Goal: Contribute content: Contribute content

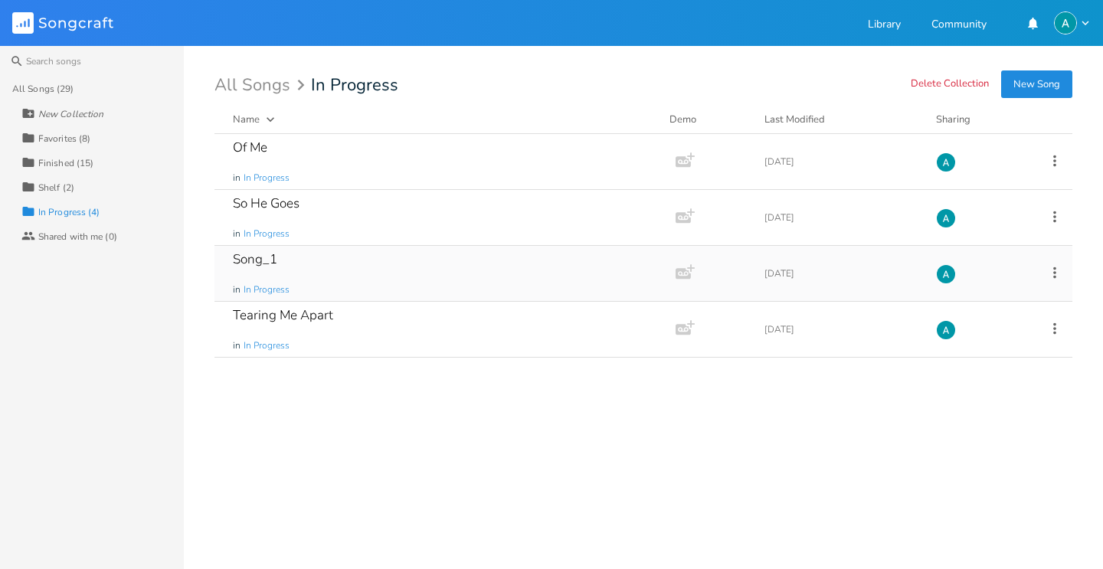
click at [393, 249] on div "Song_1 in In Progress" at bounding box center [442, 273] width 418 height 55
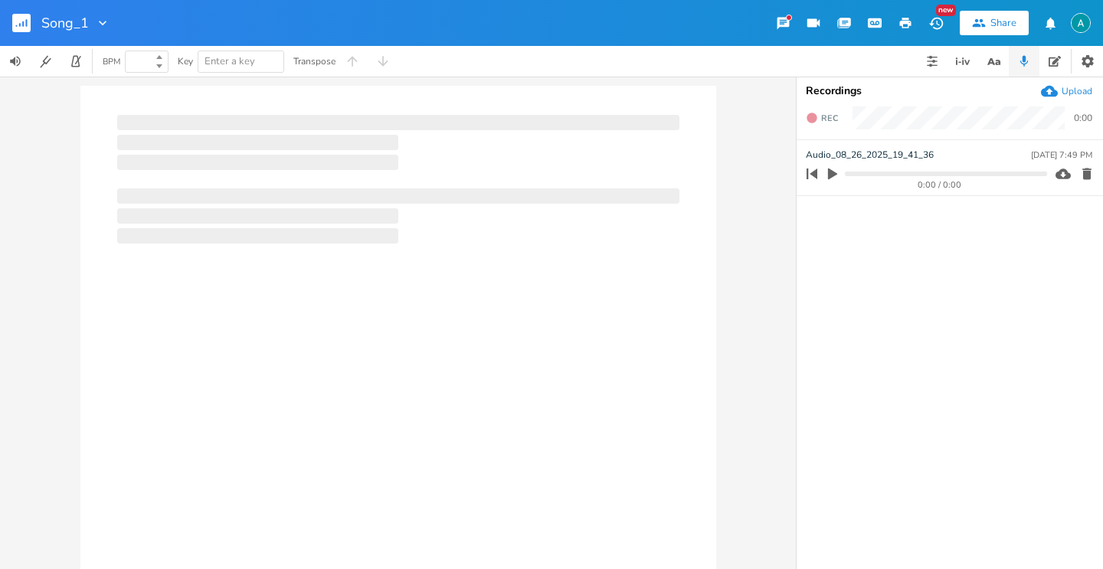
type input "100"
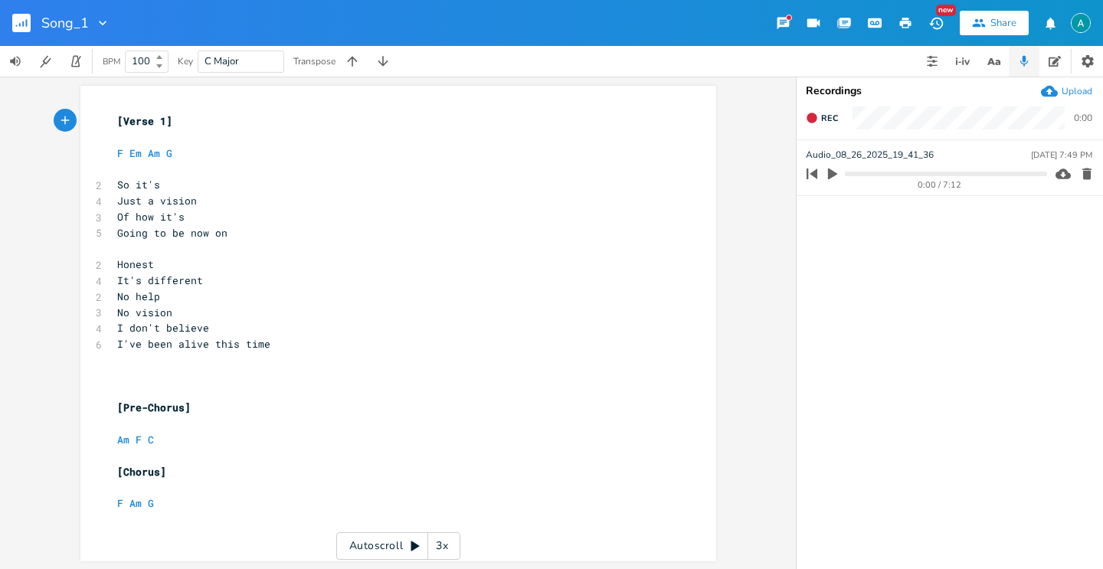
click at [830, 180] on icon "button" at bounding box center [833, 174] width 14 height 14
drag, startPoint x: 836, startPoint y: 171, endPoint x: 798, endPoint y: 110, distance: 71.2
click at [836, 171] on icon "button" at bounding box center [832, 174] width 9 height 10
drag, startPoint x: 202, startPoint y: 368, endPoint x: 190, endPoint y: 361, distance: 14.1
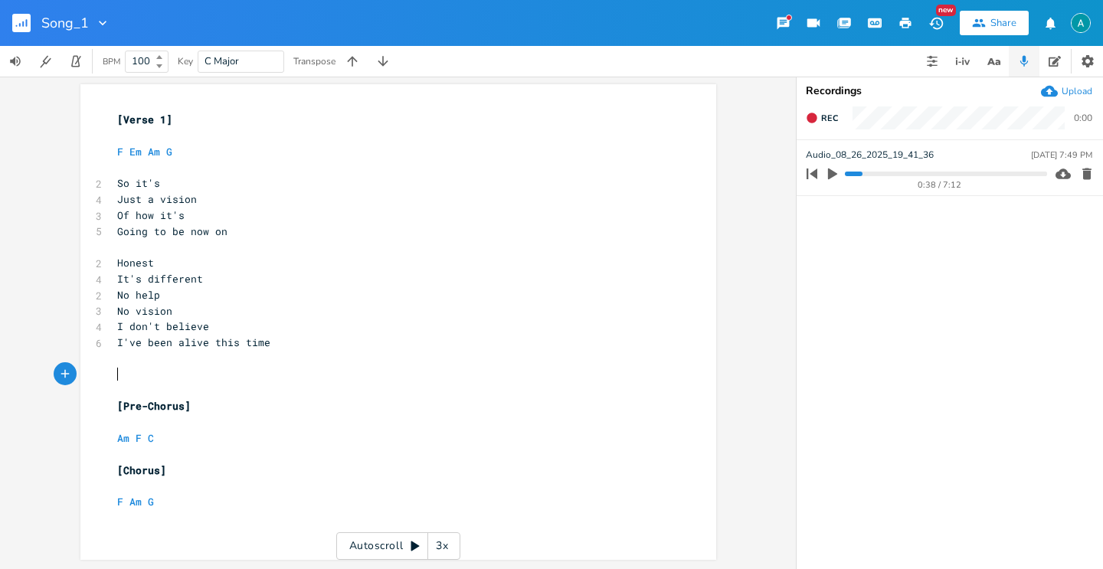
click at [196, 364] on div "[Verse 1] ​ F Em Am G ​ 2 So it's 4 Just a vision 3 Of how it's 5 Going to be n…" at bounding box center [390, 311] width 553 height 398
type textarea "[]"
type textarea "Riff"
click at [827, 175] on icon "button" at bounding box center [833, 174] width 14 height 14
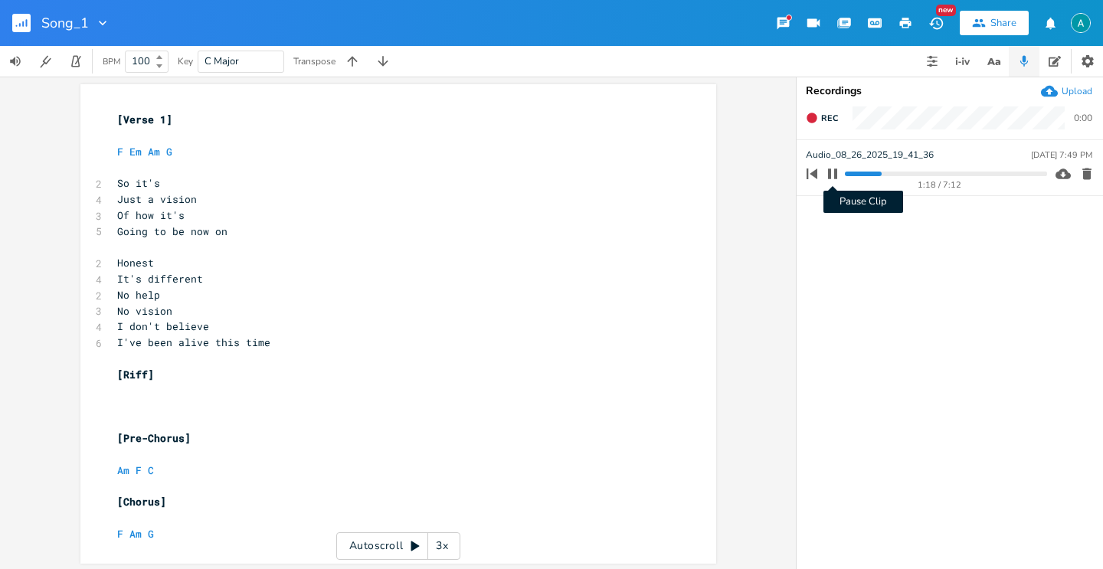
click at [836, 178] on icon "button" at bounding box center [832, 174] width 9 height 10
click at [836, 178] on icon "button" at bounding box center [833, 174] width 14 height 14
click at [836, 178] on icon "button" at bounding box center [832, 174] width 9 height 10
click at [198, 346] on span "I've been alive this time" at bounding box center [193, 343] width 153 height 14
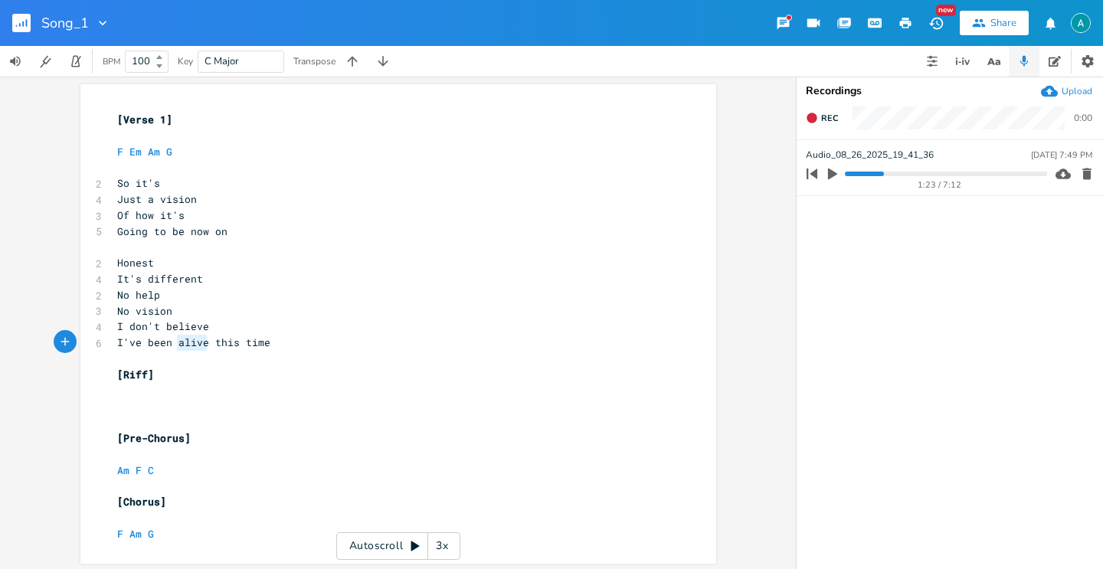
click at [198, 346] on span "I've been alive this time" at bounding box center [193, 343] width 153 height 14
type textarea "herenall"
type textarea "all"
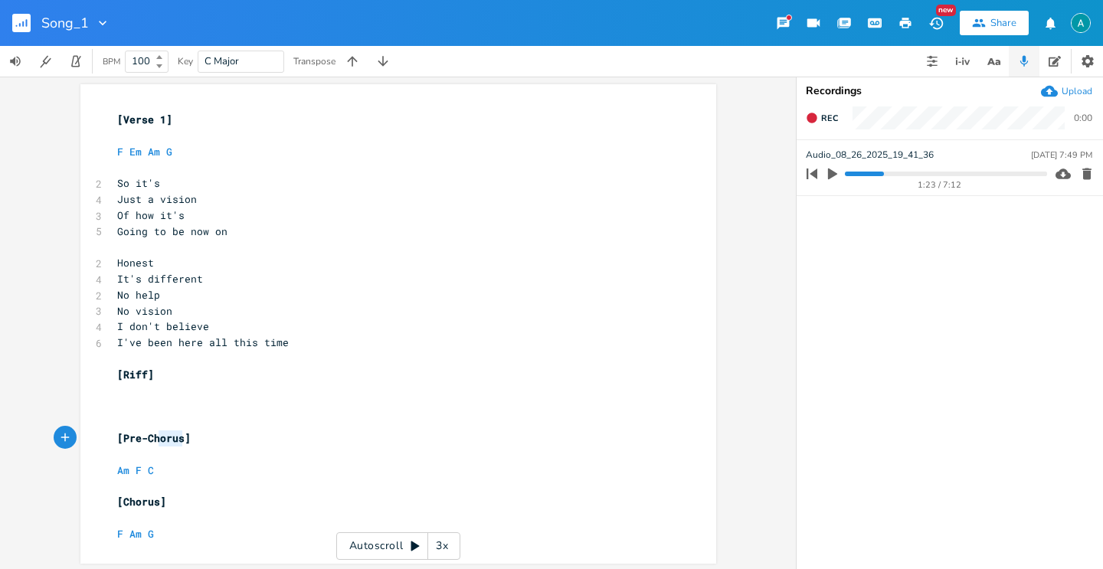
type textarea "Chorus"
drag, startPoint x: 181, startPoint y: 443, endPoint x: 139, endPoint y: 442, distance: 41.4
click at [139, 442] on span "[Pre-Chorus]" at bounding box center [154, 438] width 74 height 14
click at [156, 469] on pre "Am F C" at bounding box center [390, 471] width 553 height 16
type textarea "G"
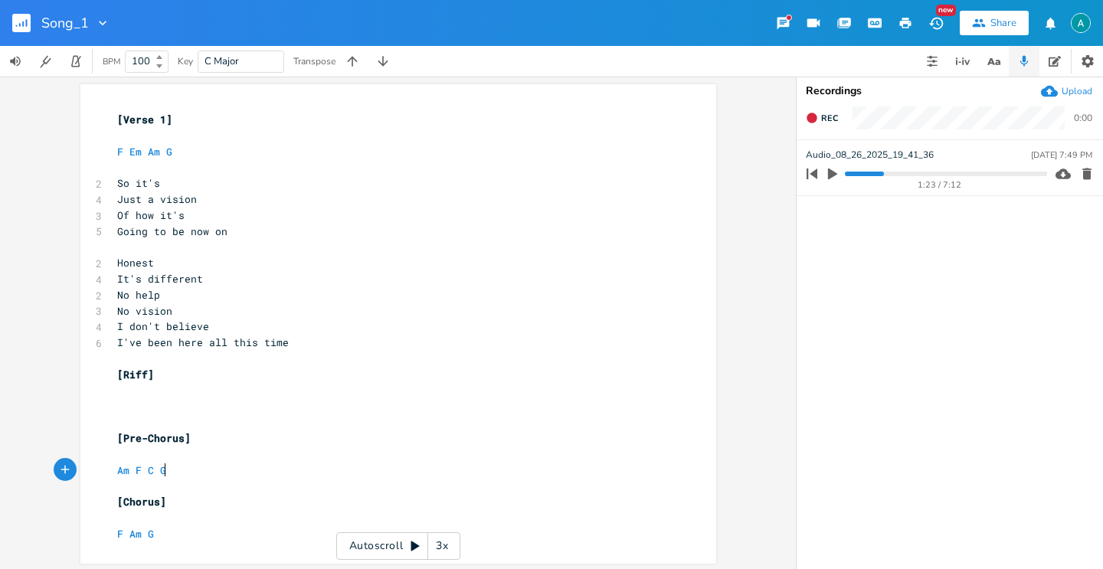
scroll to position [0, 8]
type textarea "re-"
drag, startPoint x: 142, startPoint y: 434, endPoint x: 122, endPoint y: 437, distance: 20.2
click at [122, 437] on span "[Pre-Chorus]" at bounding box center [154, 438] width 74 height 14
type textarea "[Chorus] F Am G"
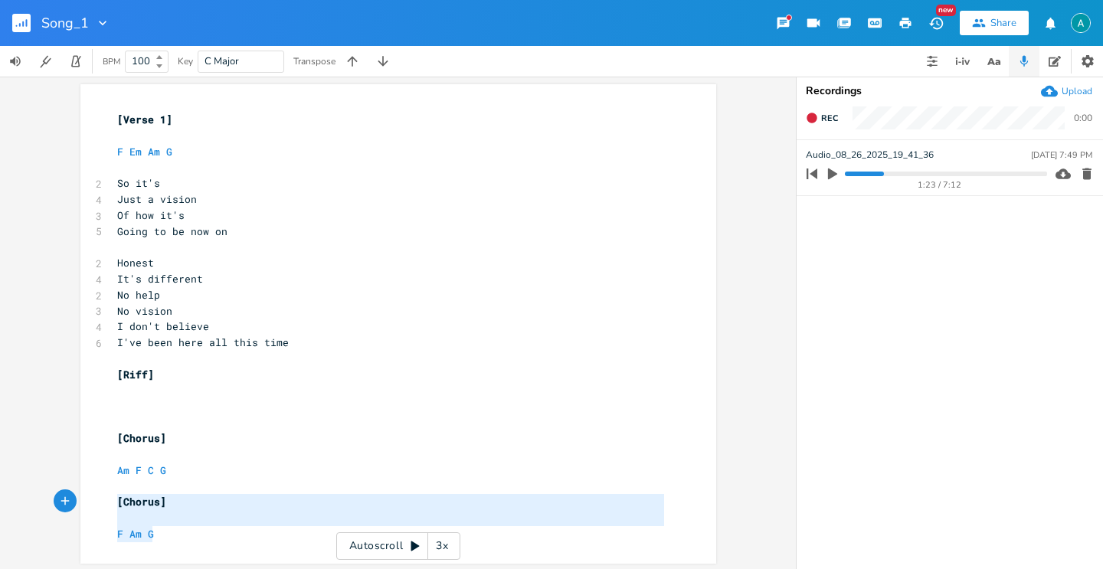
drag, startPoint x: 186, startPoint y: 532, endPoint x: 54, endPoint y: 500, distance: 136.4
click at [54, 500] on div "[Chorus] F Am G x [Verse 1] ​ F Em Am G ​ 2 So it's 4 Just a vision 3 Of how it…" at bounding box center [398, 323] width 796 height 493
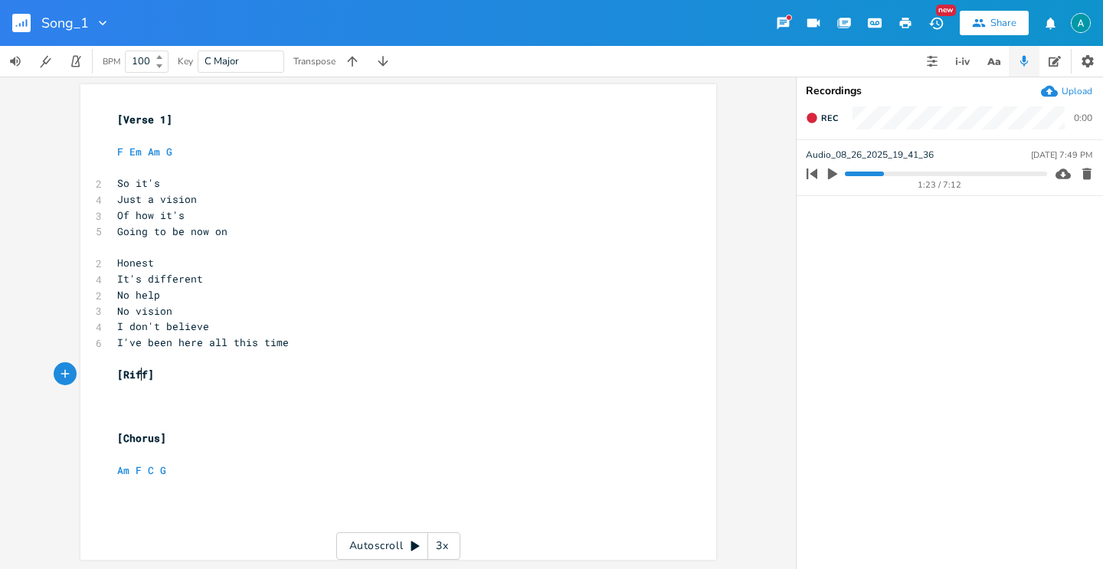
click at [134, 378] on span "[Riff]" at bounding box center [135, 375] width 37 height 14
type textarea "Riff"
click at [134, 378] on span "[Riff]" at bounding box center [135, 375] width 37 height 14
click at [349, 236] on pre "Going to be now on" at bounding box center [390, 232] width 553 height 16
click at [269, 505] on pre "​" at bounding box center [390, 502] width 553 height 16
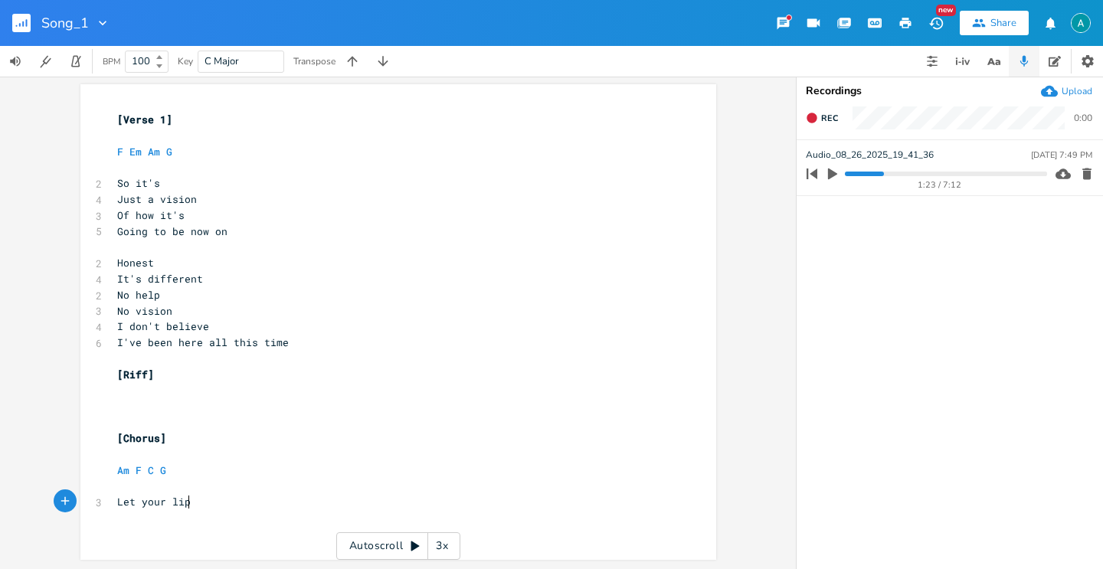
scroll to position [0, 58]
type textarea "Let your lips just sing one time"
type textarea "Youa"
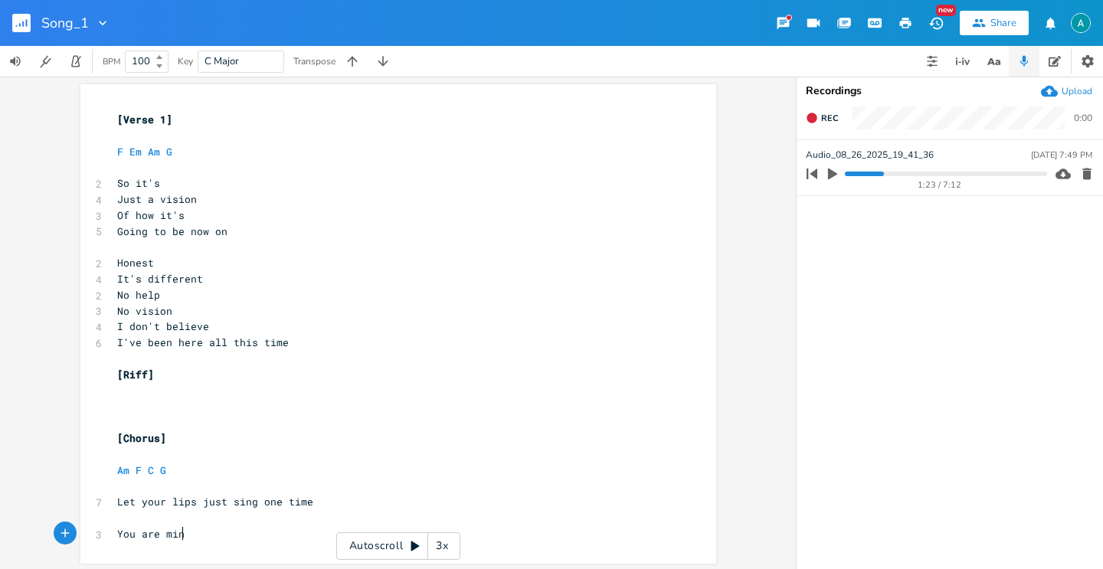
type textarea "are mine"
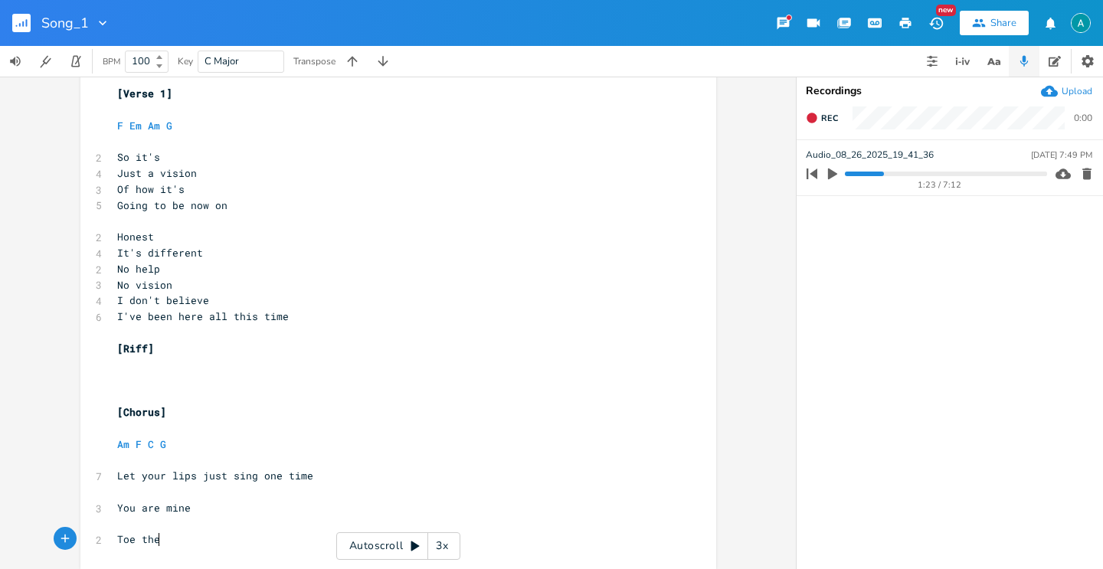
scroll to position [0, 35]
type textarea "Toe the the"
type textarea "difference of the line"
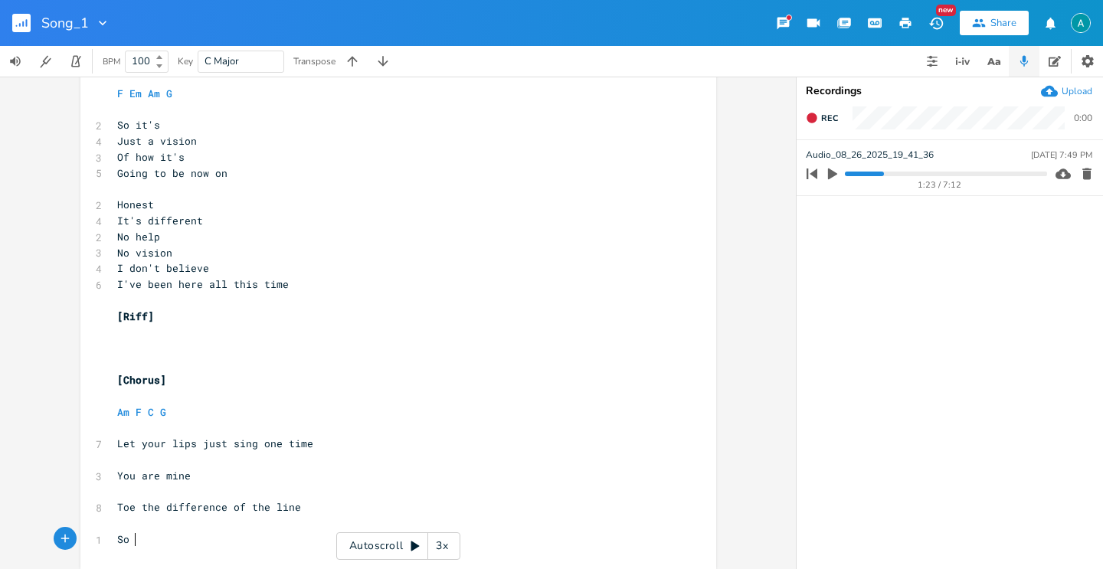
type textarea "So i"
type textarea "you"
type textarea "Its so I"
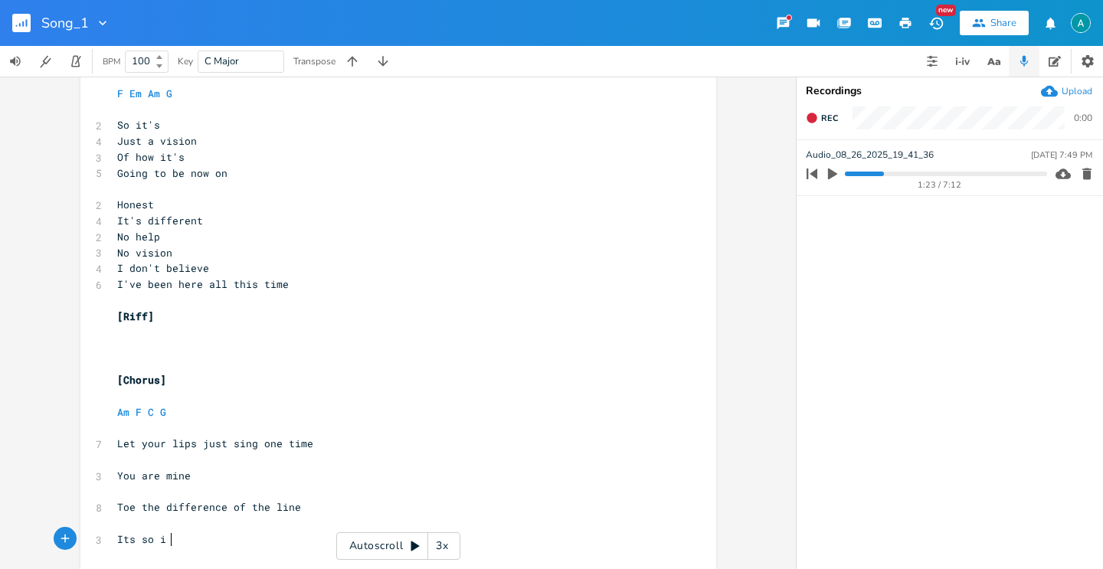
type textarea "so i d"
type textarea "I define"
click at [300, 441] on span "Let your lips just sing one time" at bounding box center [215, 444] width 196 height 14
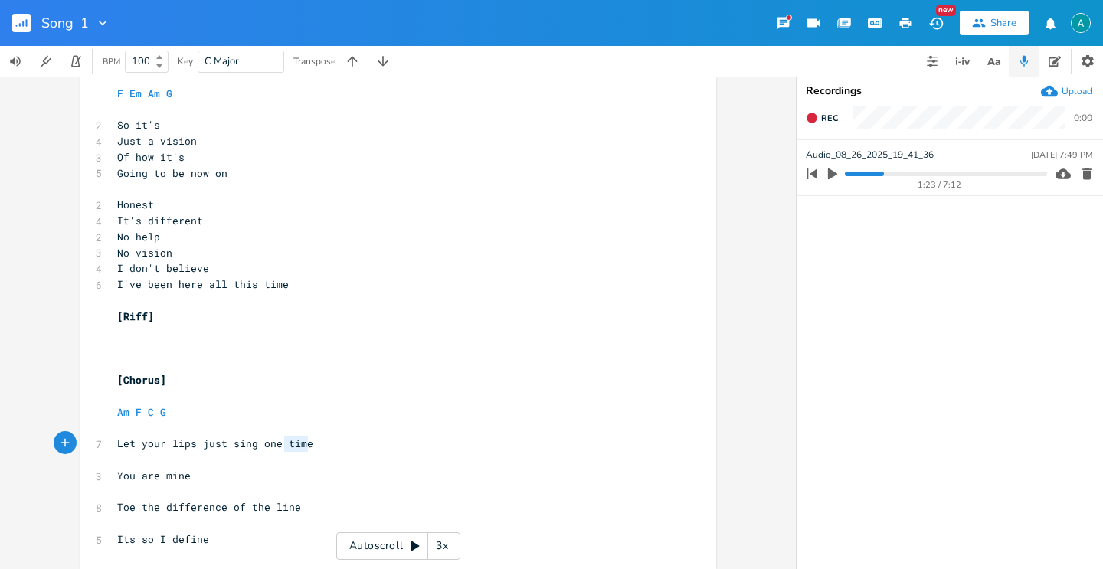
click at [300, 441] on span "Let your lips just sing one time" at bounding box center [215, 444] width 196 height 14
type textarea "line"
drag, startPoint x: 225, startPoint y: 508, endPoint x: 303, endPoint y: 435, distance: 106.8
click at [289, 477] on div "[Verse 1] ​ F Em Am G ​ 2 So it's 4 Just a vision 3 Of how it's 5 Going to be n…" at bounding box center [390, 301] width 553 height 494
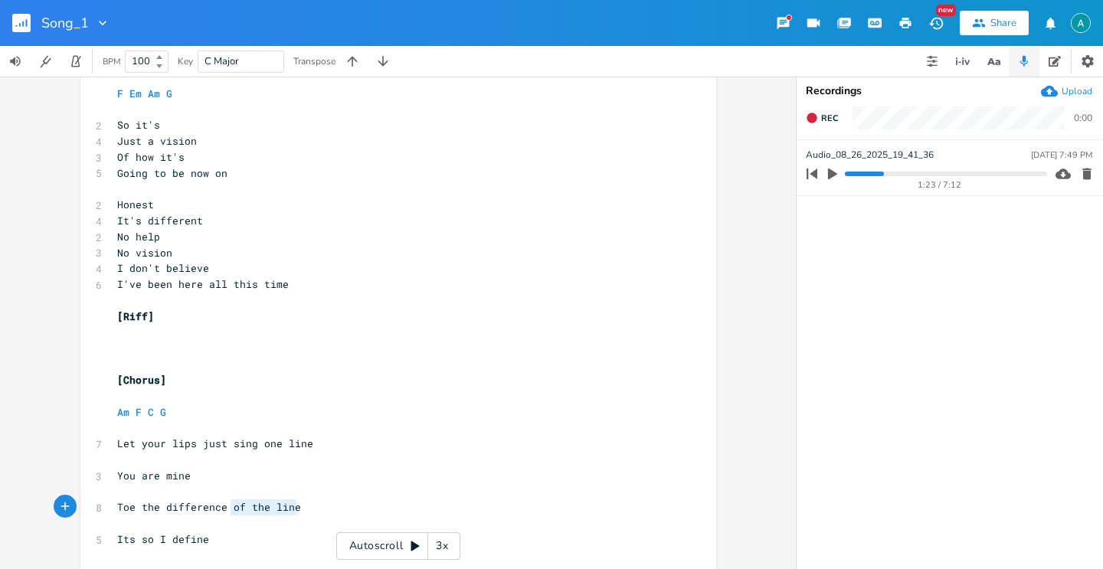
type textarea "Toe the difference"
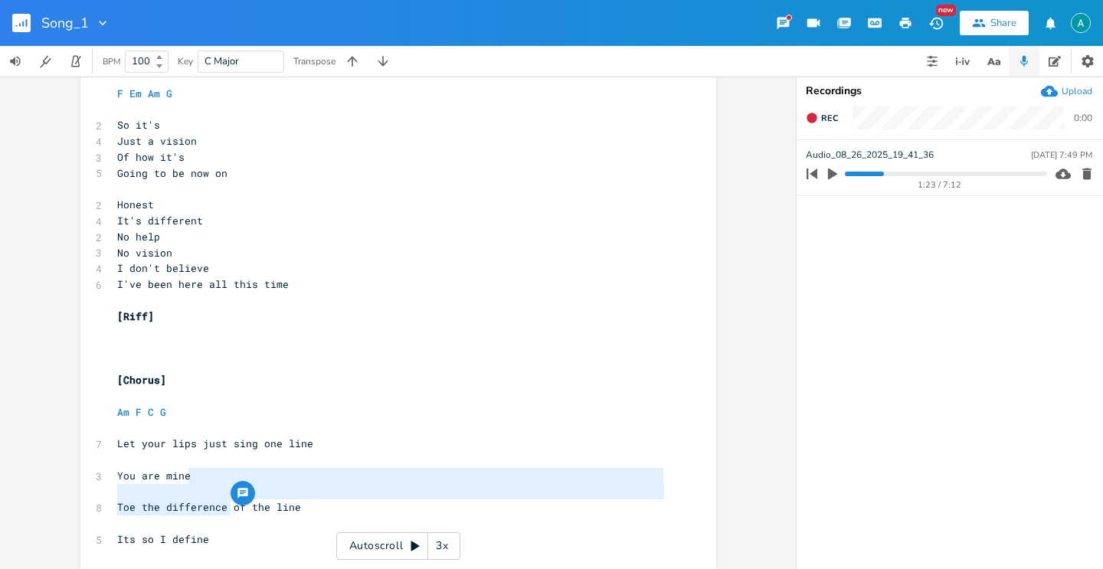
click at [299, 504] on pre "Toe the difference of the line" at bounding box center [390, 508] width 553 height 16
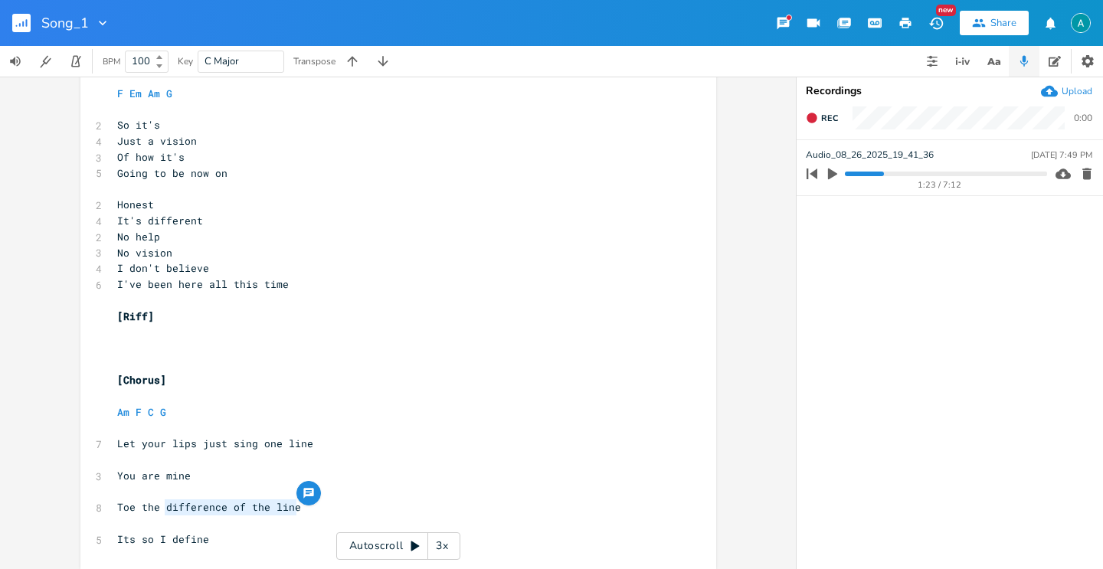
type textarea "of the line"
drag, startPoint x: 299, startPoint y: 507, endPoint x: 230, endPoint y: 513, distance: 69.2
click at [226, 512] on pre "Toe the difference of the line" at bounding box center [390, 508] width 553 height 16
type textarea ", it's sublime"
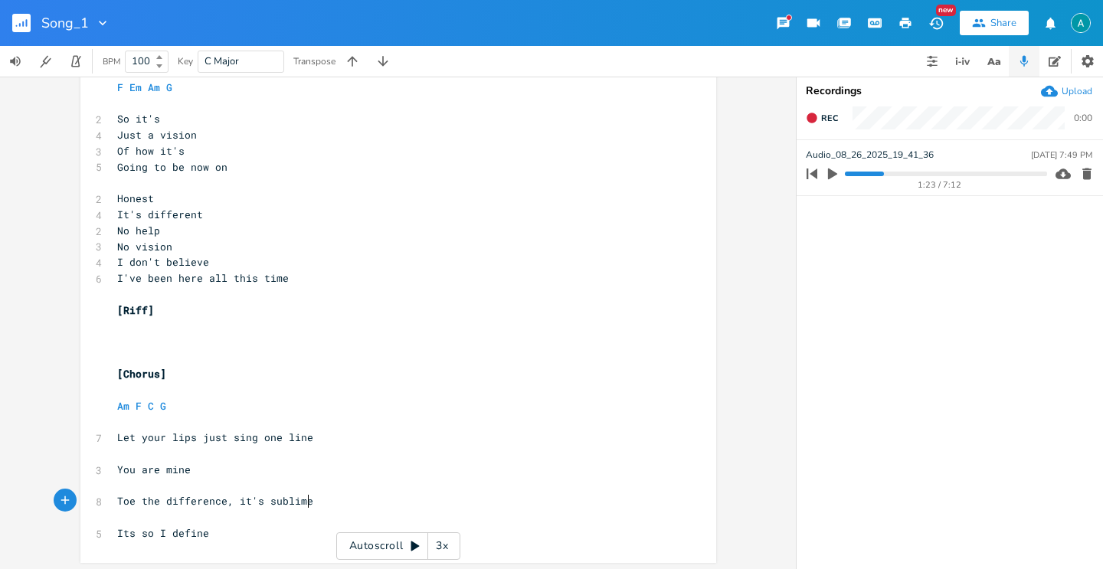
scroll to position [69, 0]
click at [223, 534] on pre "Its so I define" at bounding box center [390, 531] width 553 height 16
type textarea "Its so I define"
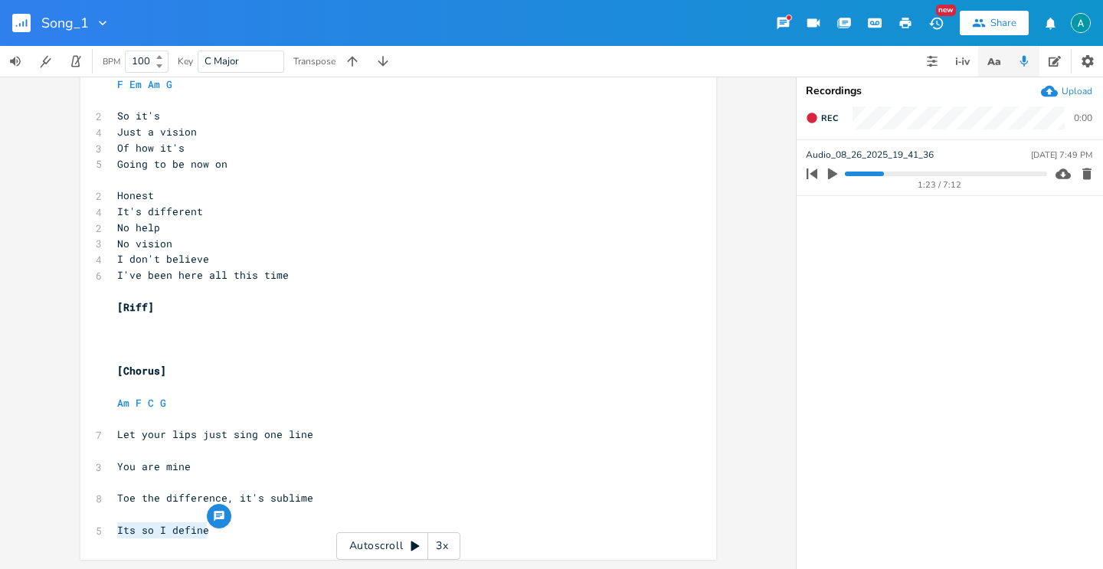
click at [991, 58] on icon "button" at bounding box center [991, 61] width 8 height 7
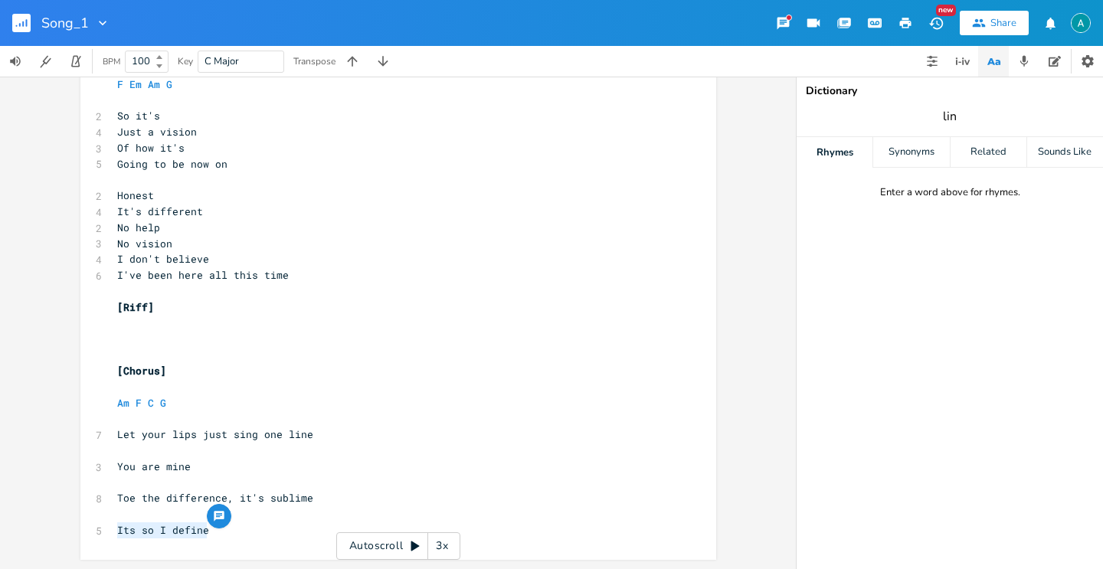
type input "line"
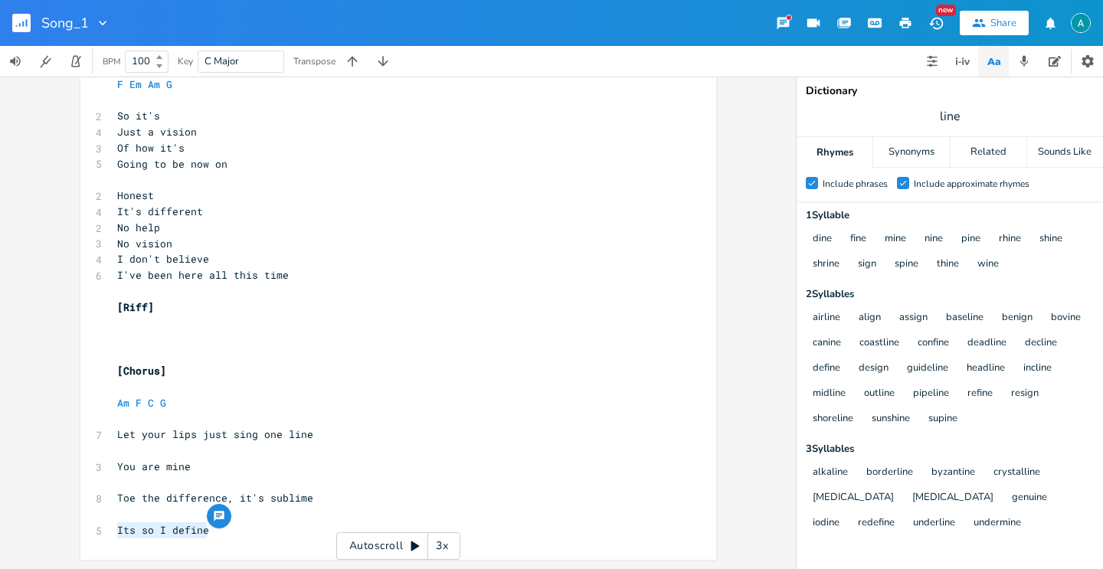
click at [907, 193] on div "Check Include phrases Check Include approximate rhymes" at bounding box center [950, 185] width 306 height 34
click at [906, 188] on div "Check" at bounding box center [903, 183] width 12 height 12
click at [897, 188] on input "Check Include approximate rhymes" at bounding box center [897, 184] width 0 height 10
click at [906, 188] on div at bounding box center [903, 183] width 12 height 12
click at [897, 188] on input "Include approximate rhymes" at bounding box center [897, 184] width 0 height 10
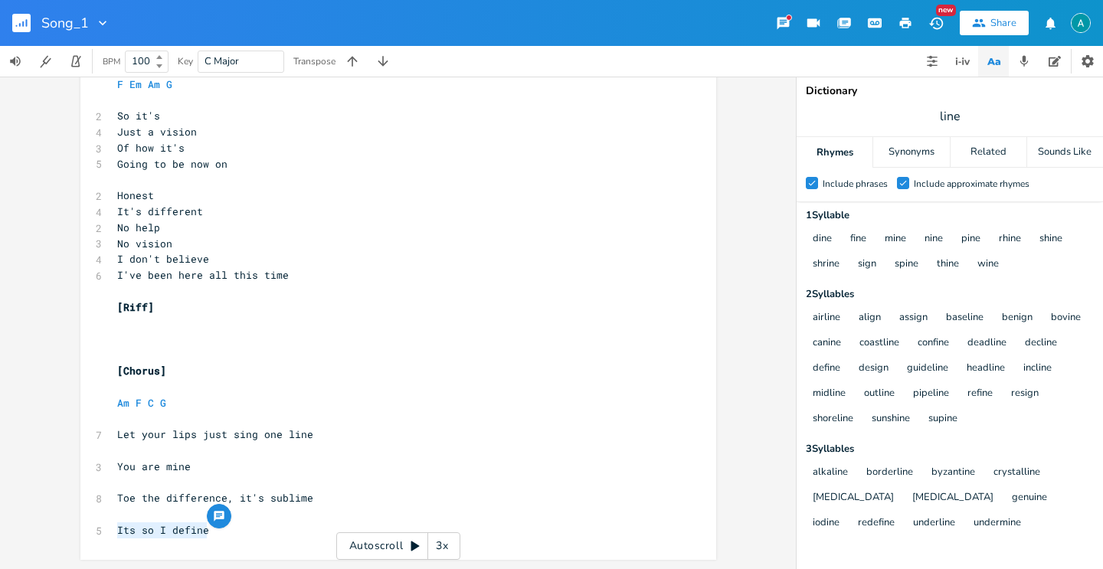
click at [129, 537] on pre "Its so I define" at bounding box center [390, 531] width 553 height 16
type textarea "Its"
click at [129, 537] on pre "Its so I define" at bounding box center [390, 531] width 553 height 16
click at [145, 540] on div "x [Verse 1] ​ F Em Am G ​ 2 So it's 4 Just a vision 3 Of how it's 5 Going to be…" at bounding box center [390, 291] width 553 height 500
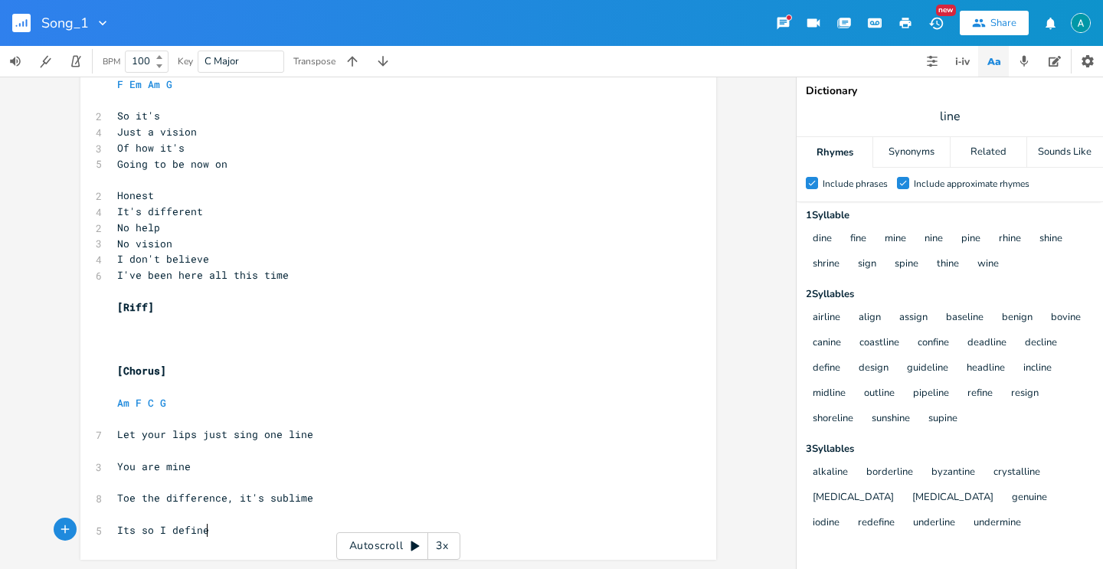
type textarea "Its so I define"
click at [145, 540] on div "x [Verse 1] ​ F Em Am G ​ 2 So it's 4 Just a vision 3 Of how it's 5 Going to be…" at bounding box center [390, 291] width 553 height 500
click at [170, 496] on span "Toe the difference, it's sublime" at bounding box center [215, 498] width 196 height 14
type textarea "difference"
click at [170, 496] on span "Toe the difference, it's sublime" at bounding box center [215, 498] width 196 height 14
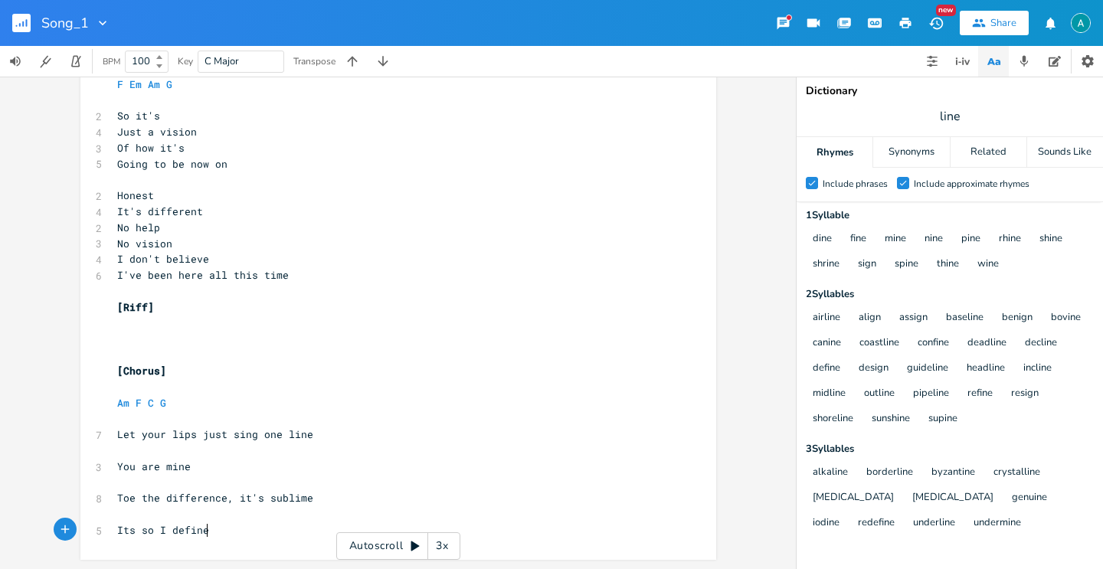
click at [211, 538] on pre "Its so I define" at bounding box center [390, 531] width 553 height 16
type textarea "define"
click at [211, 538] on pre "Its so I define" at bounding box center [390, 531] width 553 height 16
click at [179, 540] on div "x [Verse 1] ​ F Em Am G ​ 2 So it's 4 Just a vision 3 Of how it's 5 Going to be…" at bounding box center [390, 291] width 553 height 500
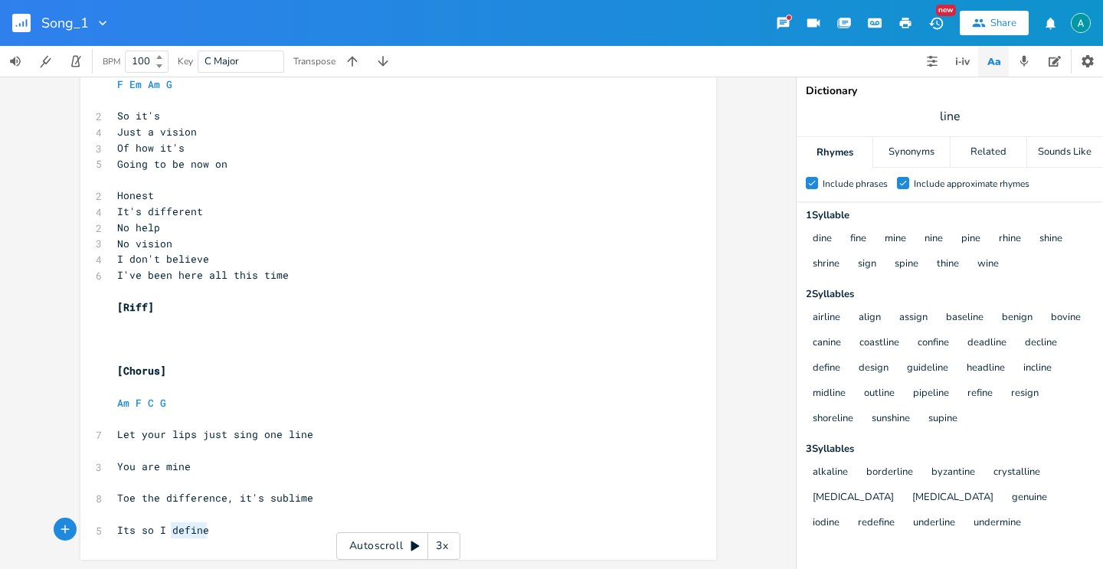
click at [179, 540] on div "x [Verse 1] ​ F Em Am G ​ 2 So it's 4 Just a vision 3 Of how it's 5 Going to be…" at bounding box center [390, 291] width 553 height 500
type textarea "Its so I define"
click at [179, 540] on div "x [Verse 1] ​ F Em Am G ​ 2 So it's 4 Just a vision 3 Of how it's 5 Going to be…" at bounding box center [390, 291] width 553 height 500
click at [170, 536] on span "Its so I define" at bounding box center [163, 530] width 92 height 14
click at [170, 535] on span "Its so I define" at bounding box center [163, 530] width 92 height 14
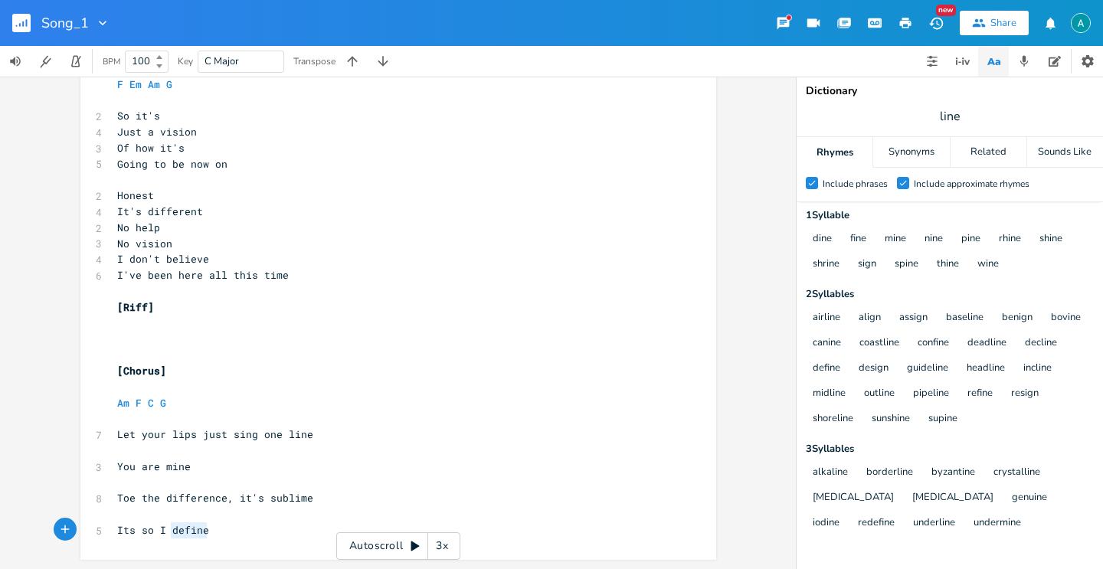
click at [170, 535] on span "Its so I define" at bounding box center [163, 530] width 92 height 14
type textarea "It's so sublime"
click at [237, 501] on span "Toe the difference, it's sublime" at bounding box center [215, 499] width 196 height 14
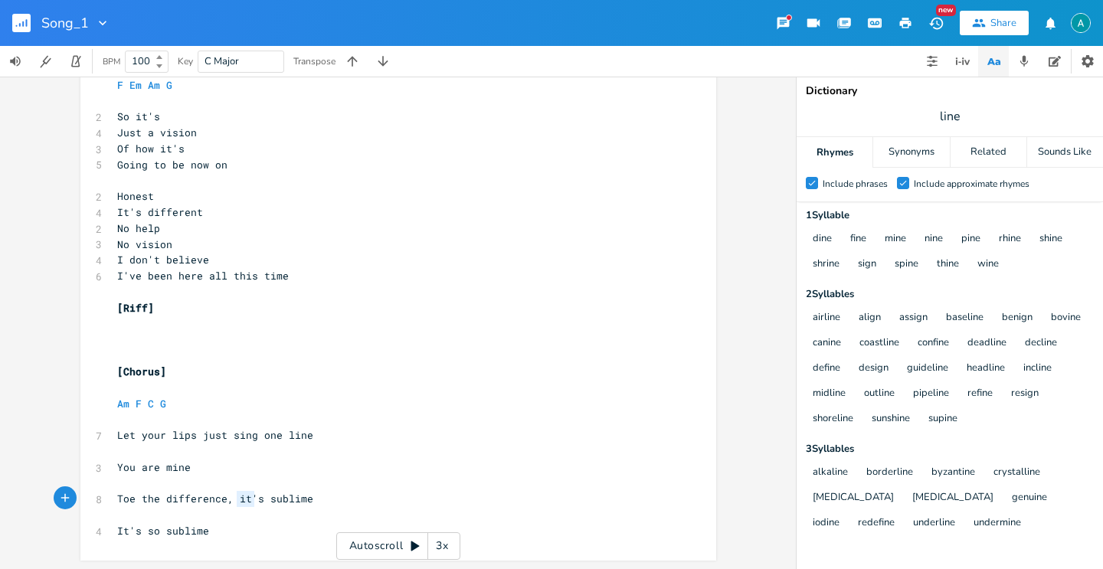
drag, startPoint x: 237, startPoint y: 501, endPoint x: 300, endPoint y: 505, distance: 63.7
click at [300, 505] on pre "Toe the difference, it's sublime" at bounding box center [390, 499] width 553 height 16
type textarea "just one more time"
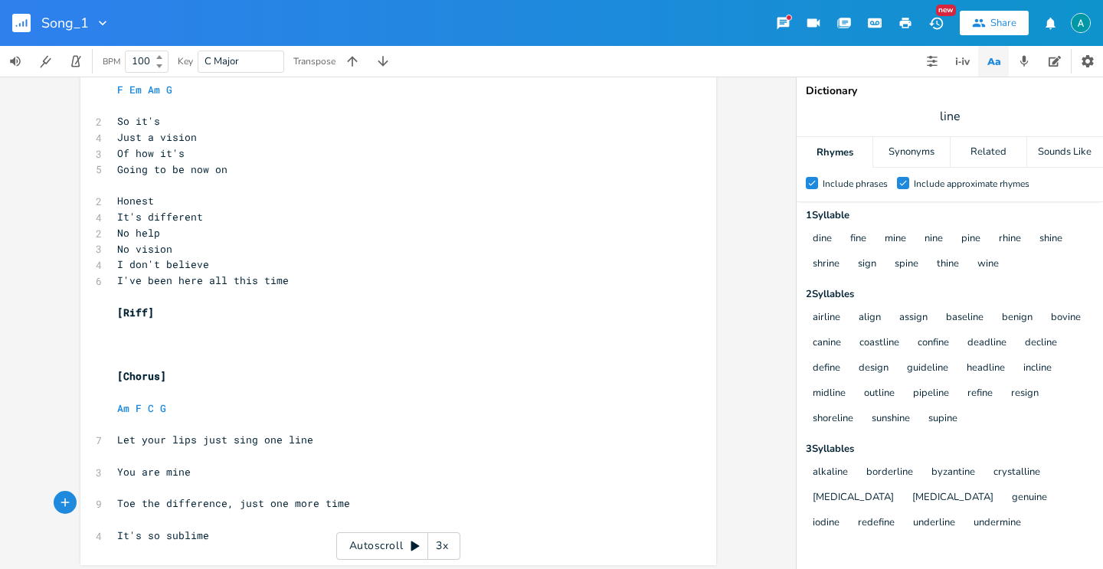
scroll to position [69, 0]
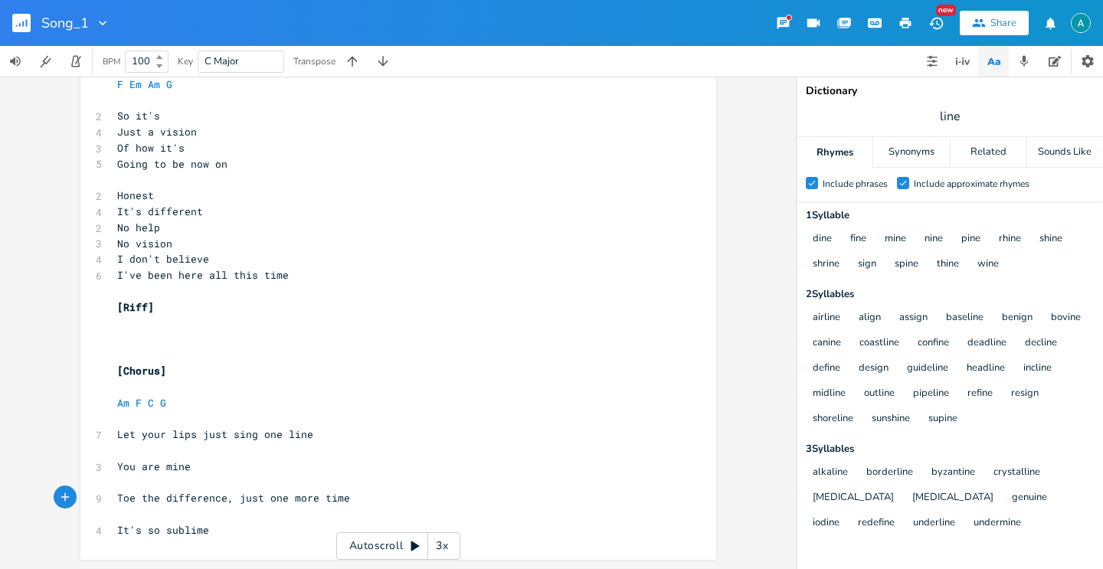
drag, startPoint x: 990, startPoint y: 57, endPoint x: 634, endPoint y: 289, distance: 424.2
click at [988, 57] on icon "button" at bounding box center [994, 61] width 19 height 19
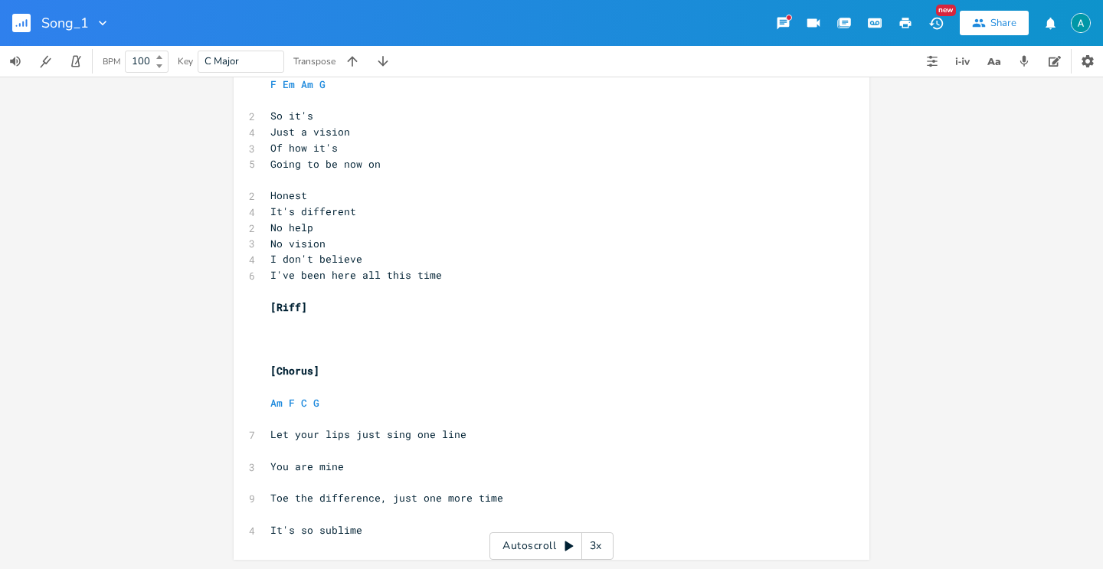
scroll to position [0, 0]
click at [399, 500] on span "Toe the difference, just one more time" at bounding box center [386, 498] width 233 height 14
type textarea "just"
click at [399, 500] on span "Toe the difference, just one more time" at bounding box center [386, 498] width 233 height 14
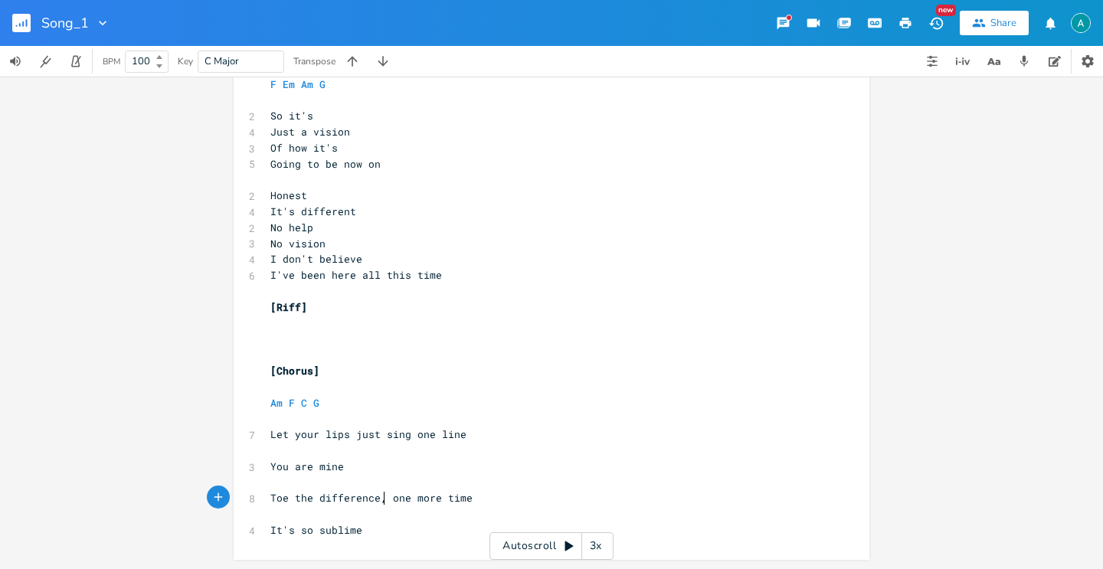
click at [412, 538] on div "x [Verse 1] ​ F Em Am G ​ 2 So it's 4 Just a vision 3 Of how it's 5 Going to be…" at bounding box center [543, 291] width 553 height 500
type textarea "sublime"
click at [411, 532] on pre "It's so sublime" at bounding box center [543, 531] width 553 height 16
type textarea "sublime"
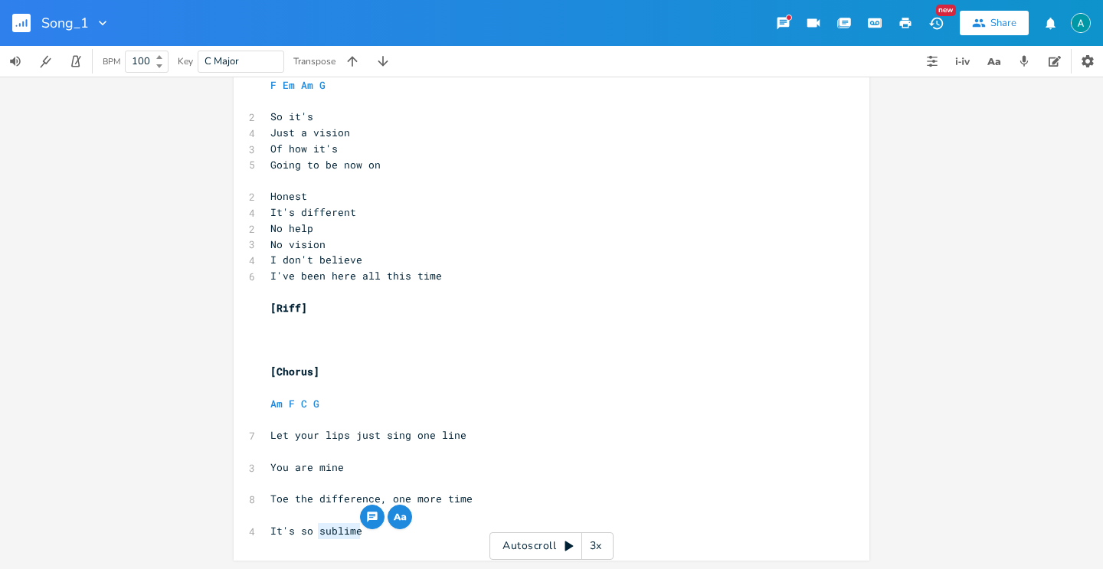
drag, startPoint x: 483, startPoint y: 532, endPoint x: 473, endPoint y: 526, distance: 11.0
click at [480, 531] on pre "It's so sublime" at bounding box center [543, 531] width 553 height 16
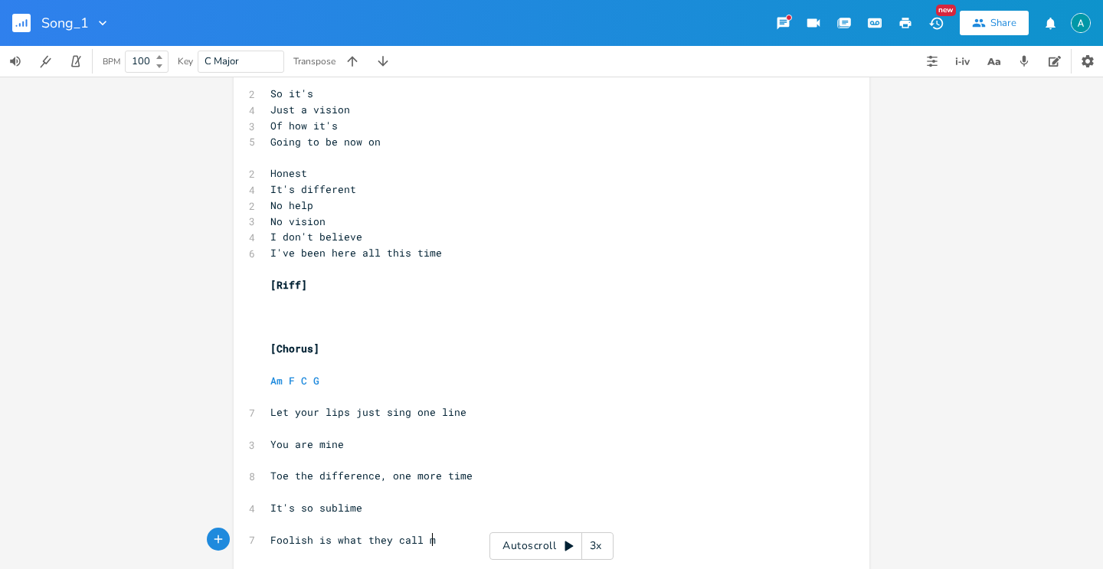
scroll to position [0, 126]
type textarea "Foolish is what they call me"
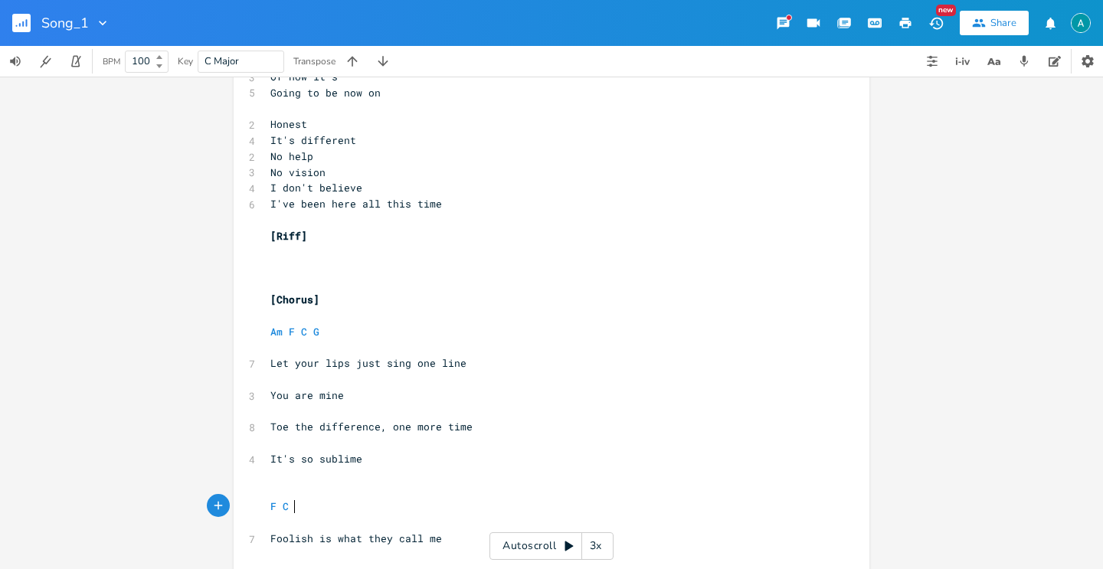
type textarea "F C G"
click at [443, 529] on pre "​" at bounding box center [543, 523] width 553 height 16
click at [442, 539] on pre "Foolish is what they call me" at bounding box center [543, 539] width 553 height 16
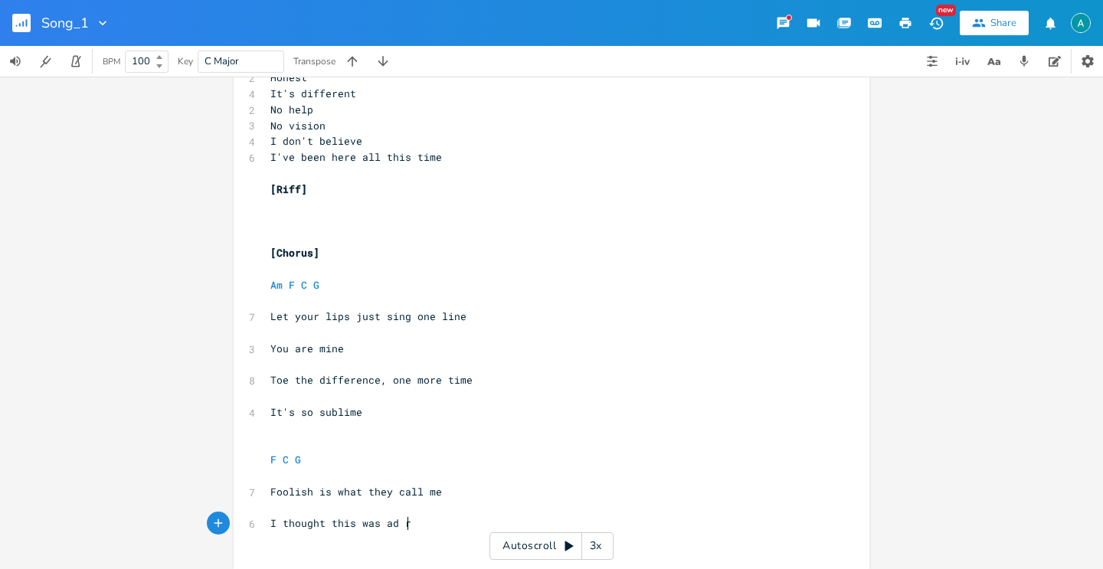
type textarea "I thought this was ad [PERSON_NAME]"
type textarea "drea"
type textarea "am"
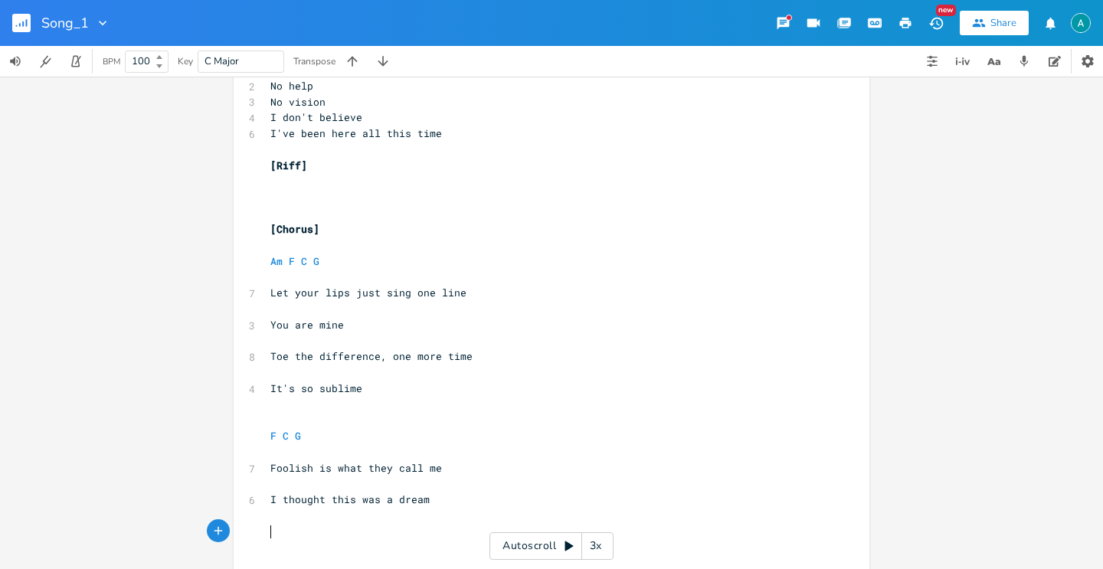
scroll to position [0, 0]
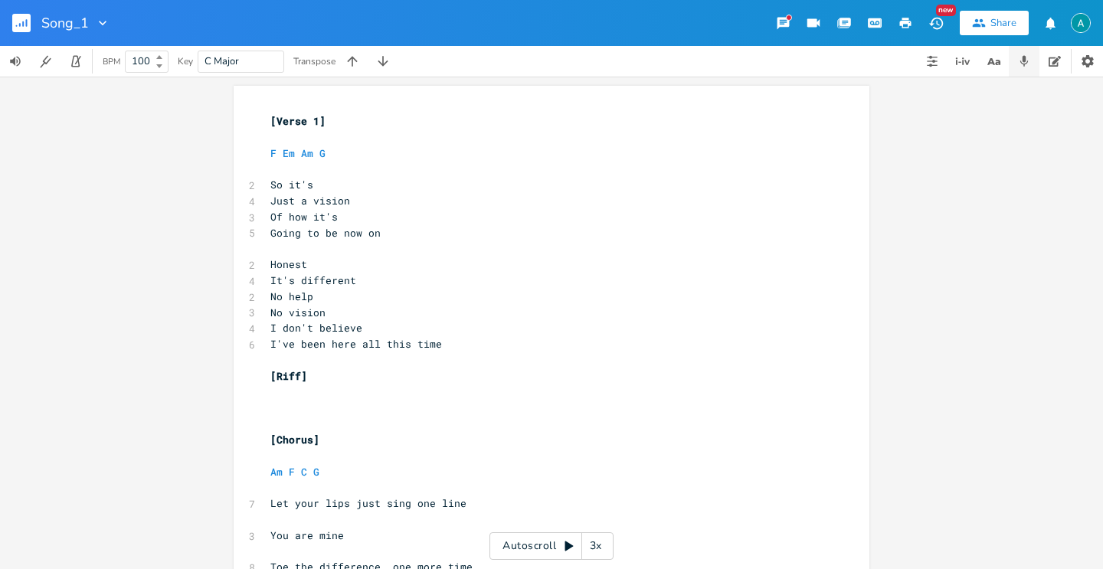
click at [1031, 68] on button "button" at bounding box center [1024, 61] width 31 height 31
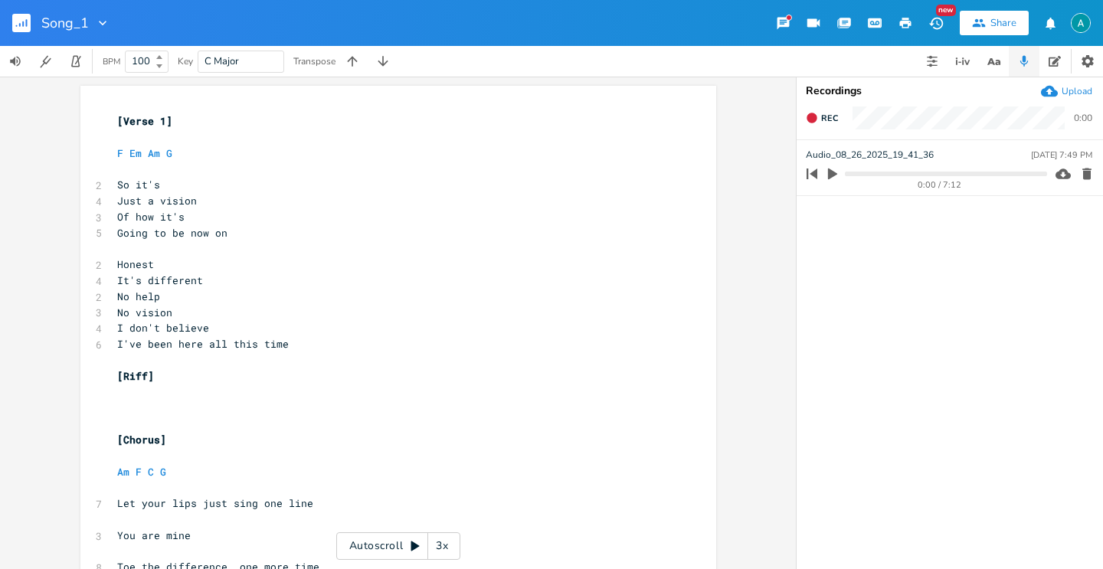
click at [1097, 174] on li "Audio_08_26_2025_19_41_36 [DATE] 7:49 PM 0:00 / 7:12" at bounding box center [950, 168] width 306 height 56
click at [1089, 173] on icon "button" at bounding box center [1087, 174] width 9 height 11
click at [1053, 90] on icon "button" at bounding box center [1049, 91] width 17 height 11
click at [830, 180] on icon "button" at bounding box center [833, 174] width 14 height 14
click at [114, 128] on pre "[Verse 1]" at bounding box center [390, 121] width 553 height 16
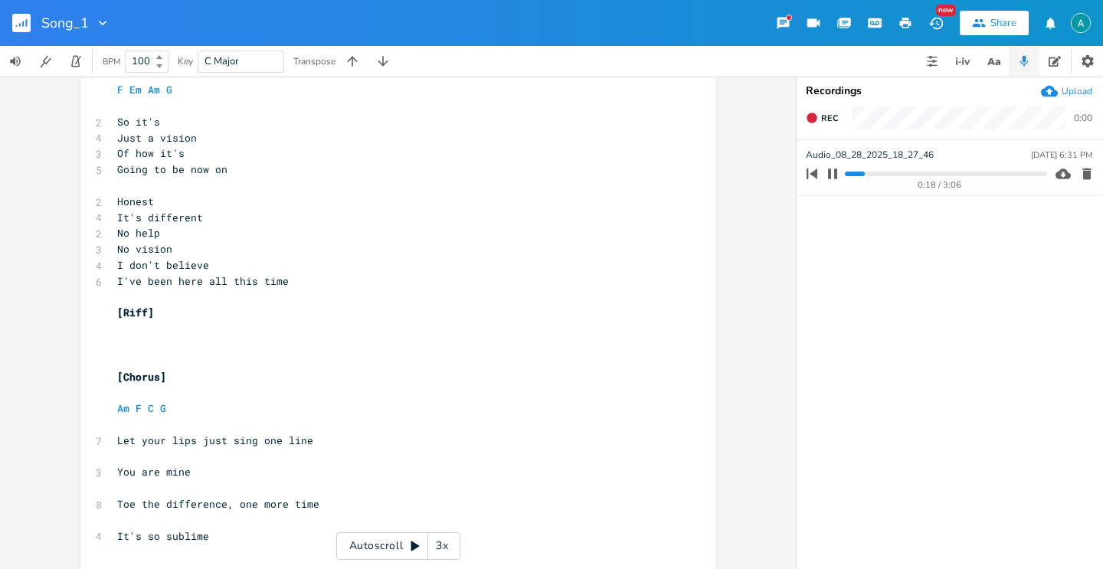
scroll to position [110, 0]
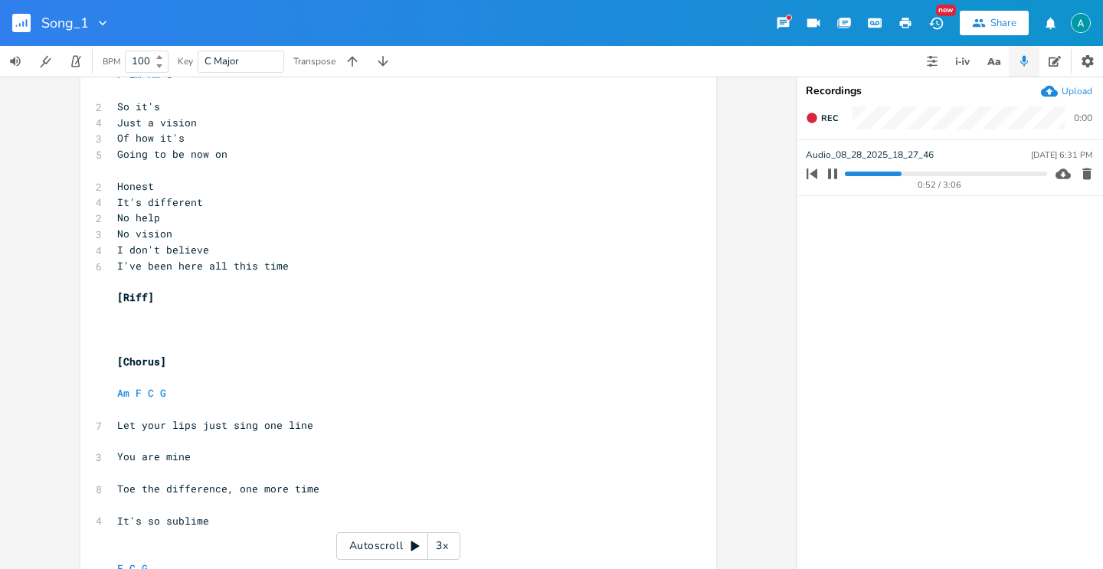
type textarea "Capo 1st fret"
click at [829, 179] on icon "button" at bounding box center [833, 174] width 12 height 12
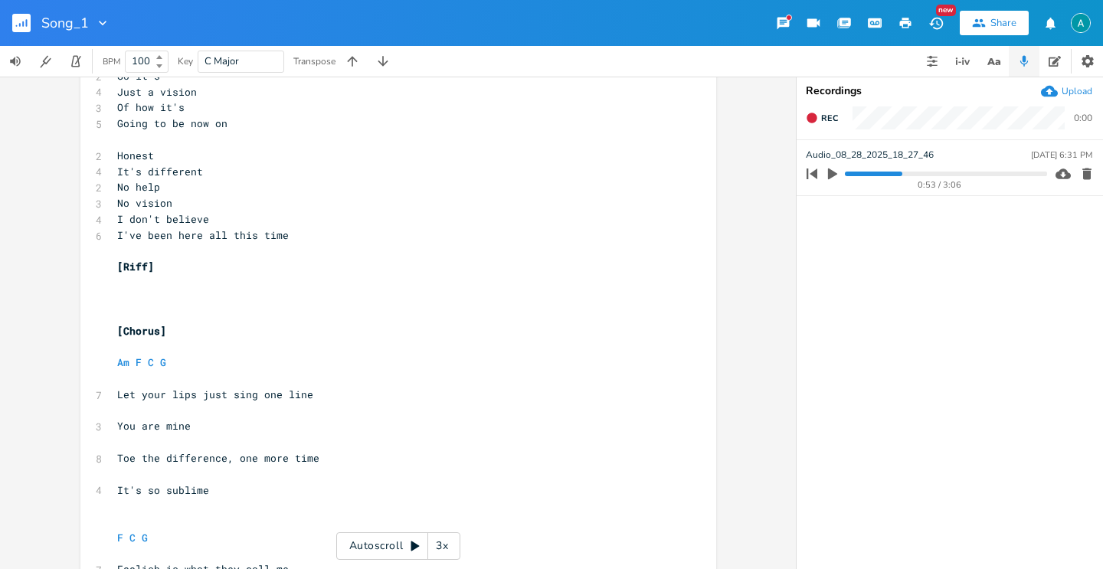
scroll to position [260, 0]
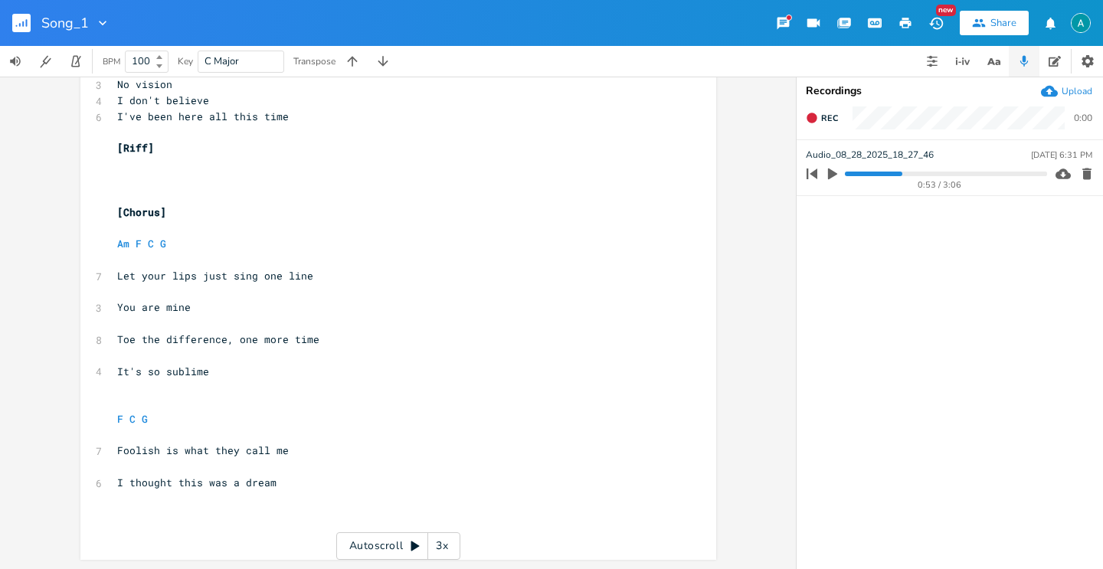
click at [836, 178] on icon "button" at bounding box center [833, 174] width 14 height 14
click at [233, 236] on pre "Am F C G" at bounding box center [390, 244] width 553 height 16
type textarea "D"
click at [200, 221] on pre "​" at bounding box center [390, 228] width 553 height 16
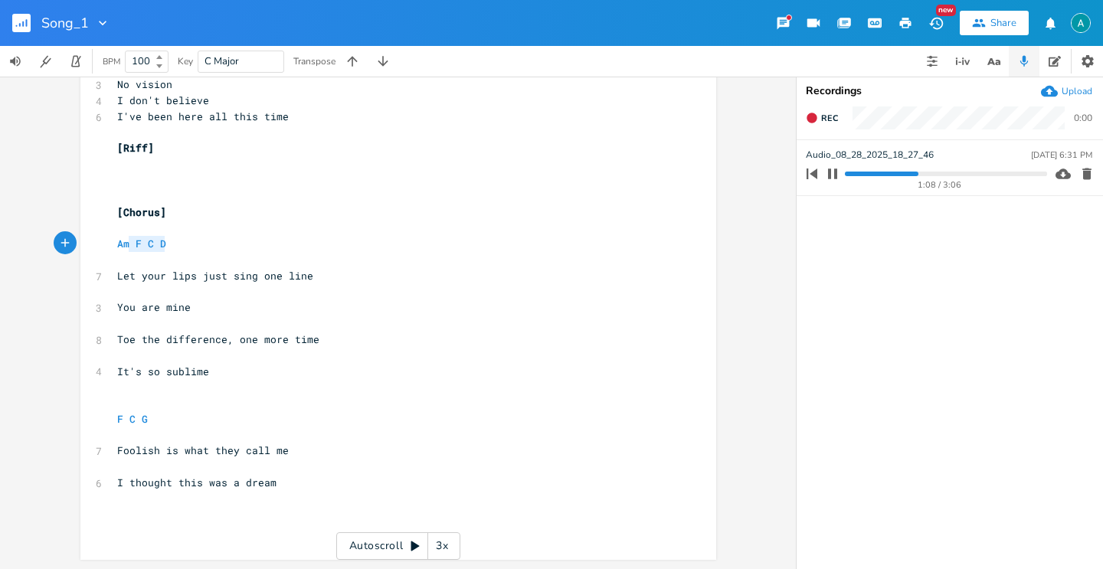
type textarea "Am F C D"
drag, startPoint x: 180, startPoint y: 237, endPoint x: 90, endPoint y: 241, distance: 89.8
click at [90, 241] on div "Am F C D x 4 Capo 1st fret ​ [Verse 1] ​ F Em Am G ​ 2 So it's 4 Just a vision …" at bounding box center [398, 193] width 636 height 734
click at [307, 306] on pre "You are mine" at bounding box center [390, 308] width 553 height 16
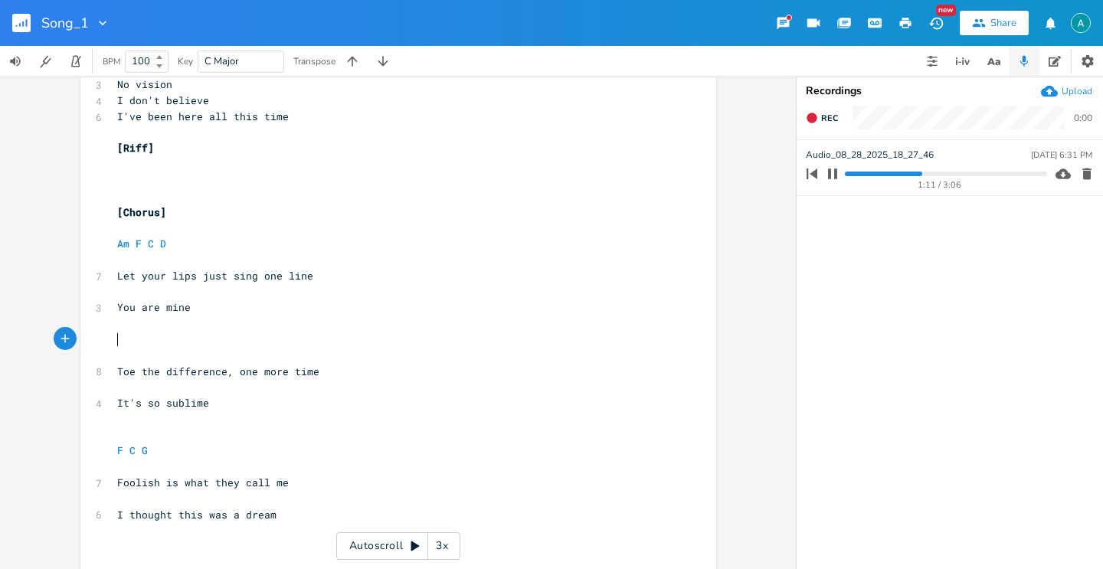
paste textarea "G"
type textarea "G"
click at [301, 412] on pre "​" at bounding box center [390, 419] width 553 height 16
click at [289, 428] on pre "​" at bounding box center [390, 436] width 553 height 16
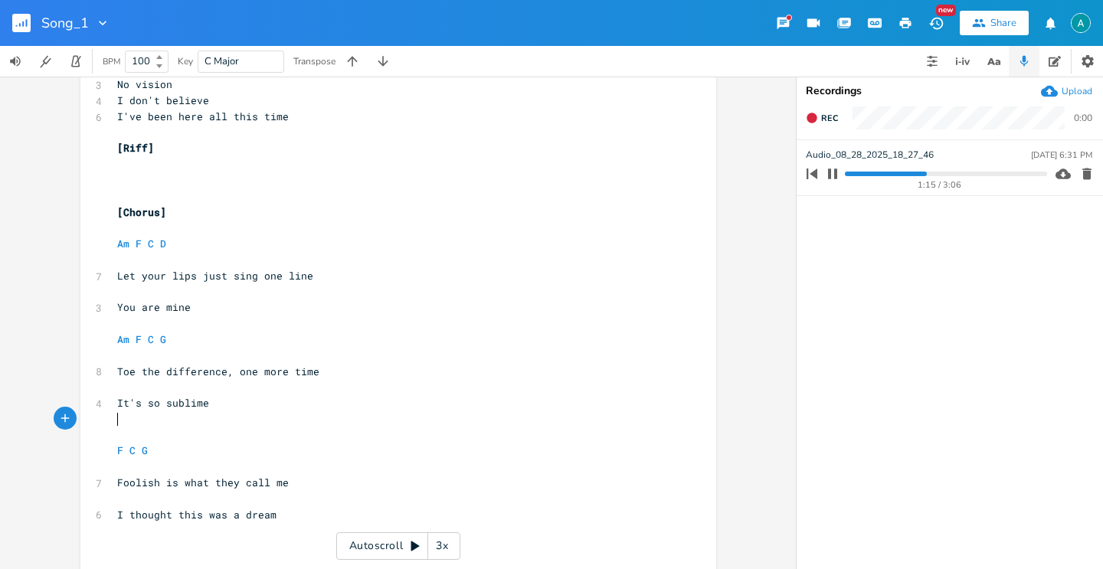
click at [273, 429] on pre "​" at bounding box center [390, 436] width 553 height 16
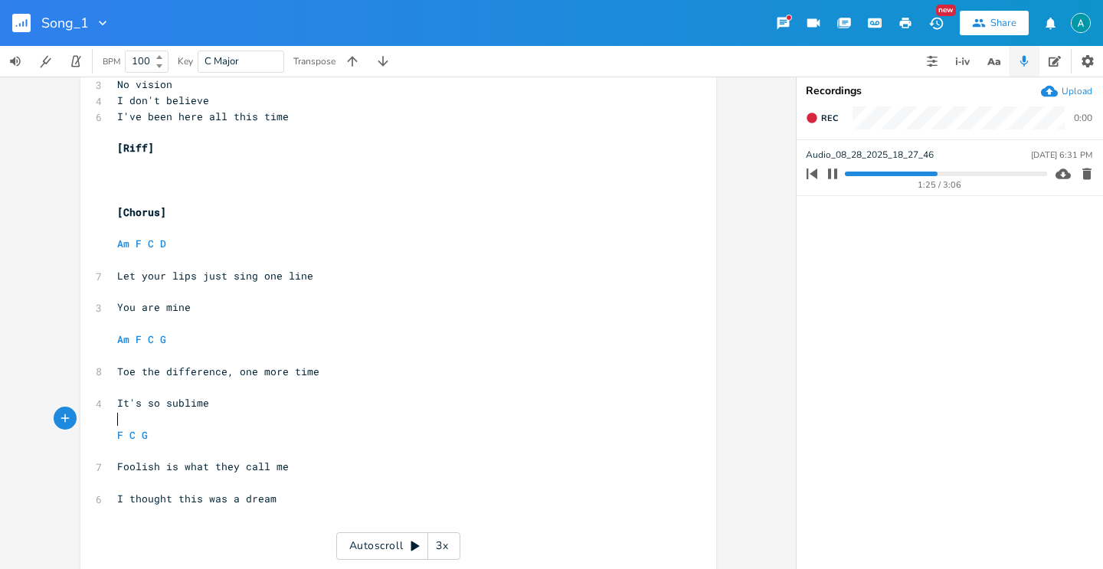
scroll to position [276, 0]
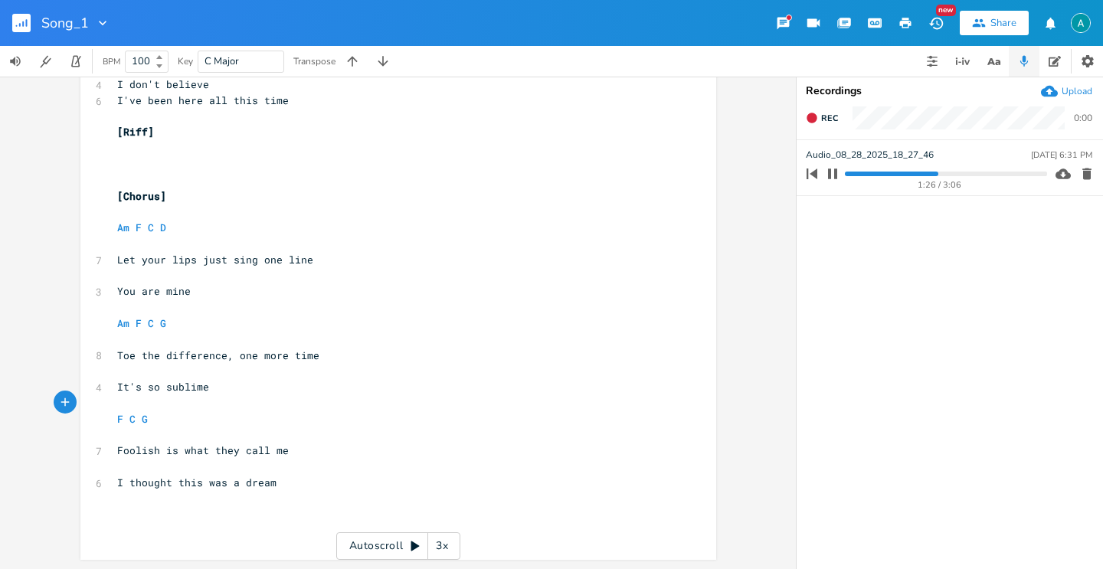
click at [287, 456] on div "4 Capo 1st fret ​ [Verse 1] ​ F Em Am G ​ 2 So it's 4 Just a vision 3 Of how it…" at bounding box center [390, 188] width 553 height 701
type textarea "I thought this was a dream"
type textarea "So"
type textarea "omething"
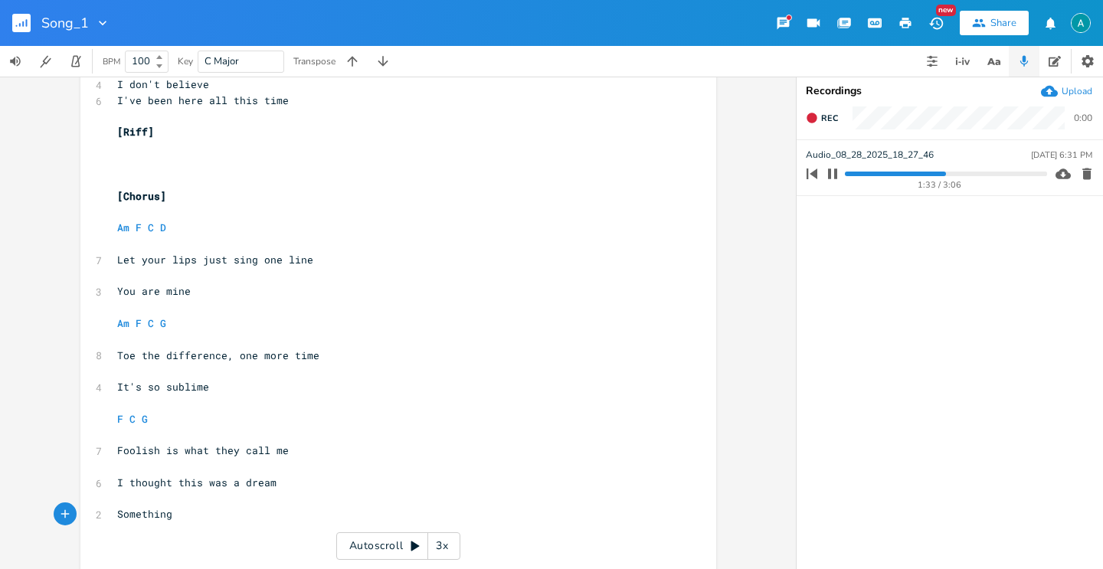
click at [840, 172] on button "button" at bounding box center [833, 174] width 20 height 25
click at [321, 503] on pre "​" at bounding box center [390, 499] width 553 height 16
click at [241, 523] on pre "​" at bounding box center [390, 531] width 553 height 16
click at [242, 518] on pre "Something" at bounding box center [390, 514] width 553 height 16
type textarea "ö"
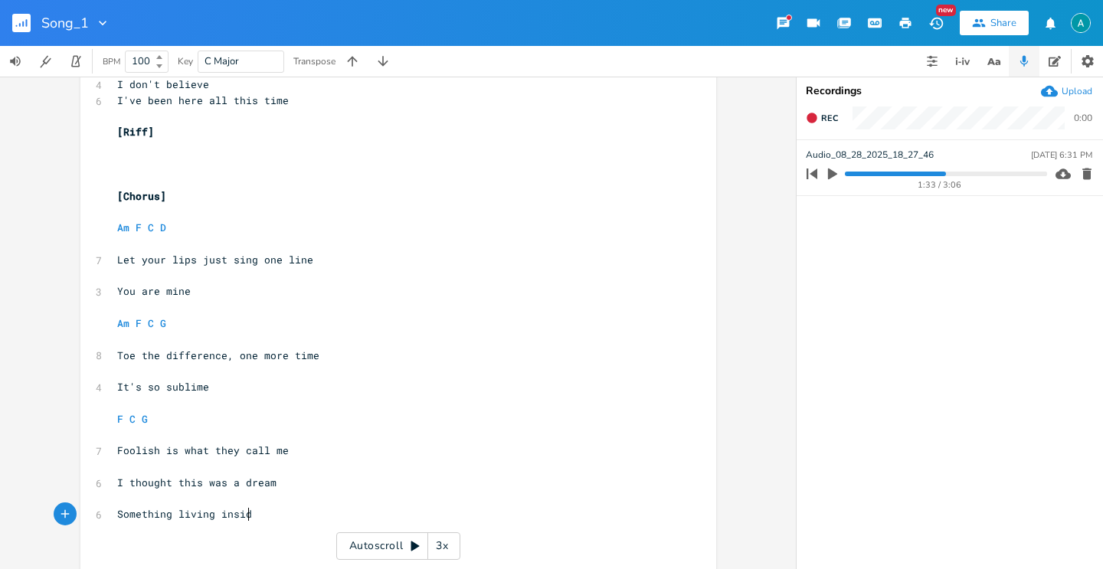
type textarea "living insid"
type textarea "e me"
type textarea "CN"
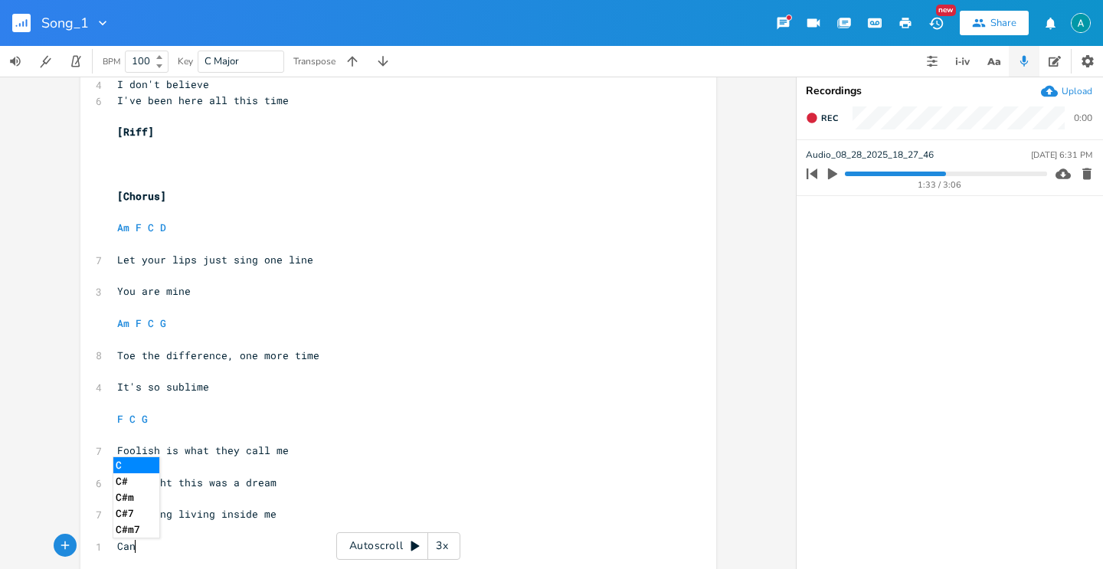
type textarea "an"
type textarea "n' ´"
type textarea "t replace"
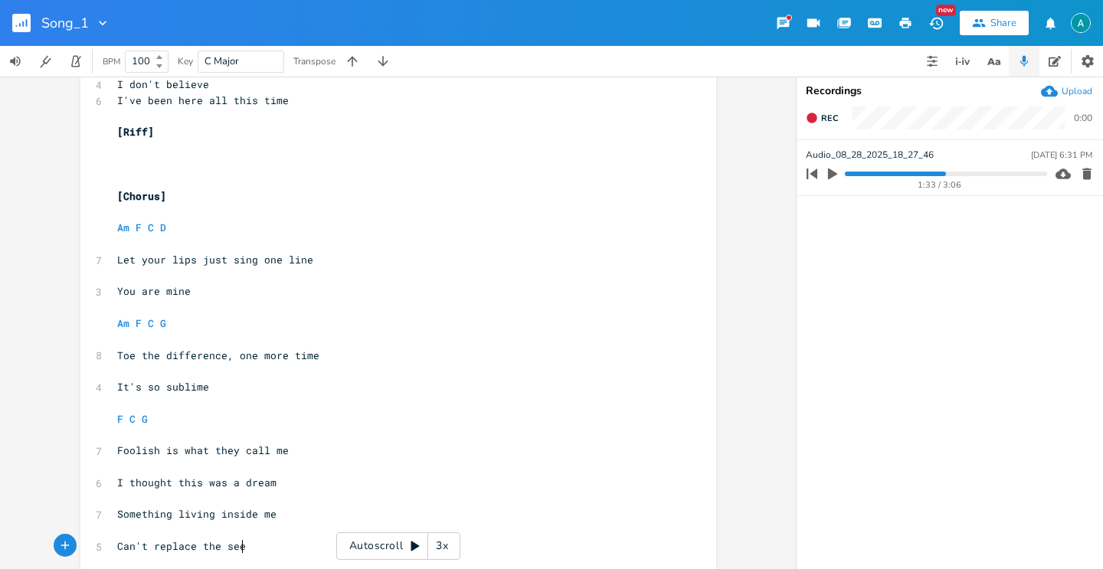
type textarea "ace the seems"
type textarea "ams"
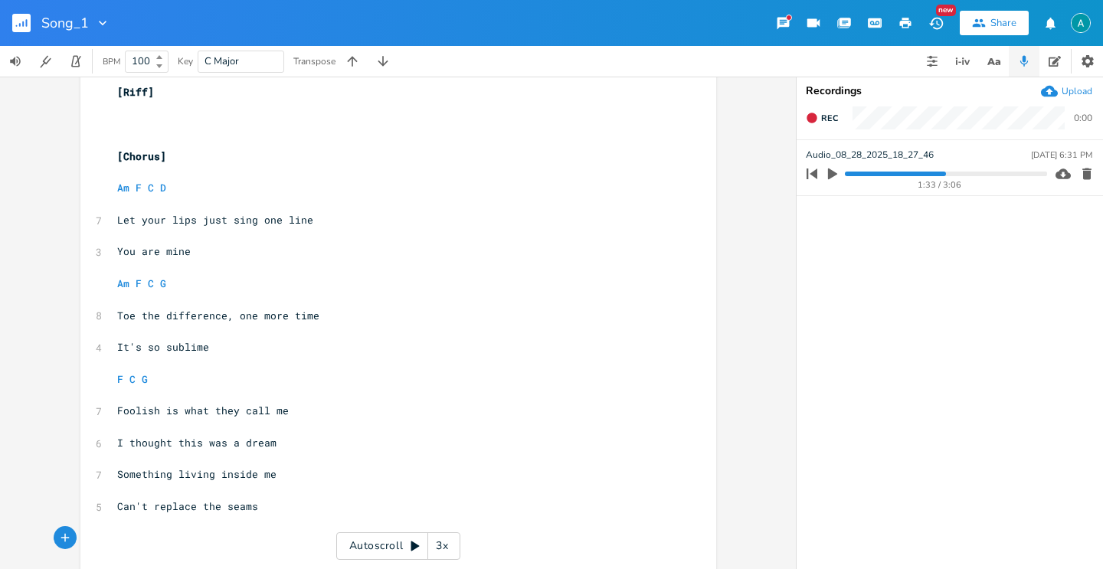
click at [119, 159] on span "[Chorus]" at bounding box center [141, 156] width 49 height 14
type textarea "Pre -"
click at [300, 536] on pre "​" at bounding box center [390, 539] width 553 height 16
type textarea "[]"
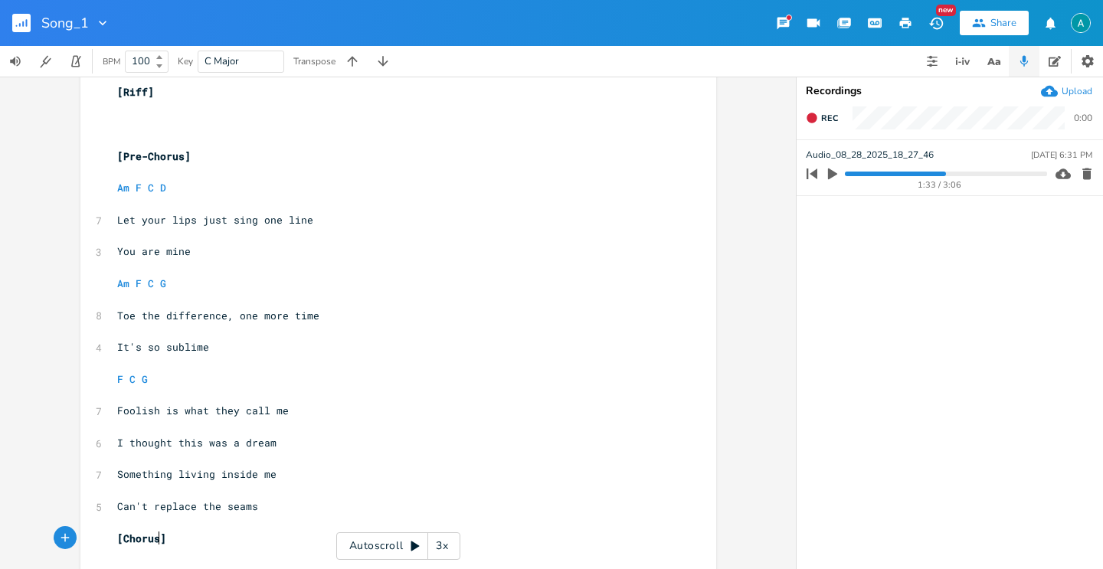
type textarea "Chorus"
click at [836, 183] on div "1:33 / 3:06" at bounding box center [940, 185] width 215 height 8
click at [836, 178] on icon "button" at bounding box center [833, 174] width 14 height 14
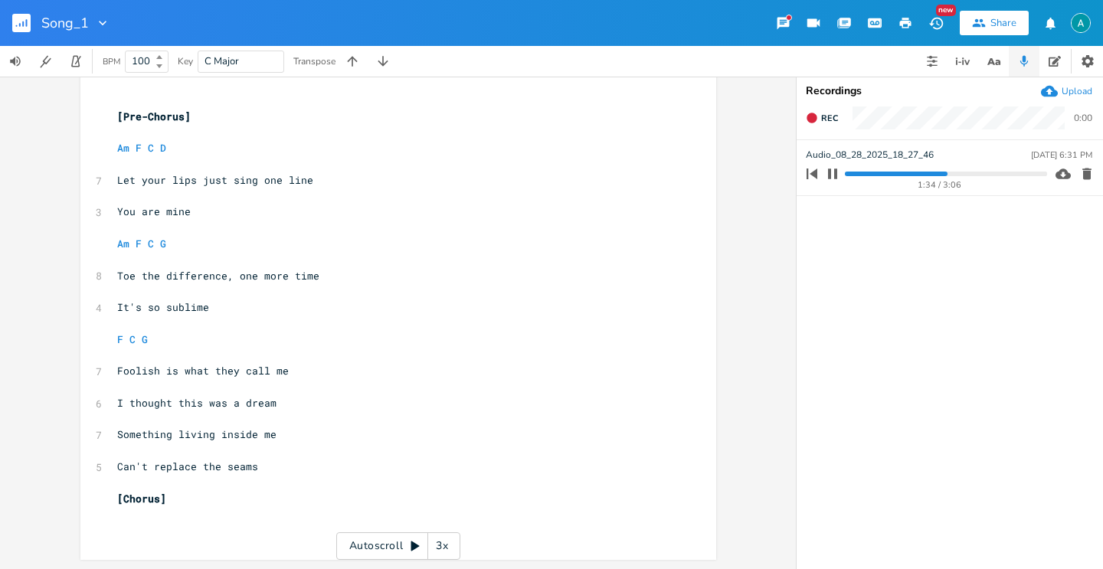
scroll to position [0, 0]
click at [216, 506] on pre "​" at bounding box center [390, 514] width 553 height 16
type textarea "f"
type textarea "F Am G C G"
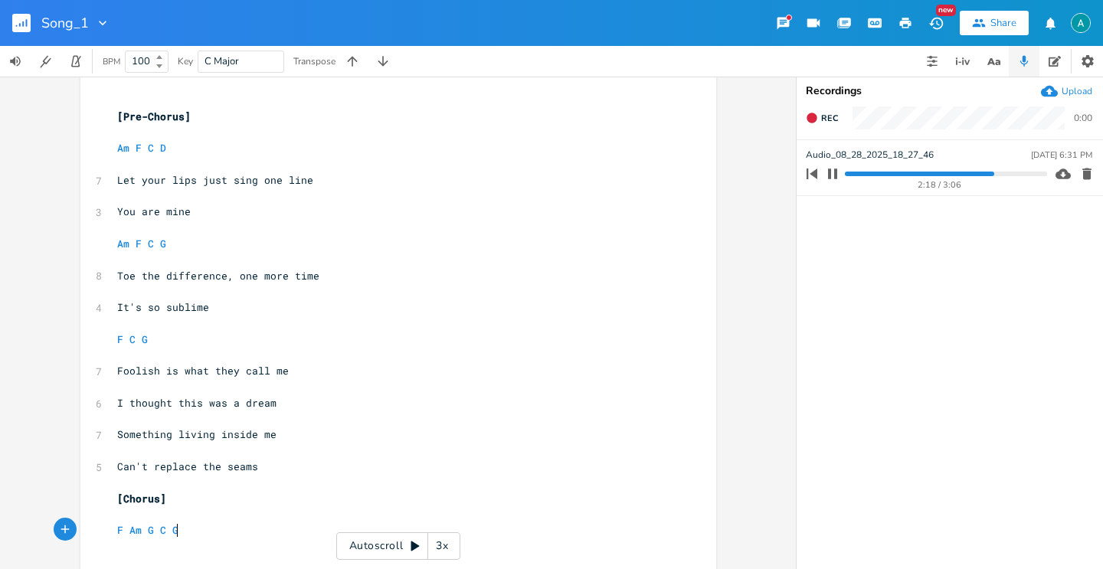
scroll to position [0, 53]
click at [508, 332] on pre "F C G" at bounding box center [390, 340] width 553 height 16
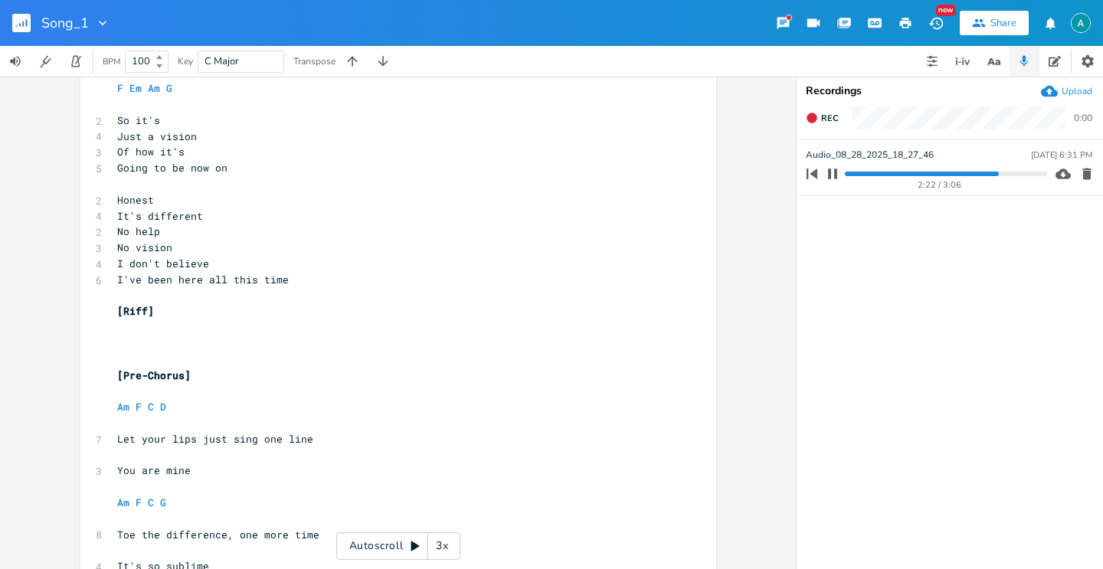
scroll to position [0, 0]
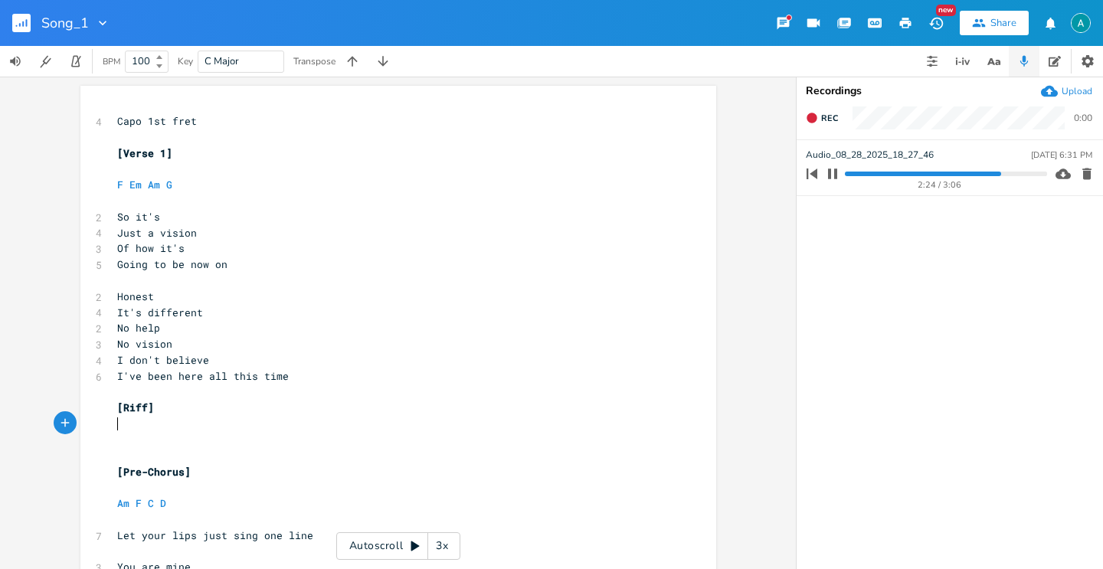
click at [279, 427] on pre "​" at bounding box center [390, 424] width 553 height 16
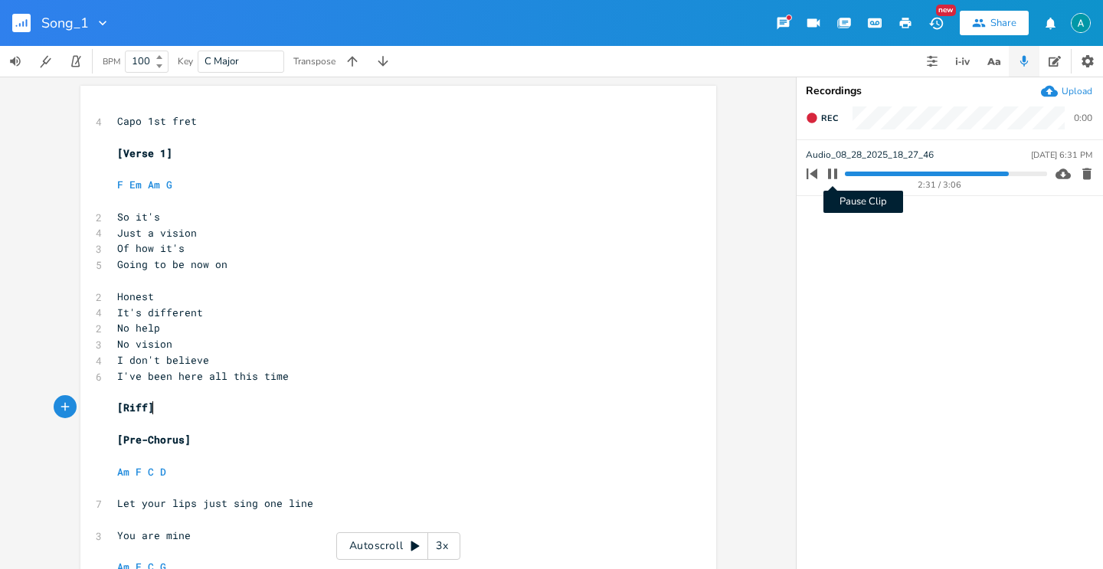
click at [834, 170] on icon "button" at bounding box center [833, 174] width 12 height 12
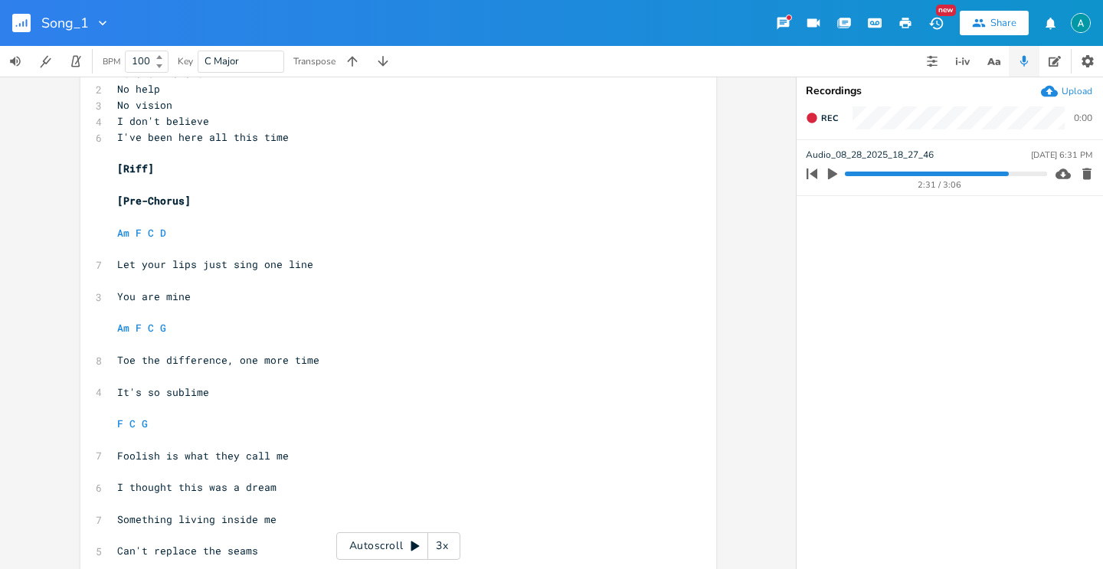
scroll to position [355, 0]
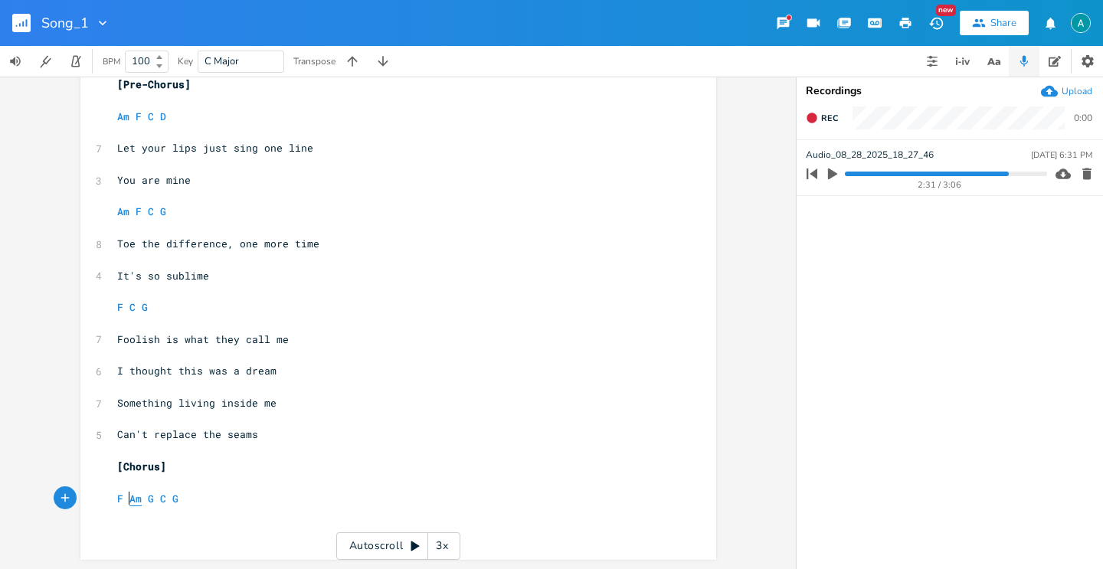
click at [129, 495] on span "Am" at bounding box center [135, 499] width 12 height 15
type textarea "F"
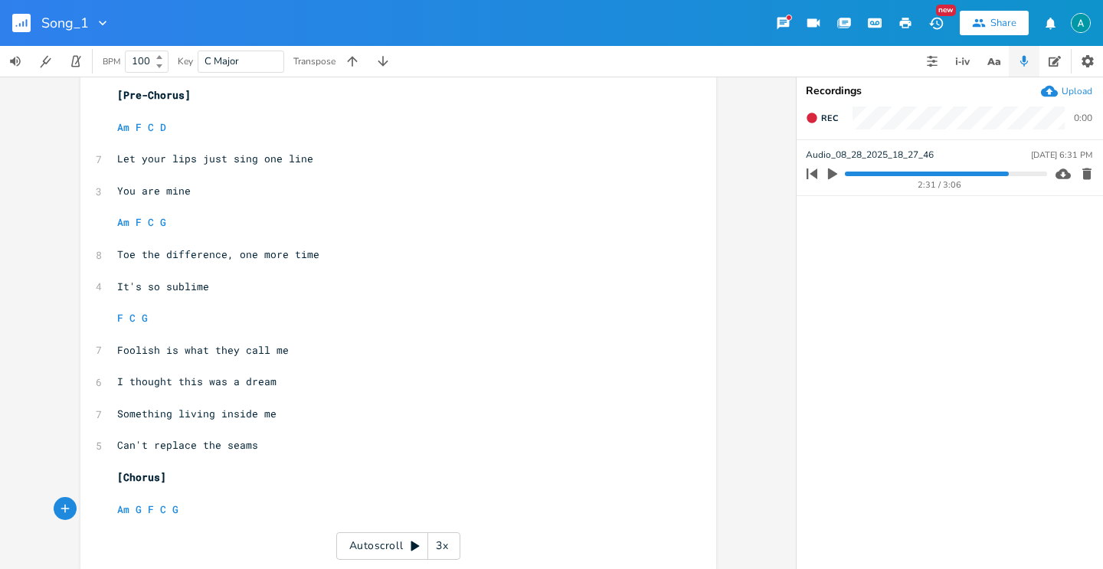
scroll to position [355, 0]
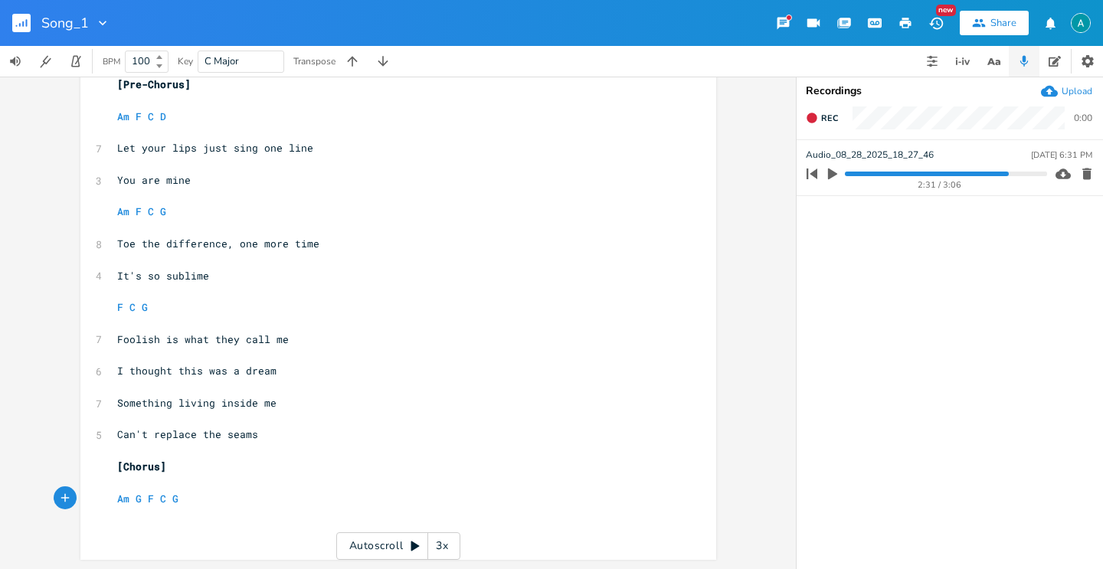
click at [1053, 83] on icon "button" at bounding box center [1049, 91] width 17 height 17
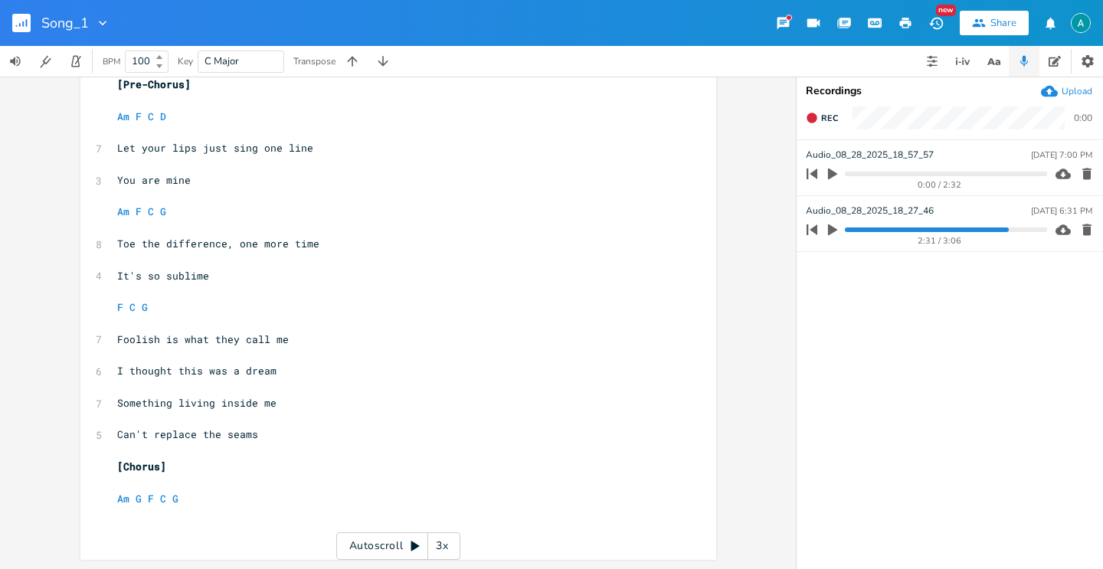
click at [1082, 233] on icon "button" at bounding box center [1087, 229] width 15 height 15
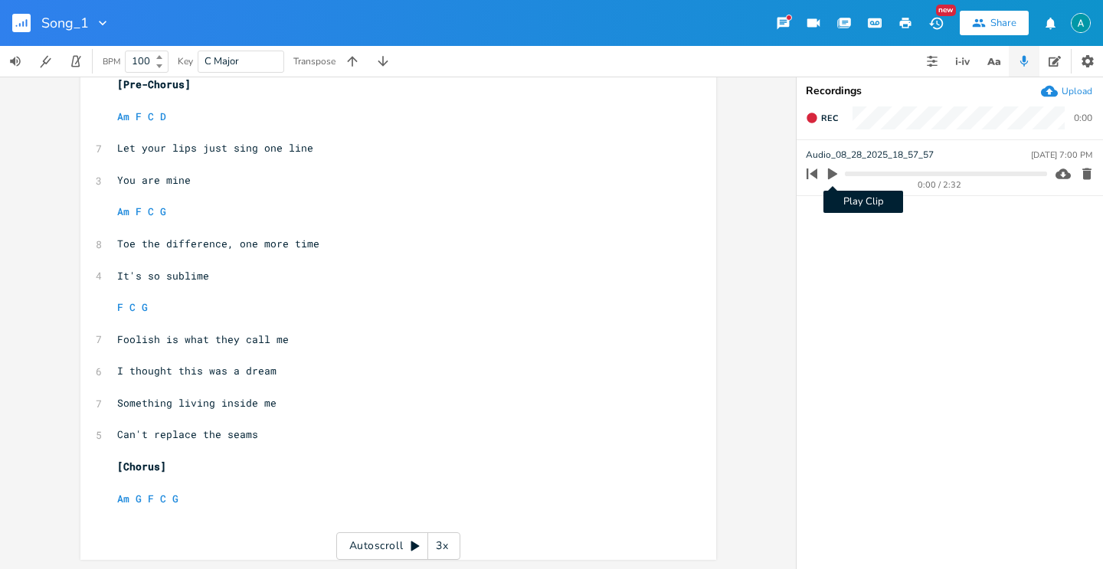
click at [828, 177] on icon "button" at bounding box center [832, 174] width 9 height 11
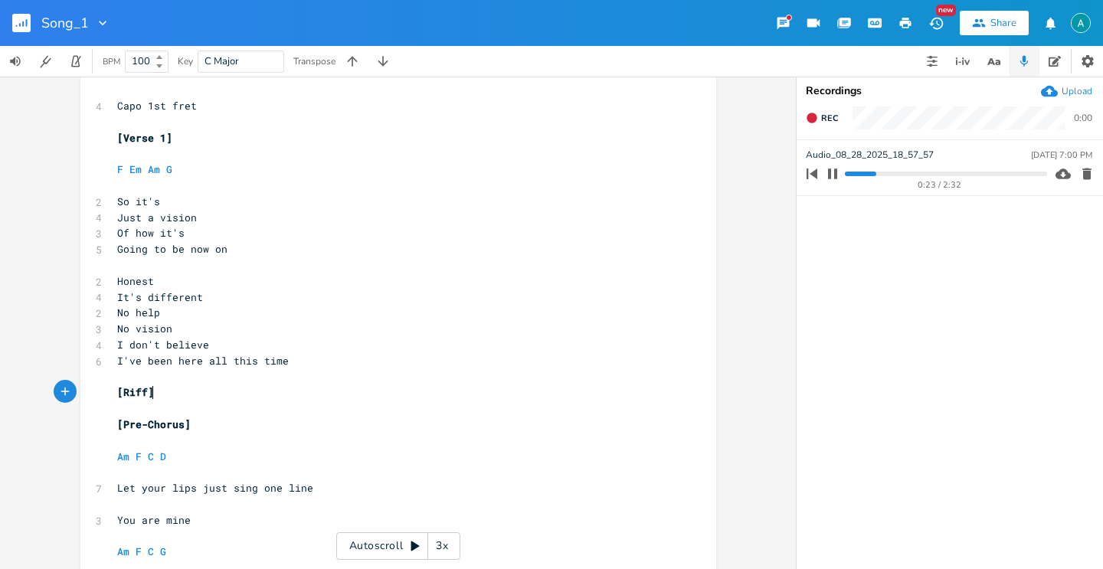
scroll to position [0, 0]
click at [192, 388] on pre "[Riff]" at bounding box center [390, 393] width 553 height 16
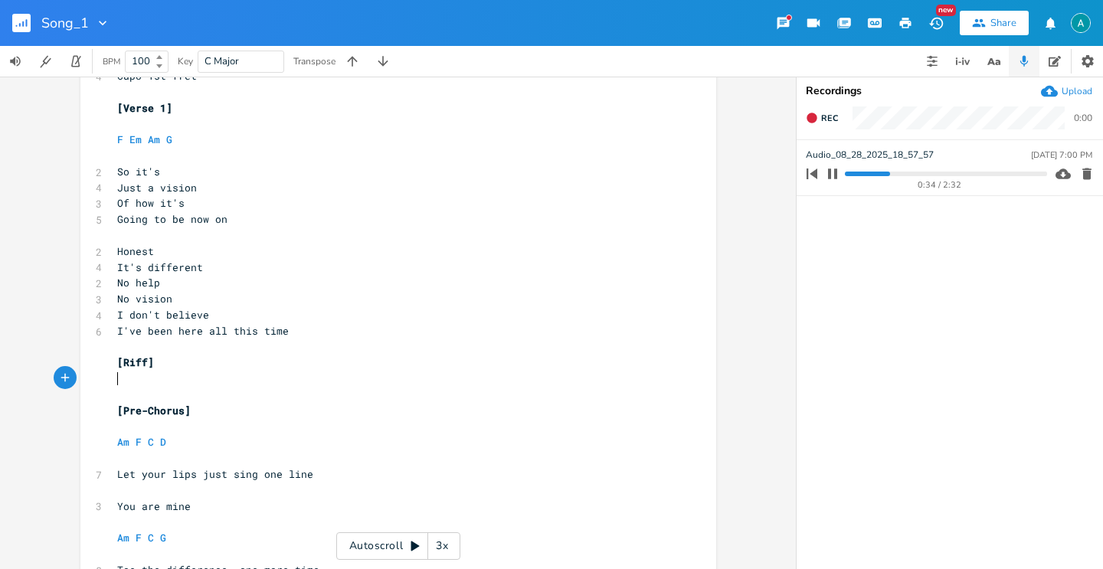
scroll to position [67, 0]
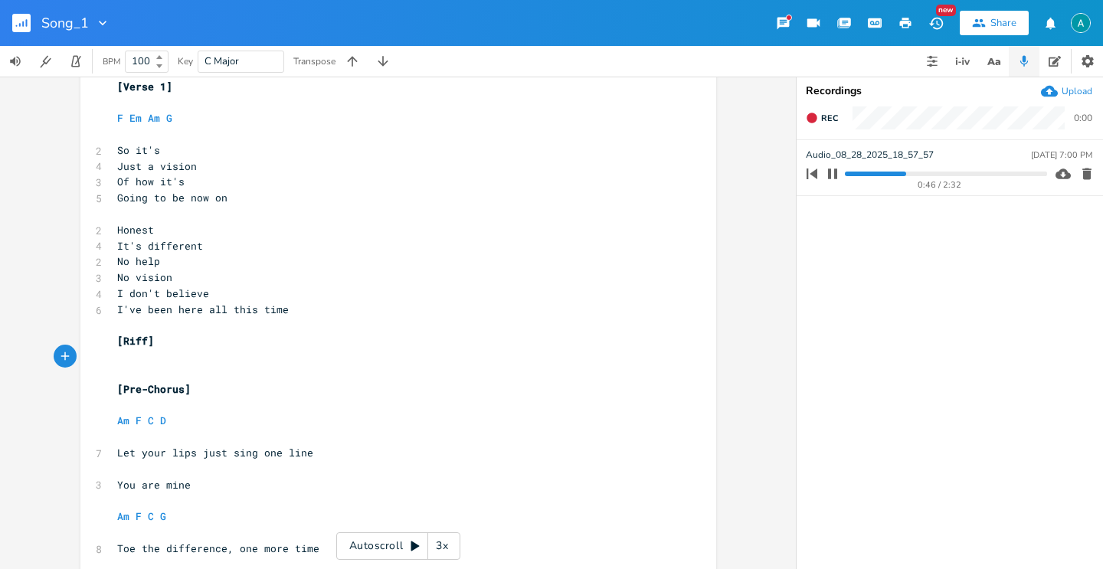
click at [834, 170] on icon "button" at bounding box center [832, 174] width 9 height 10
click at [152, 424] on span "Am F C D" at bounding box center [141, 421] width 49 height 14
type textarea "Dm"
type textarea "G"
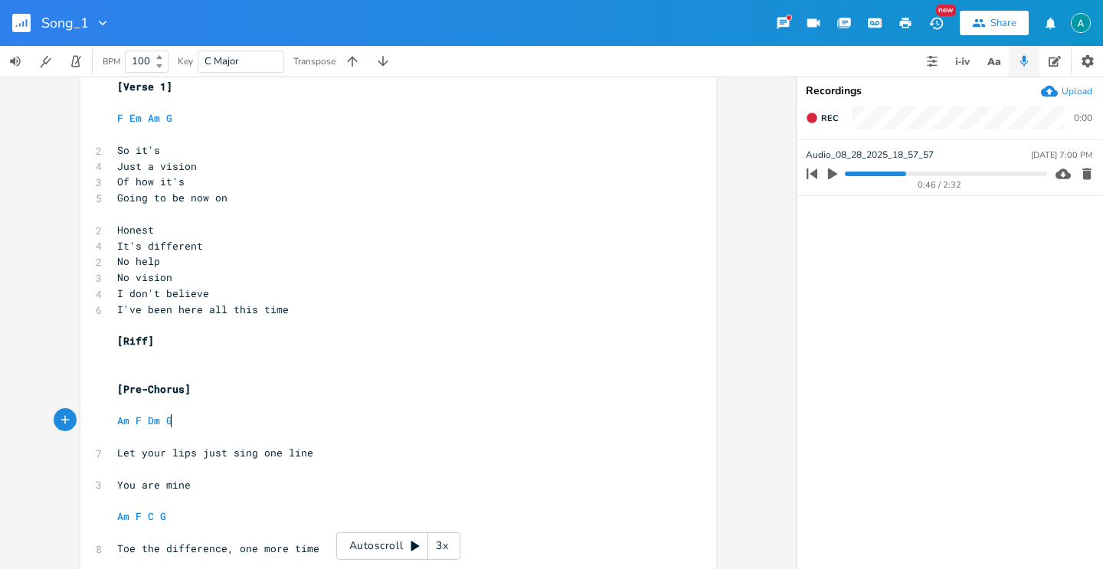
scroll to position [0, 8]
click at [329, 474] on pre "​" at bounding box center [390, 469] width 553 height 16
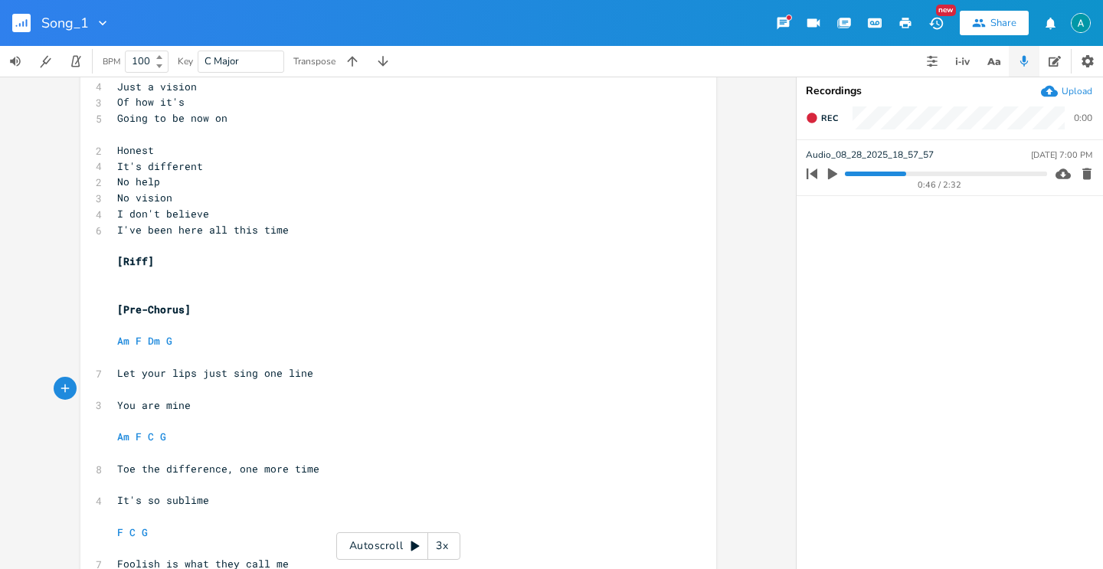
scroll to position [147, 0]
click at [897, 176] on div "0:46 / 2:32" at bounding box center [924, 174] width 246 height 25
drag, startPoint x: 895, startPoint y: 175, endPoint x: 882, endPoint y: 169, distance: 14.4
click at [896, 175] on progress at bounding box center [945, 174] width 201 height 5
drag, startPoint x: 837, startPoint y: 172, endPoint x: 801, endPoint y: 179, distance: 35.8
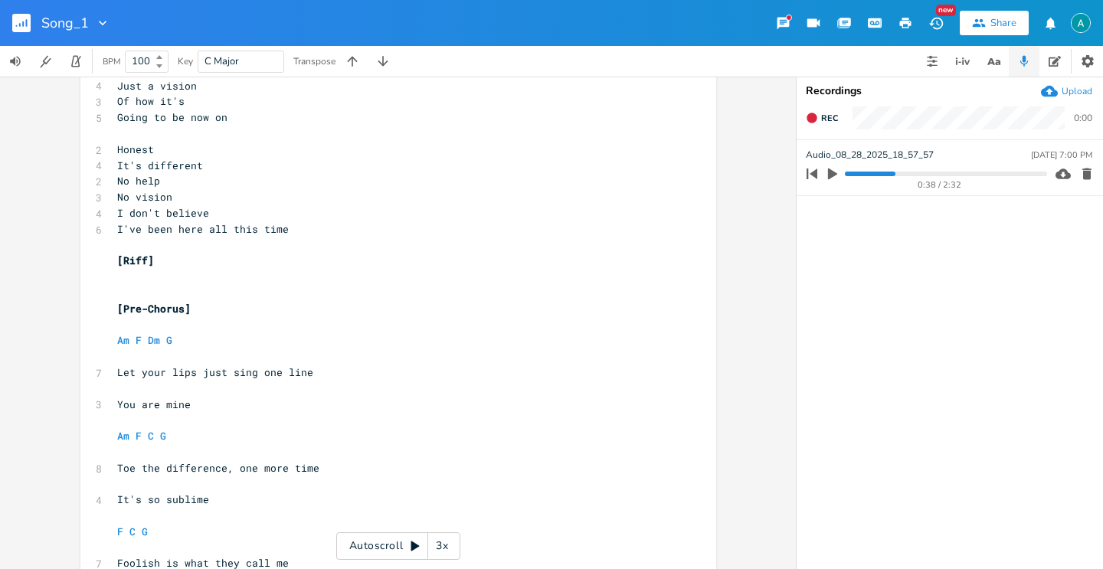
click at [830, 173] on icon "button" at bounding box center [833, 174] width 14 height 14
click at [831, 173] on icon "button" at bounding box center [832, 174] width 9 height 10
click at [254, 345] on pre "Am F Dm G" at bounding box center [390, 341] width 553 height 16
type textarea "C"
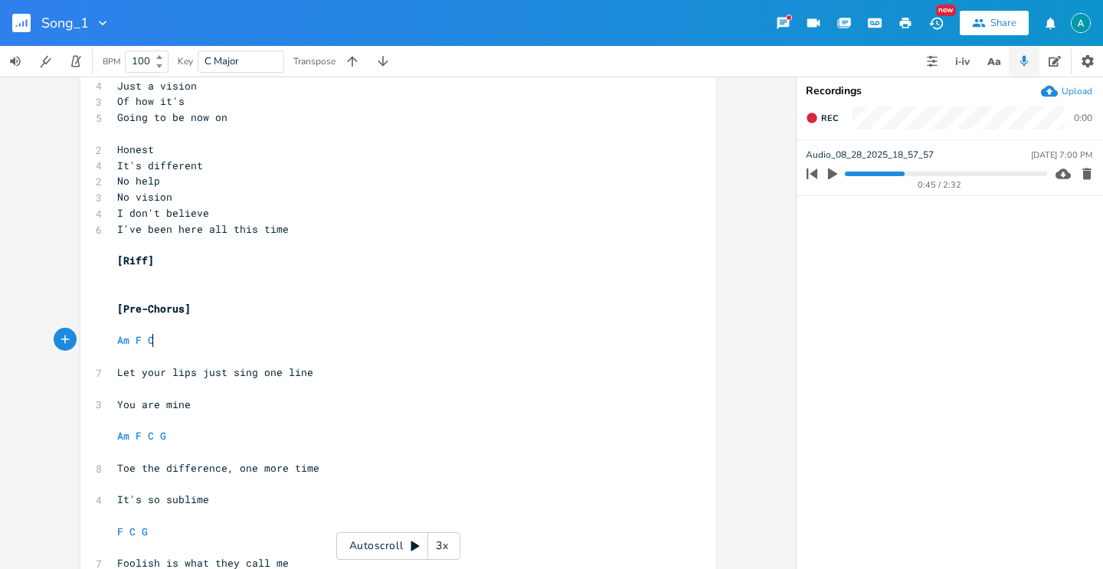
click at [239, 341] on pre "Am F C" at bounding box center [390, 341] width 553 height 16
type textarea "Dm"
click at [835, 171] on icon "button" at bounding box center [833, 174] width 14 height 14
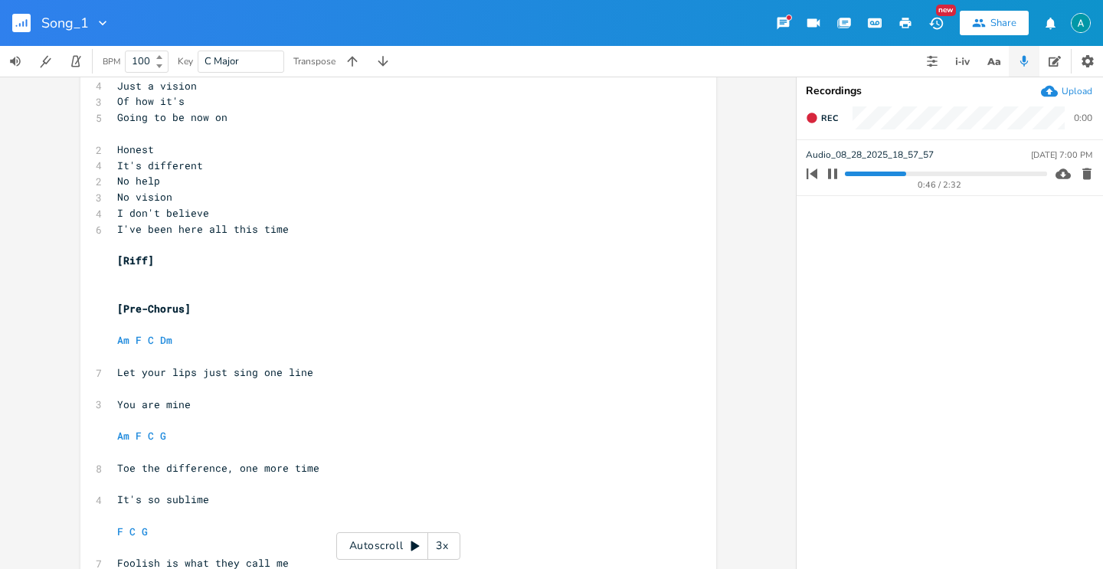
click at [192, 437] on pre "Am F C G" at bounding box center [390, 436] width 553 height 16
type textarea "C Dm"
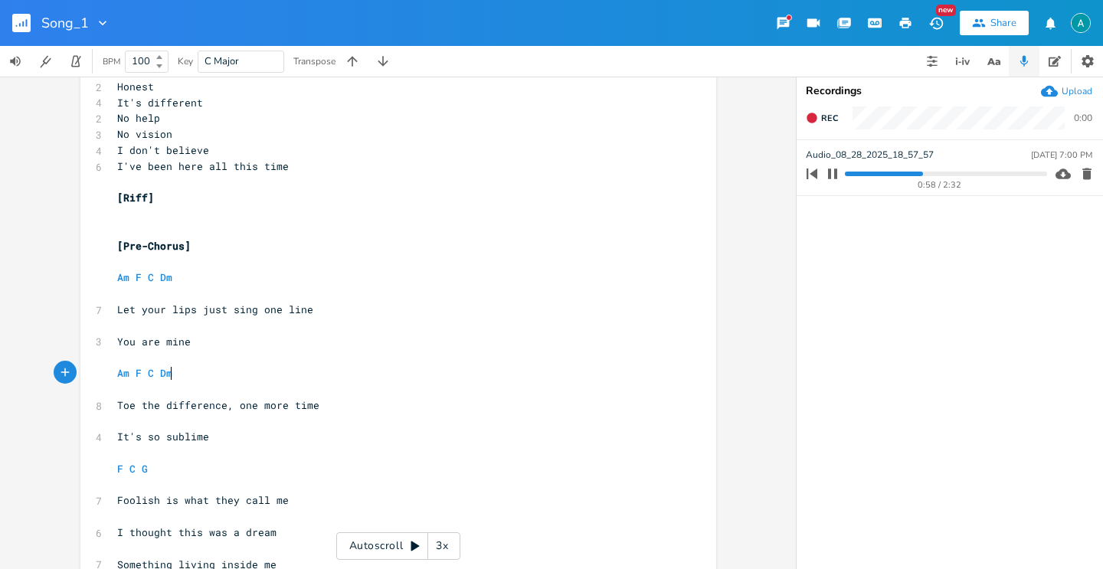
scroll to position [244, 0]
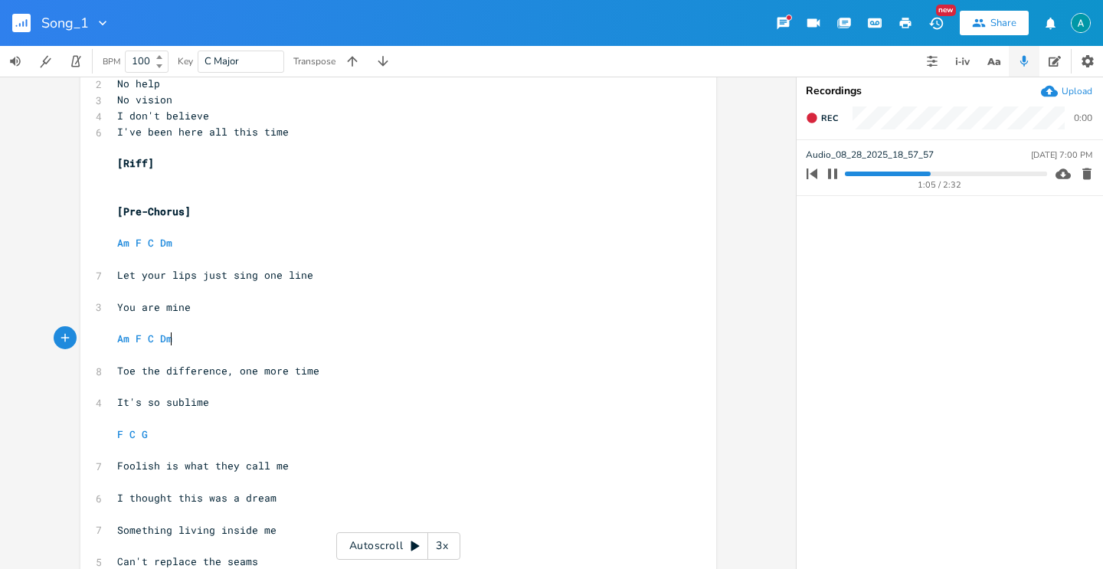
click at [835, 180] on button "button" at bounding box center [833, 174] width 20 height 25
drag, startPoint x: 175, startPoint y: 472, endPoint x: 260, endPoint y: 470, distance: 85.1
click at [260, 470] on pre "Foolish is what they call me" at bounding box center [390, 466] width 553 height 16
type textarea "I'll"
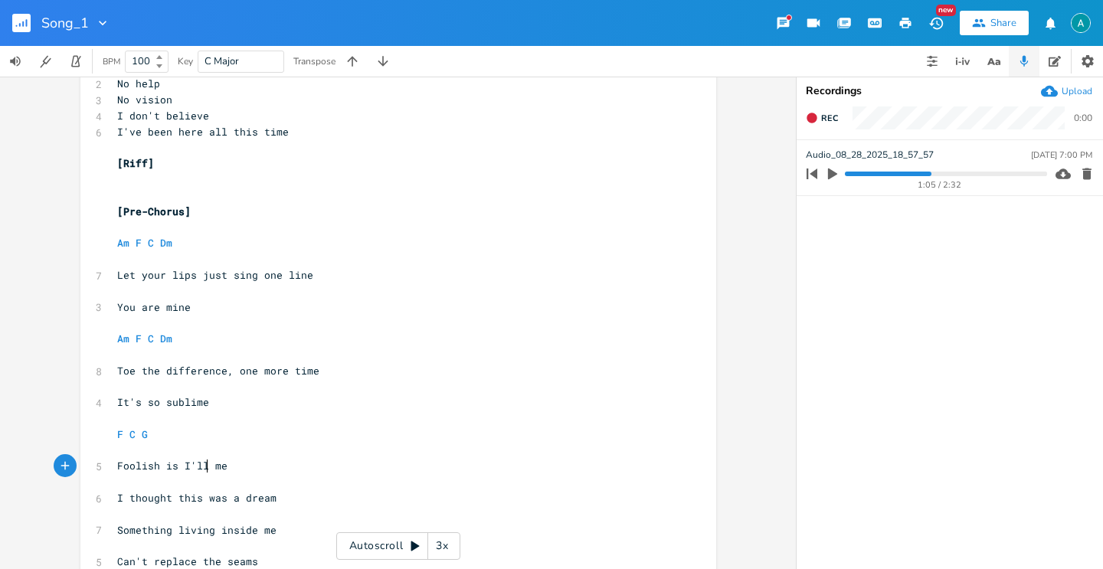
scroll to position [0, 12]
type textarea "b"
type textarea "what I will b"
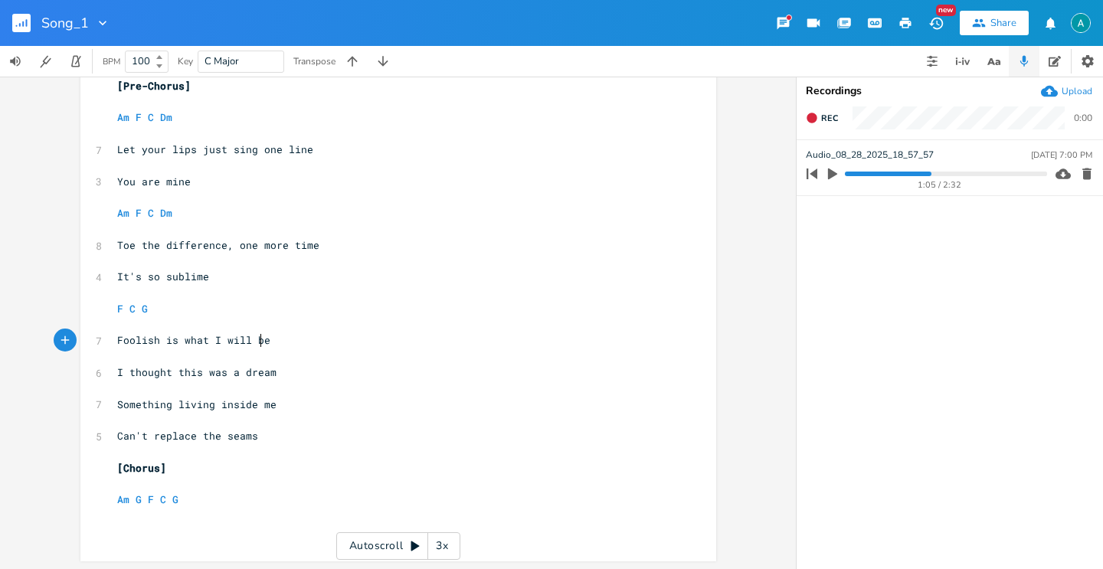
scroll to position [372, 0]
click at [161, 408] on span "Something living inside me" at bounding box center [196, 403] width 159 height 14
type textarea "s"
click at [117, 429] on span "Can't replace the seams" at bounding box center [187, 435] width 141 height 14
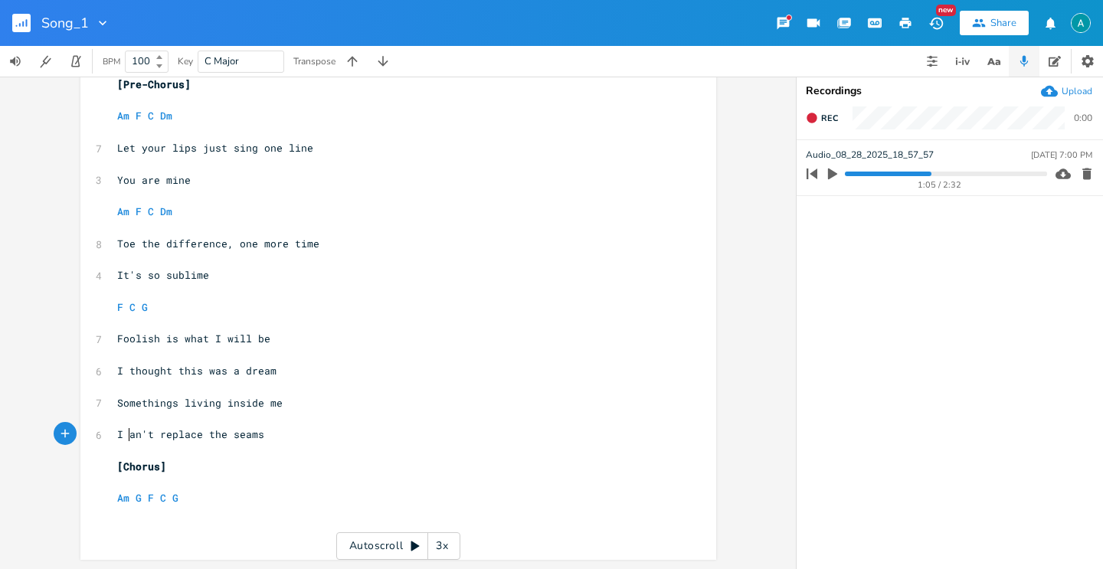
type textarea "I c"
click at [130, 403] on span "Somethings living inside me" at bounding box center [199, 403] width 165 height 14
type textarea "Somethings"
click at [130, 403] on span "Somethings living inside me" at bounding box center [199, 403] width 165 height 14
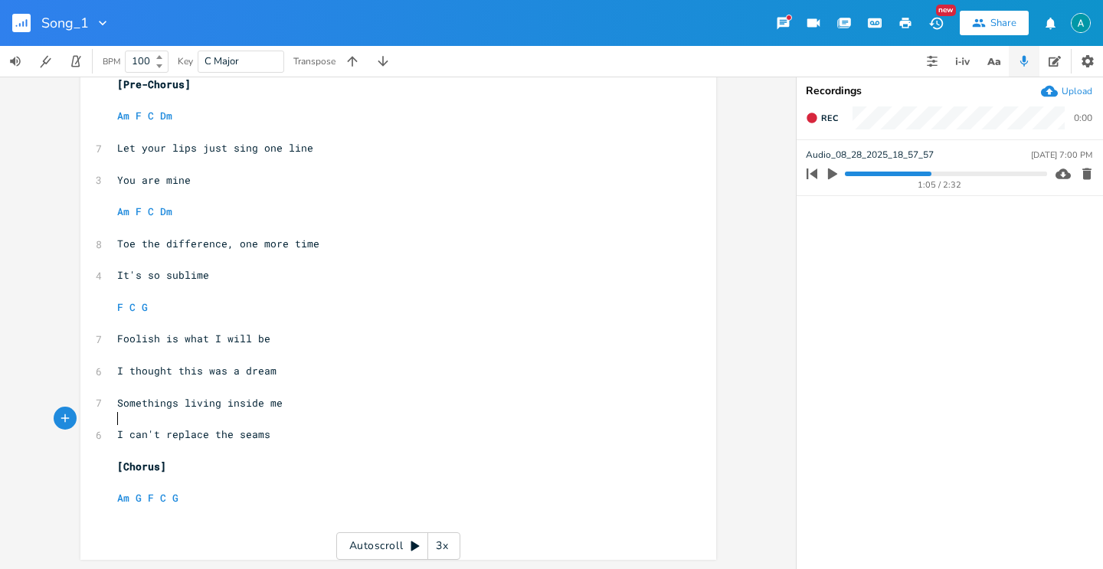
click at [174, 423] on pre "​" at bounding box center [390, 419] width 553 height 16
click at [199, 398] on span "Somethings living inside me" at bounding box center [199, 403] width 165 height 14
type textarea "stitched"
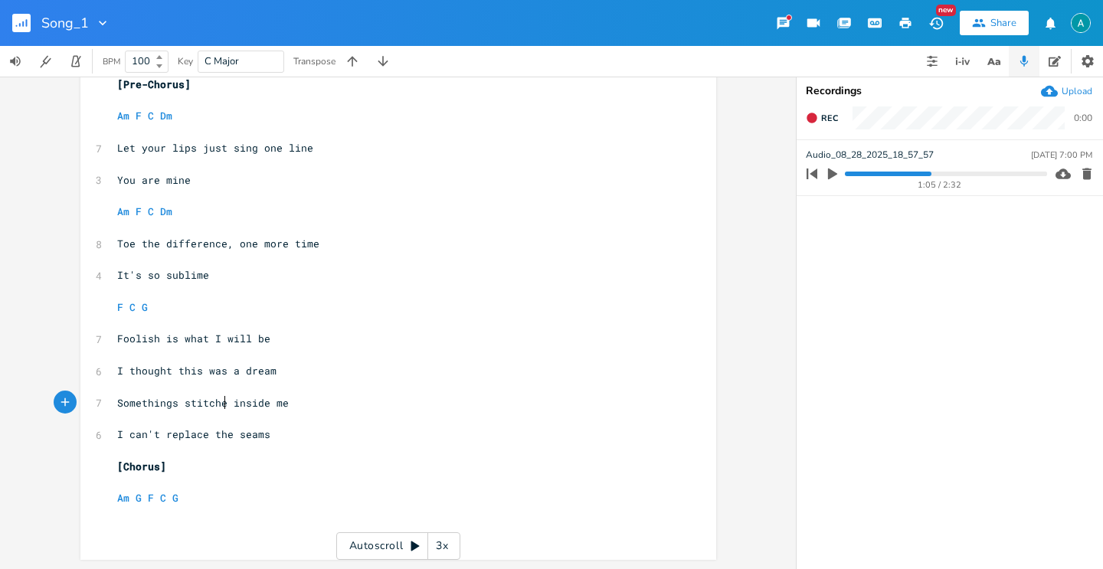
scroll to position [0, 38]
type textarea "ed"
click at [339, 440] on pre "I can't replace the seams" at bounding box center [390, 435] width 553 height 16
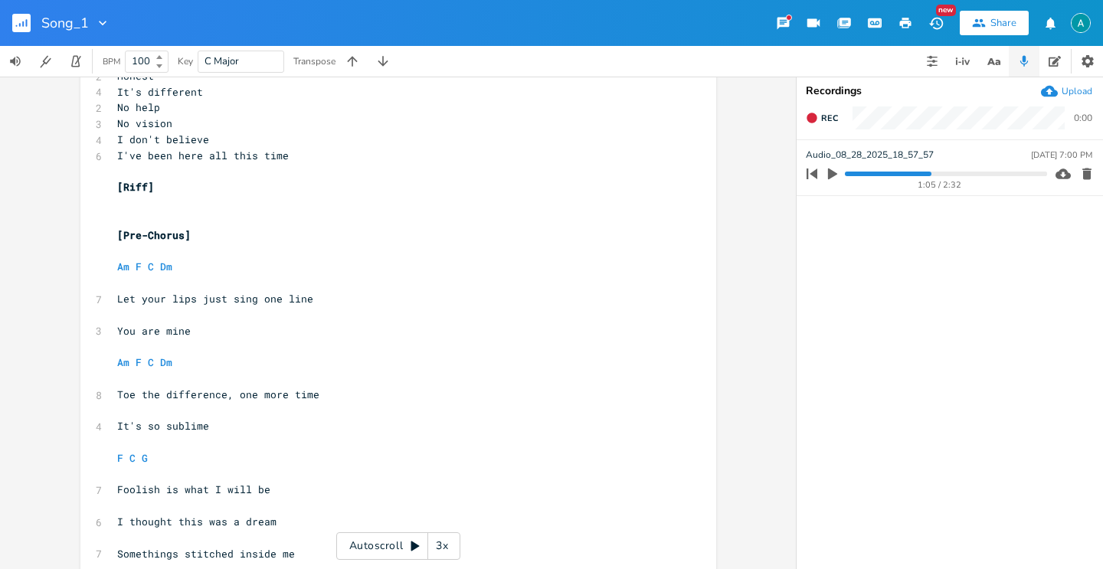
scroll to position [221, 0]
click at [177, 359] on pre "Am F C Dm" at bounding box center [390, 363] width 553 height 16
type textarea "G"
click at [359, 354] on div "4 Capo 1st fret ​ [Verse 1] ​ F Em Am G ​ 2 So it's 4 Just a vision 3 Of how it…" at bounding box center [390, 291] width 553 height 797
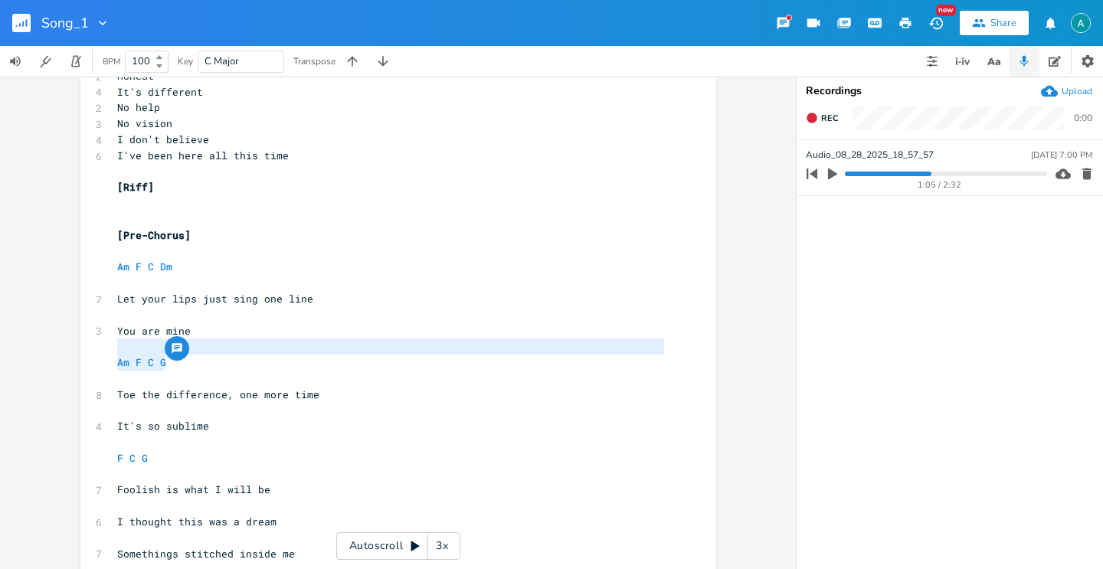
type textarea "Am F C G"
click at [359, 354] on pre "​" at bounding box center [390, 347] width 553 height 16
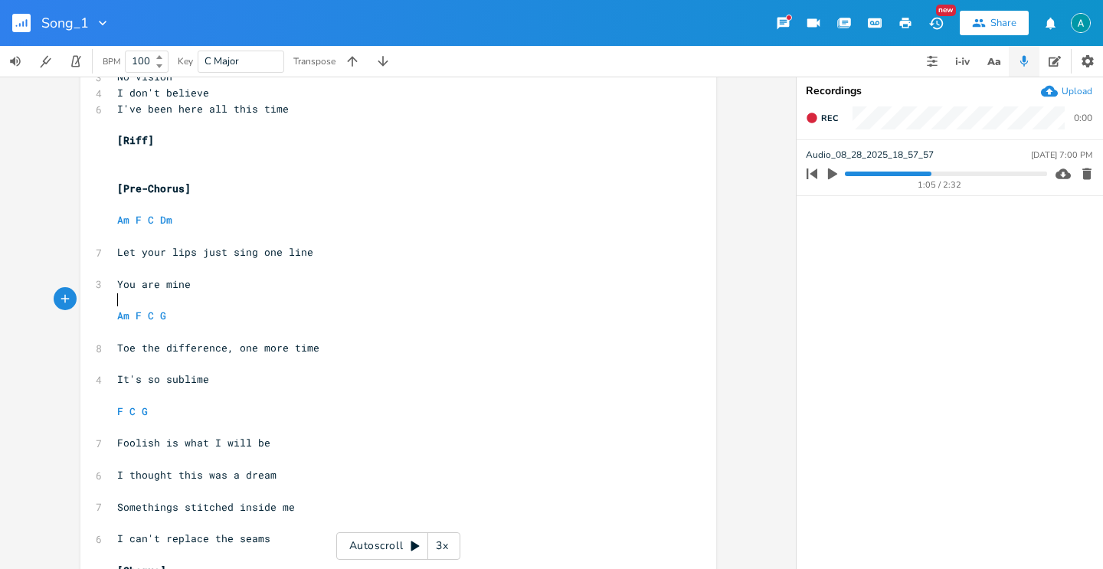
scroll to position [290, 0]
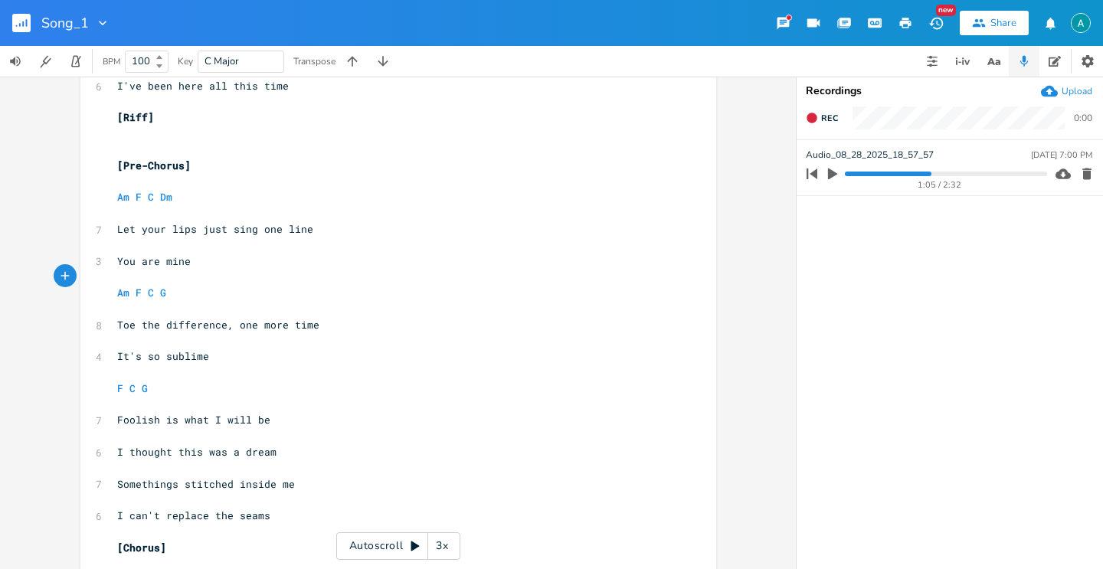
drag, startPoint x: 150, startPoint y: 290, endPoint x: 35, endPoint y: 260, distance: 118.6
click at [150, 290] on span "Am F C G" at bounding box center [141, 293] width 49 height 14
type textarea "dm"
type textarea "Dm"
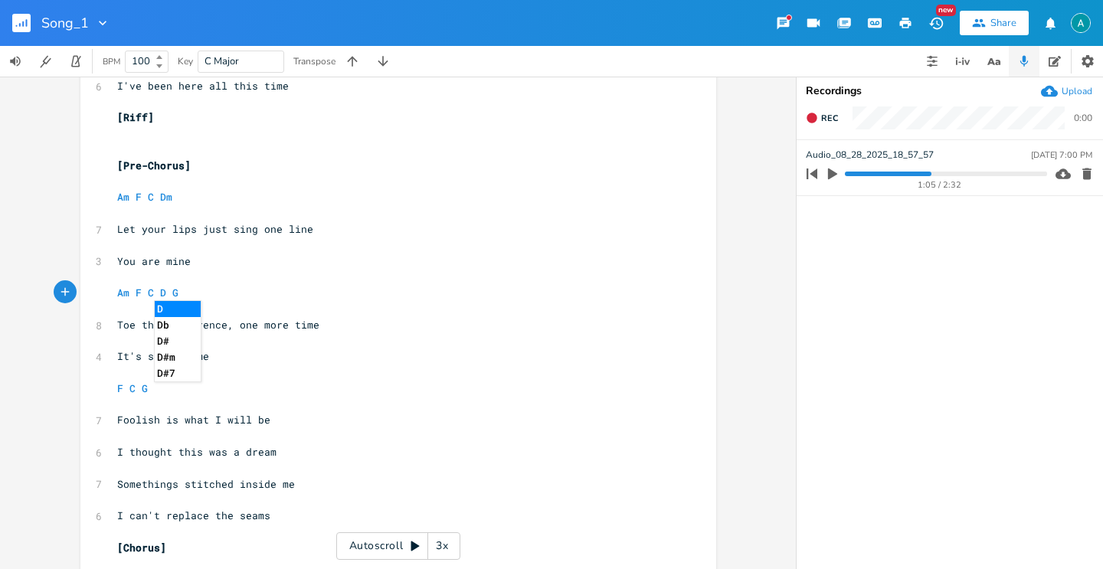
scroll to position [0, 15]
click at [500, 337] on pre "​" at bounding box center [390, 341] width 553 height 16
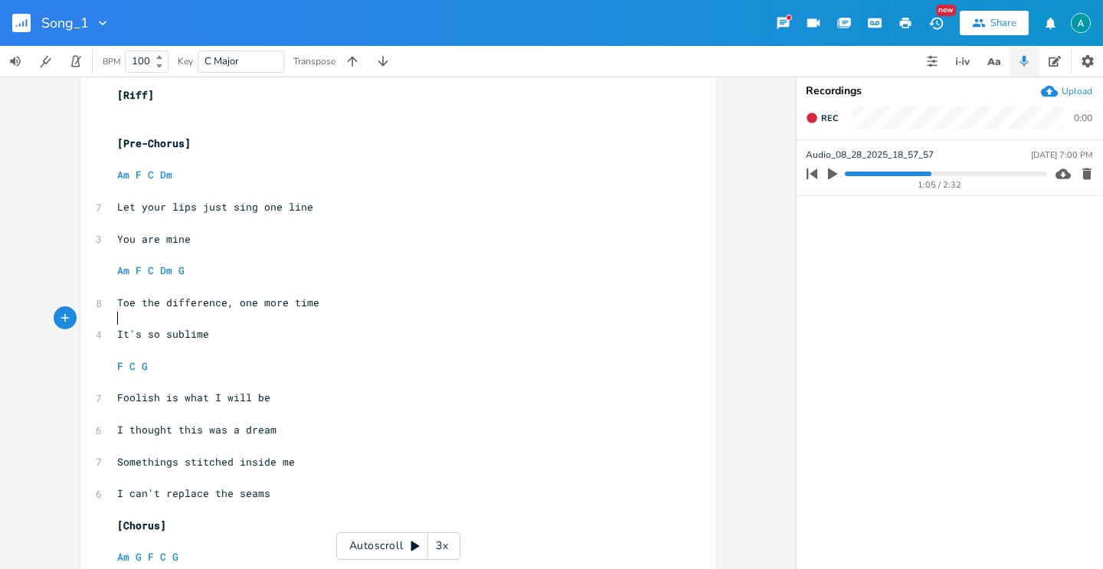
scroll to position [372, 0]
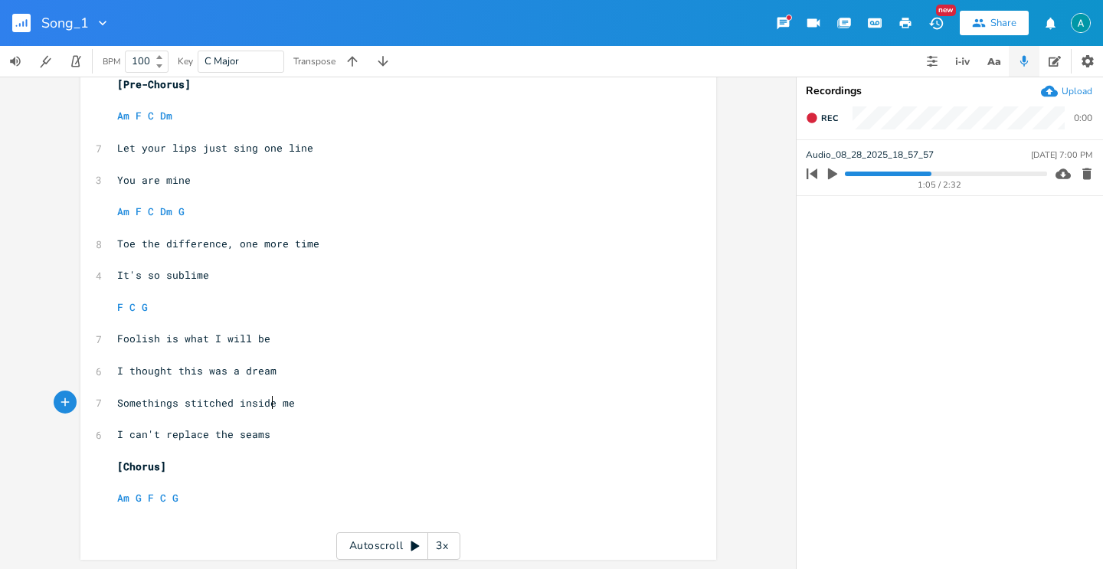
click at [270, 396] on span "Somethings stitched inside me" at bounding box center [206, 403] width 178 height 14
type textarea "of"
click at [117, 435] on span "I can't replace the seams" at bounding box center [193, 435] width 153 height 14
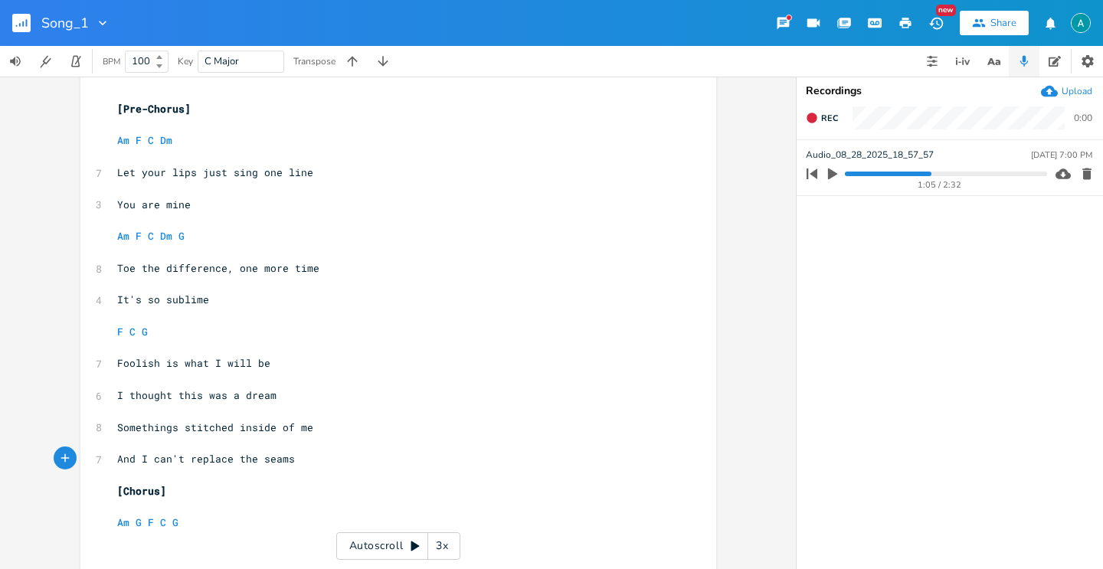
scroll to position [356, 0]
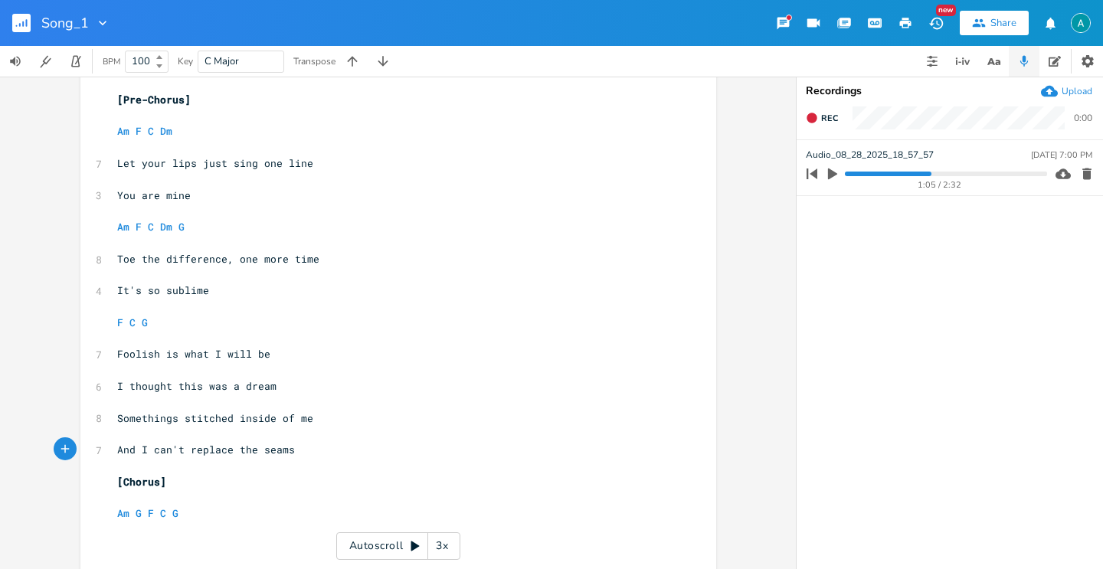
type textarea "And"
click at [831, 175] on icon "button" at bounding box center [832, 174] width 9 height 11
click at [965, 172] on progress at bounding box center [945, 174] width 201 height 5
click at [840, 178] on button "button" at bounding box center [833, 174] width 20 height 25
type textarea "G"
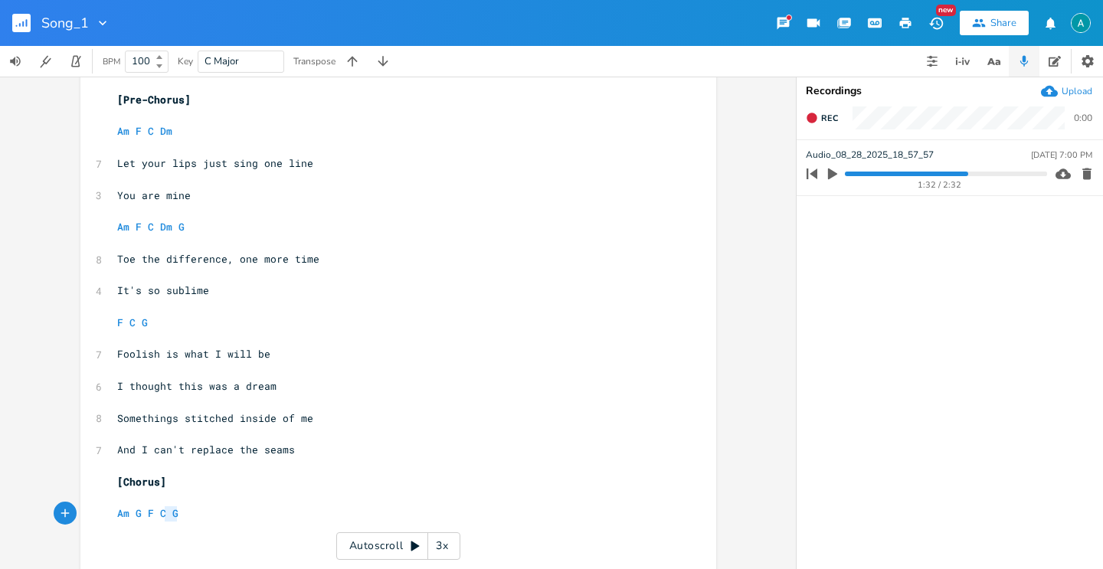
drag, startPoint x: 200, startPoint y: 519, endPoint x: 0, endPoint y: 525, distance: 200.0
click at [0, 528] on div "x 4 Capo 1st fret ​ [Verse 1] ​ F Em Am G ​ 2 So it's 4 Just a vision 3 Of how …" at bounding box center [398, 323] width 796 height 493
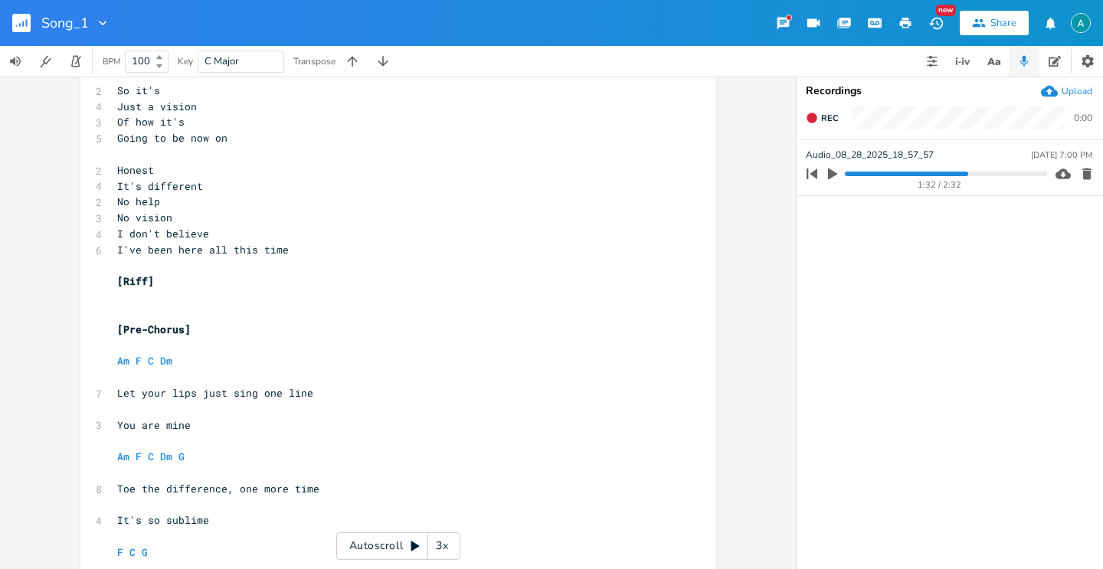
scroll to position [90, 0]
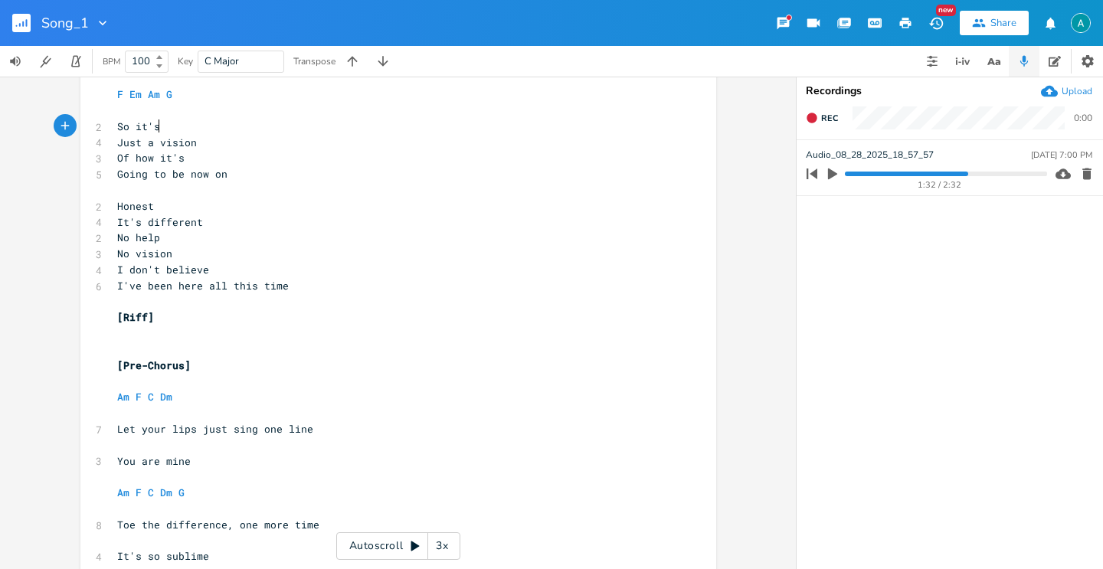
click at [159, 120] on pre "So it's" at bounding box center [390, 127] width 553 height 16
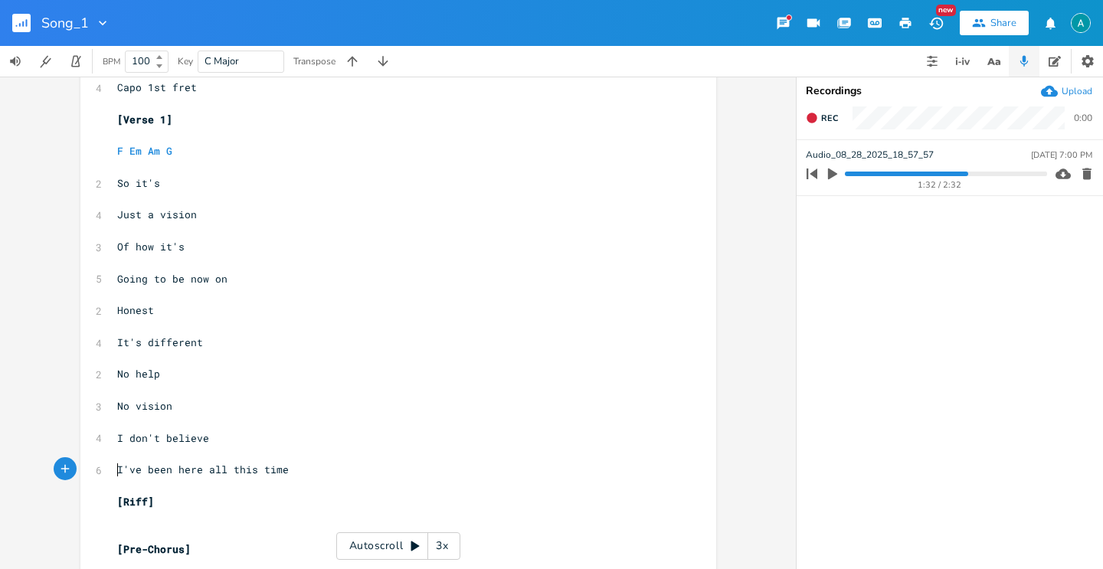
scroll to position [0, 0]
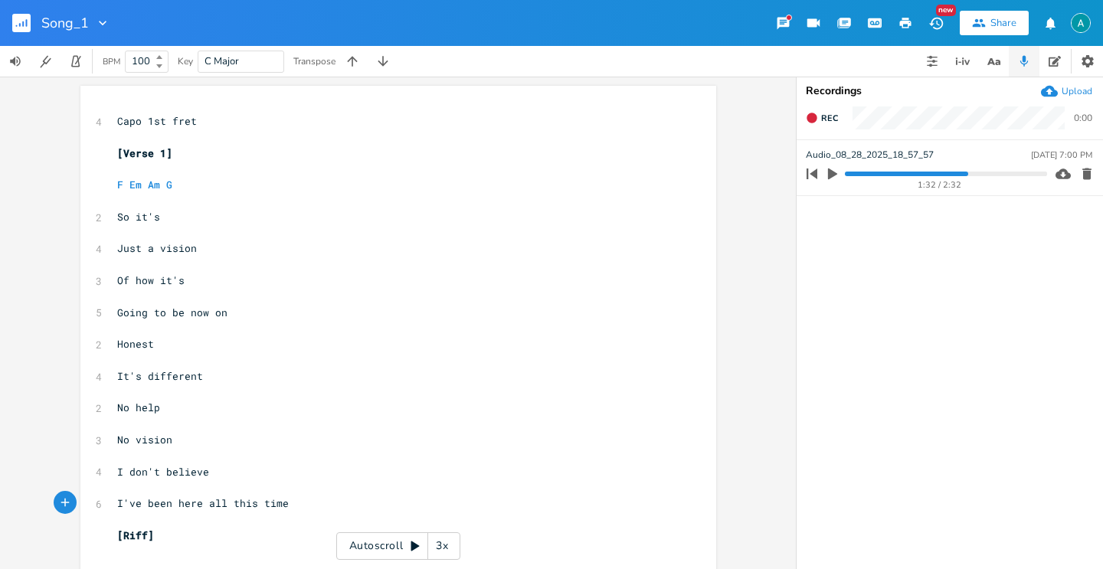
click at [371, 544] on div "Autoscroll 3x" at bounding box center [398, 546] width 124 height 28
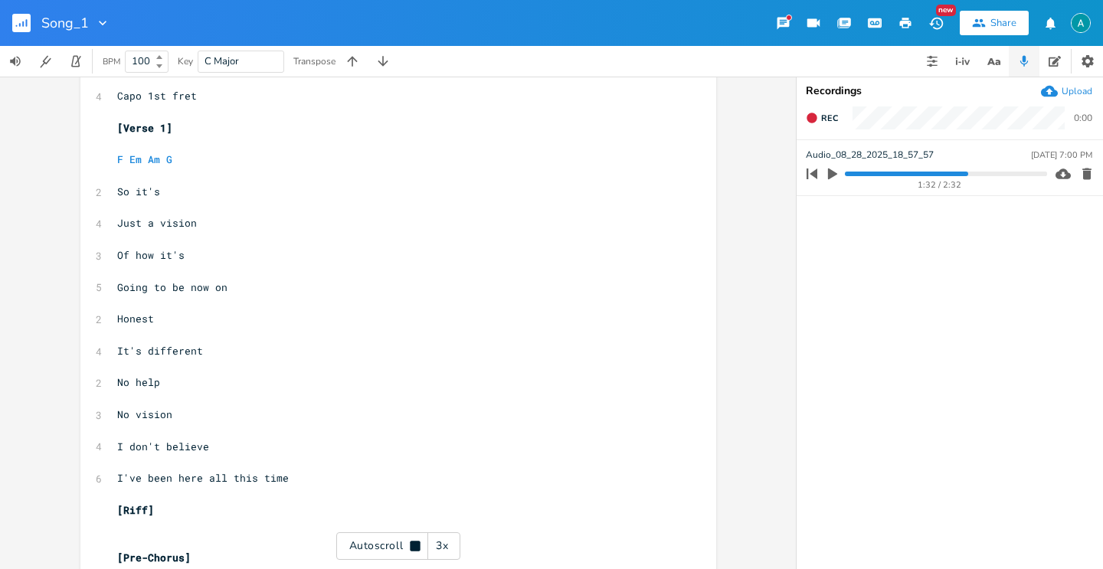
click at [392, 544] on div "Autoscroll 3x" at bounding box center [398, 546] width 124 height 28
click at [127, 198] on pre "So it's" at bounding box center [390, 191] width 553 height 16
click at [149, 215] on pre "Just a vision" at bounding box center [390, 223] width 553 height 16
click at [153, 213] on pre "​" at bounding box center [390, 207] width 553 height 16
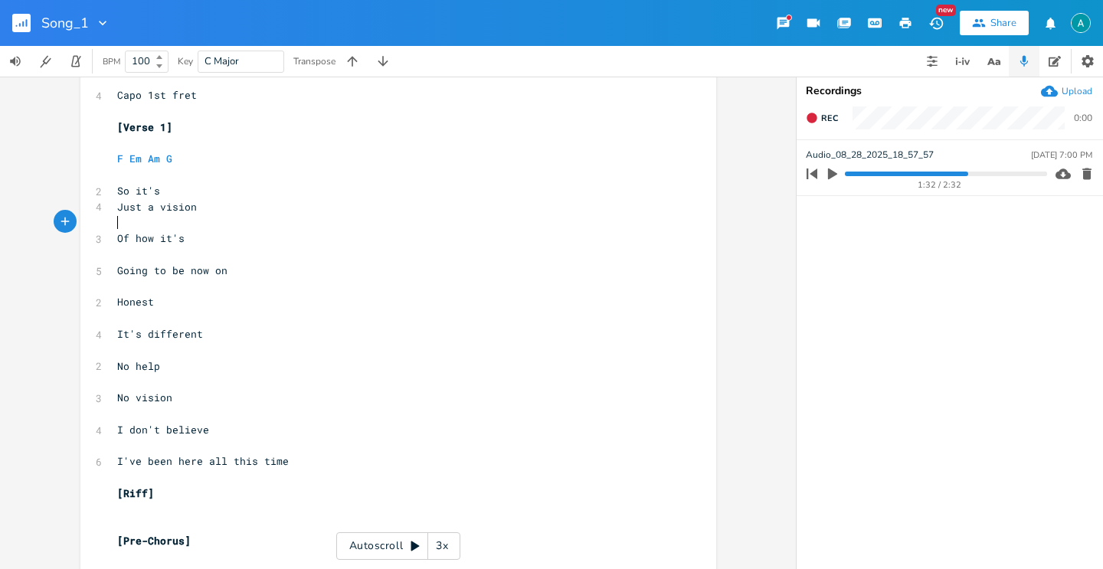
click at [140, 226] on pre "​" at bounding box center [390, 223] width 553 height 16
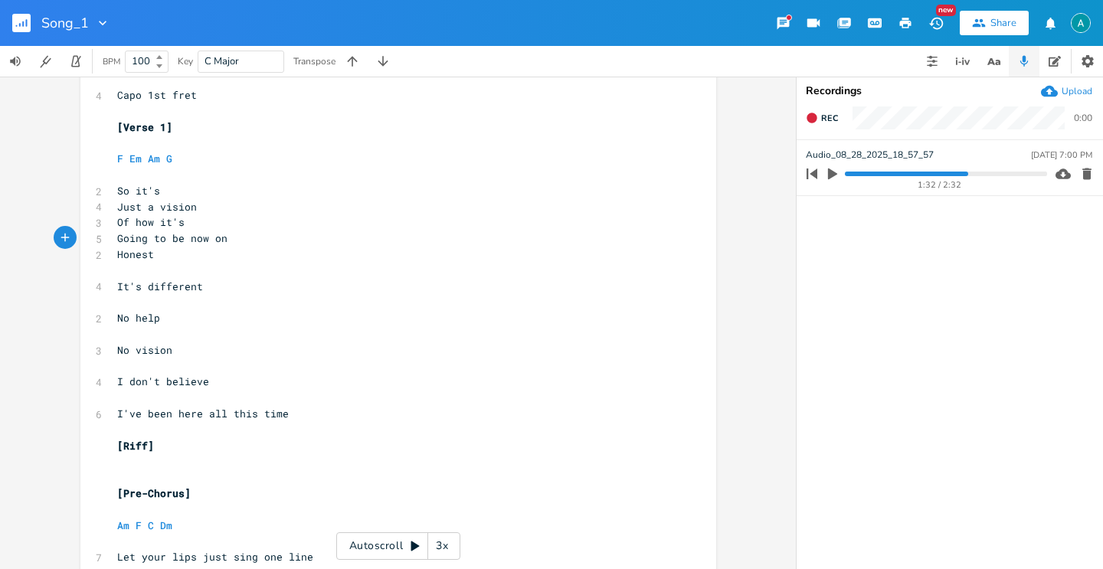
click at [124, 305] on pre "​" at bounding box center [390, 302] width 553 height 16
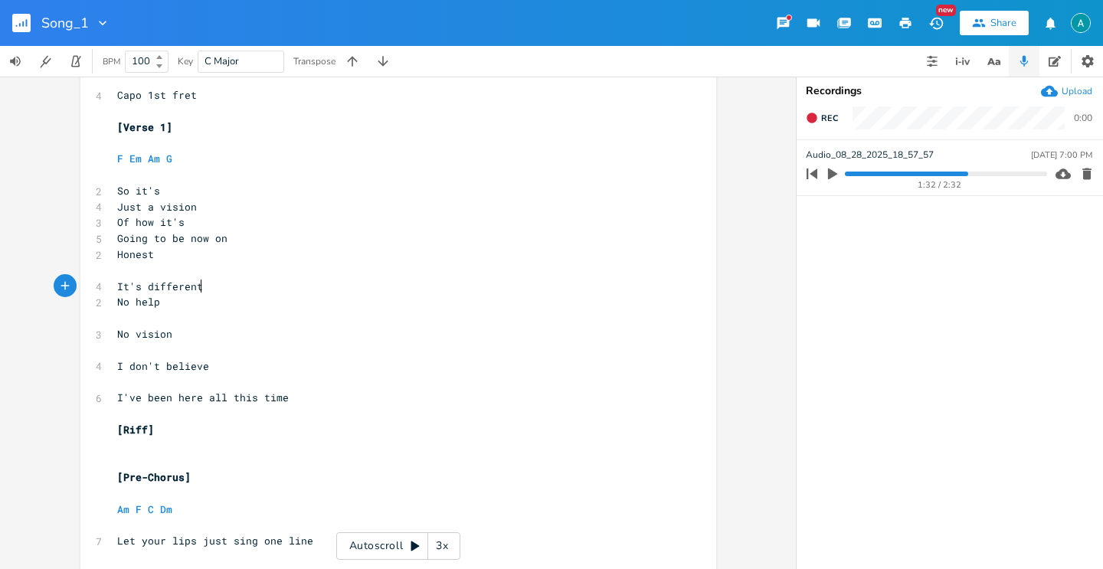
click at [125, 321] on pre "​" at bounding box center [390, 318] width 553 height 16
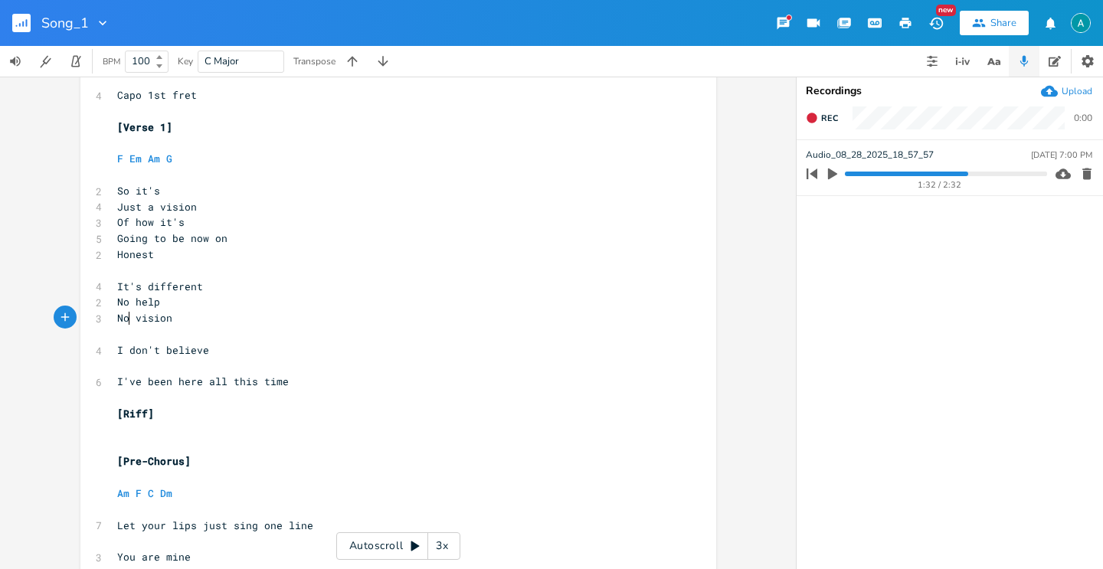
click at [126, 324] on pre "No vision" at bounding box center [390, 318] width 553 height 16
click at [126, 339] on pre "​" at bounding box center [390, 334] width 553 height 16
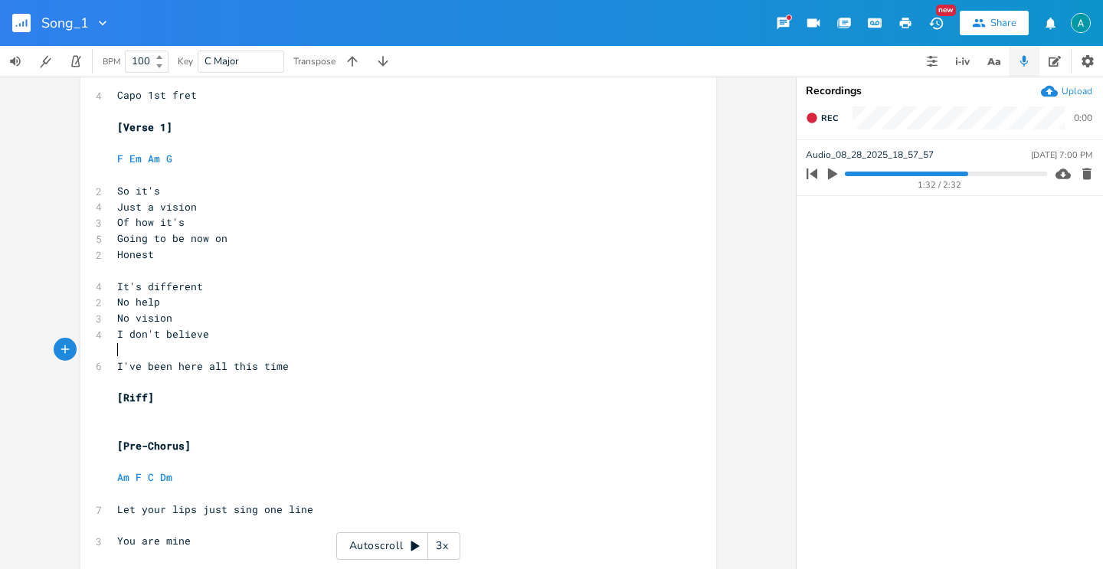
click at [136, 349] on pre "​" at bounding box center [390, 350] width 553 height 16
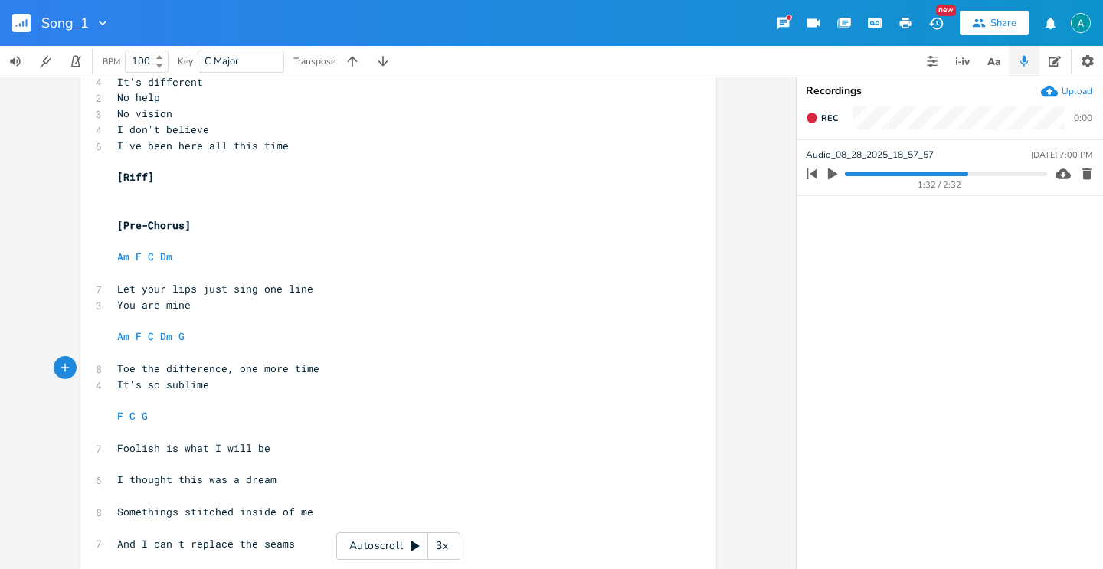
scroll to position [242, 0]
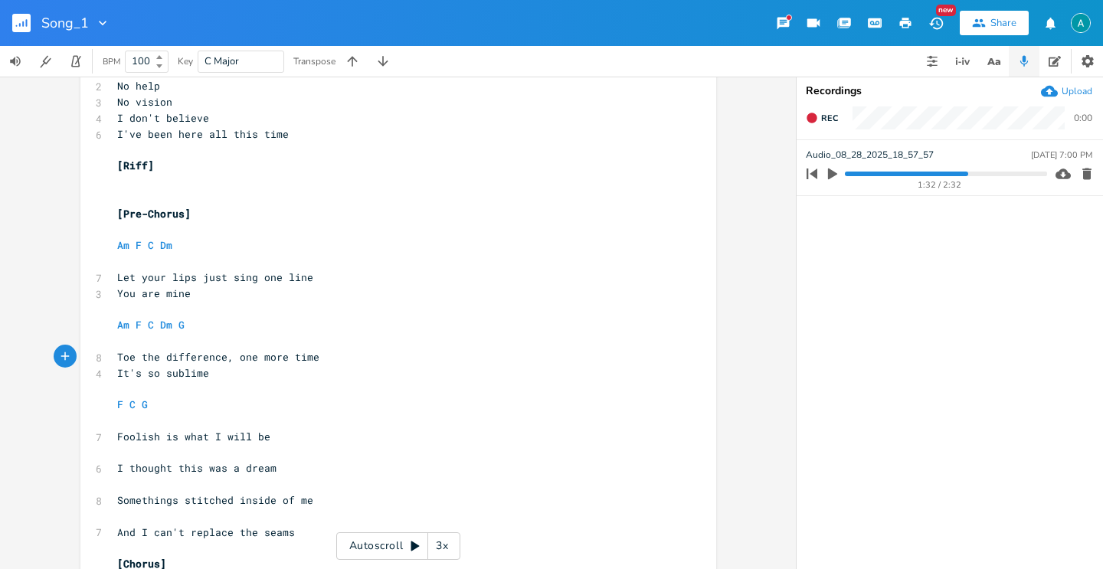
click at [140, 442] on span "Foolish is what I will be" at bounding box center [193, 437] width 153 height 14
click at [134, 450] on pre "​" at bounding box center [390, 453] width 553 height 16
click at [133, 450] on pre "​" at bounding box center [390, 453] width 553 height 16
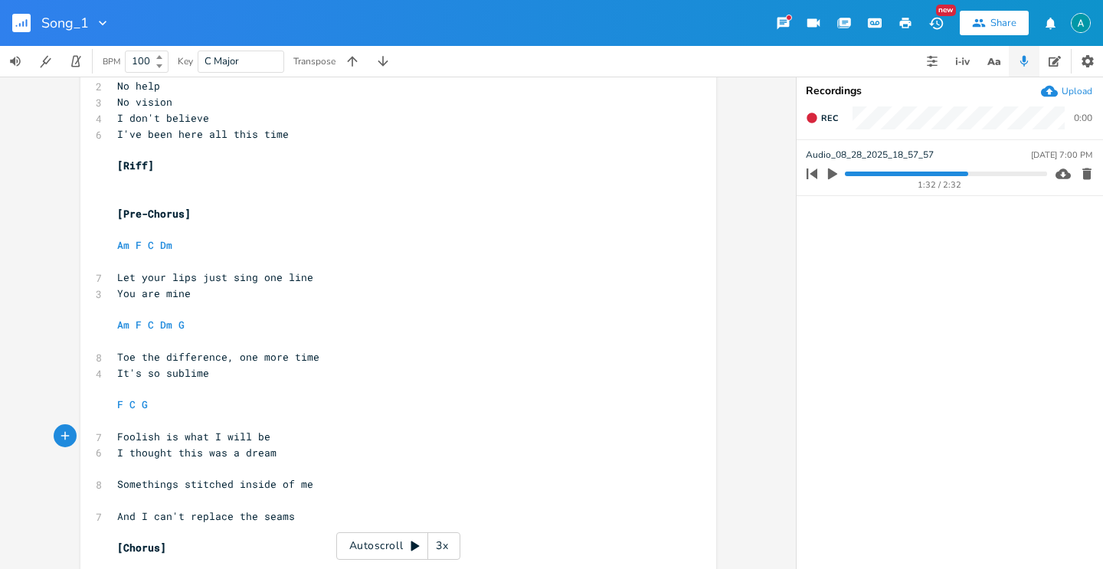
click at [126, 467] on pre "​" at bounding box center [390, 468] width 553 height 16
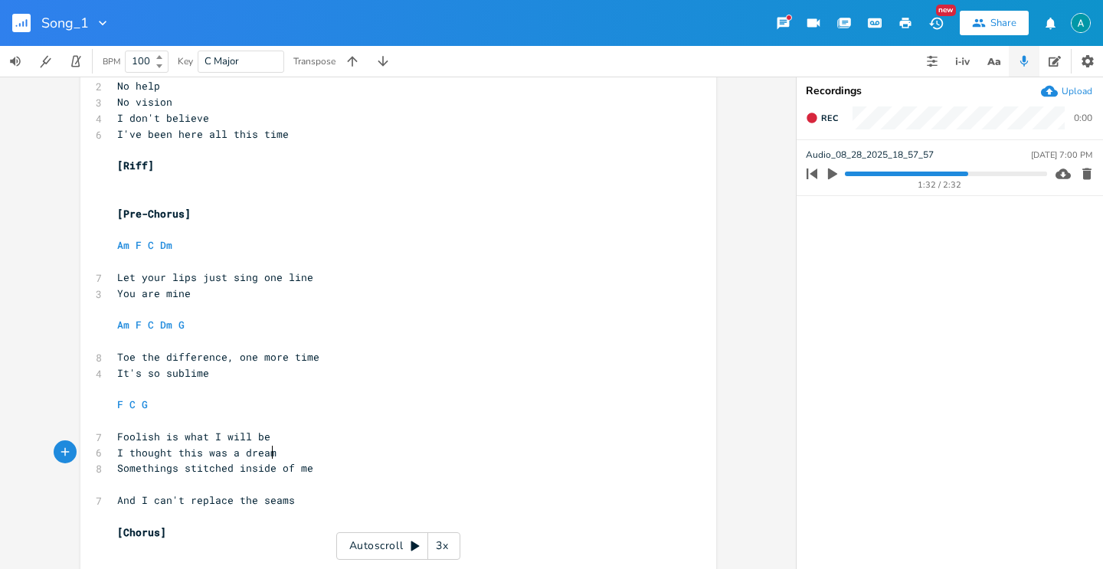
click at [129, 480] on pre "​" at bounding box center [390, 485] width 553 height 16
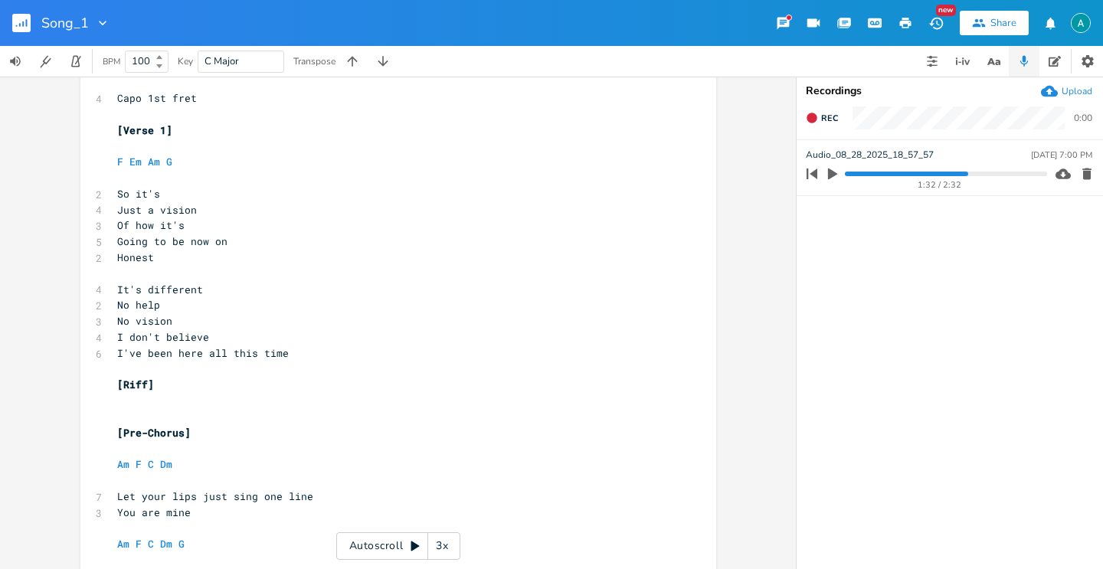
scroll to position [0, 0]
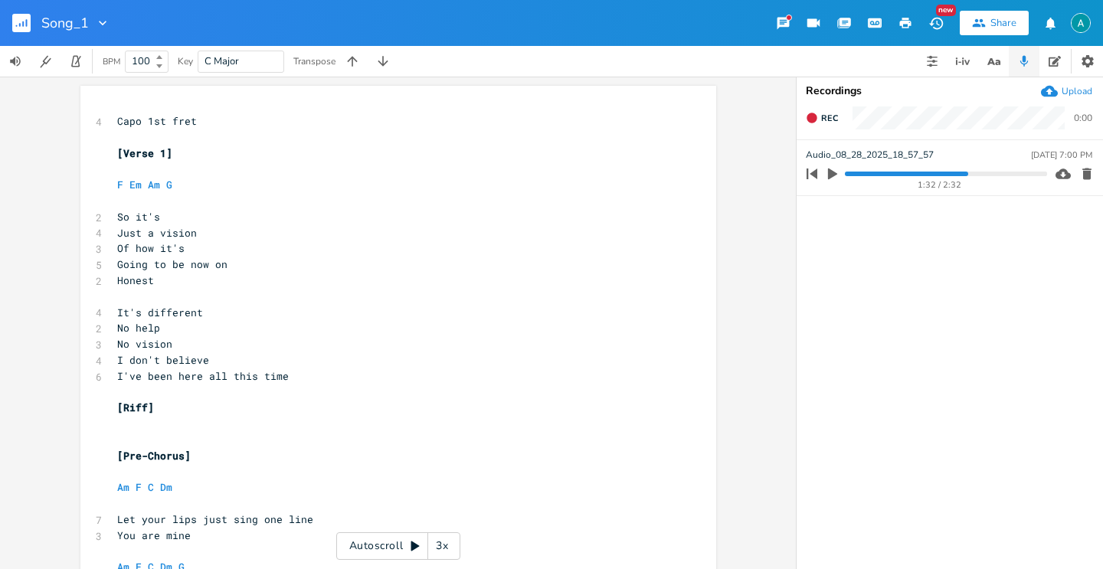
click at [335, 537] on pre "You are mine" at bounding box center [390, 536] width 553 height 16
drag, startPoint x: 353, startPoint y: 536, endPoint x: 343, endPoint y: 512, distance: 25.8
click at [352, 536] on div "Autoscroll 3x" at bounding box center [398, 546] width 124 height 28
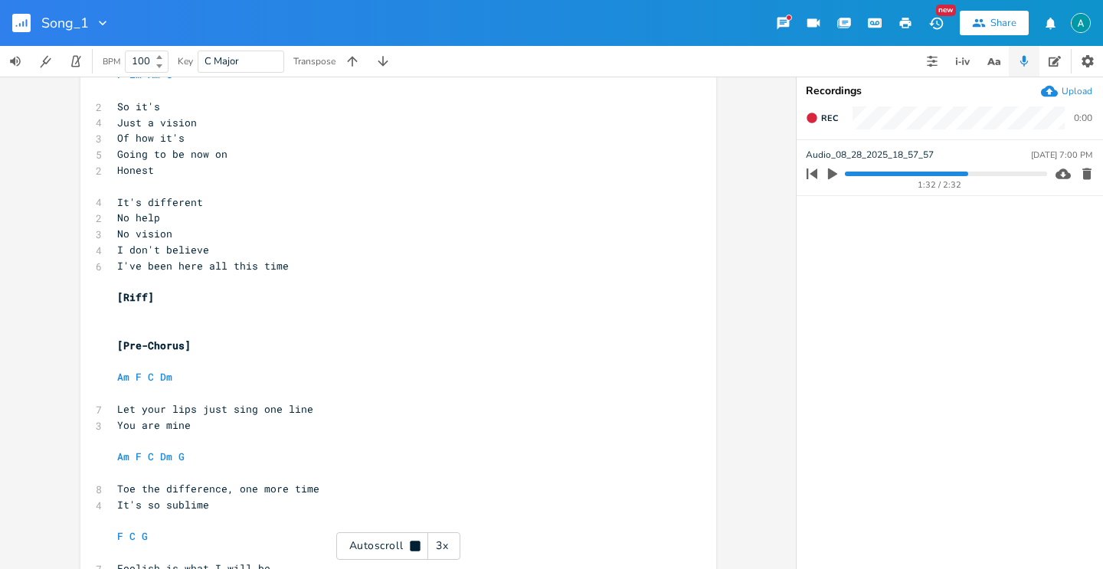
scroll to position [112, 0]
click at [352, 542] on div "Autoscroll 3x" at bounding box center [398, 546] width 124 height 28
click at [251, 165] on pre "Honest" at bounding box center [390, 169] width 553 height 16
drag, startPoint x: 257, startPoint y: 156, endPoint x: 244, endPoint y: 154, distance: 13.1
click at [250, 154] on pre "Going to be now on" at bounding box center [390, 153] width 553 height 16
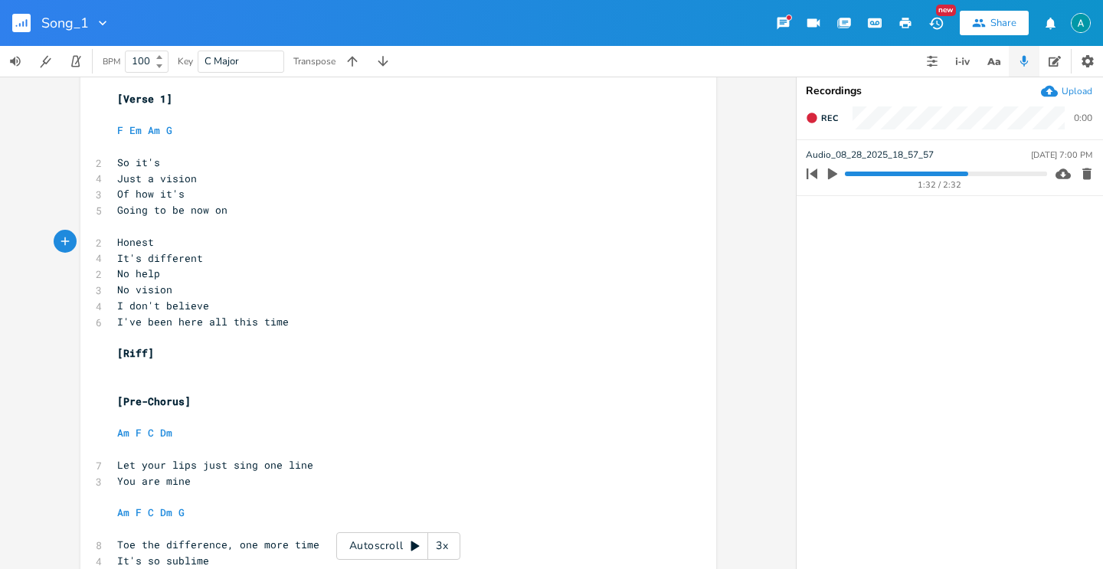
scroll to position [85, 0]
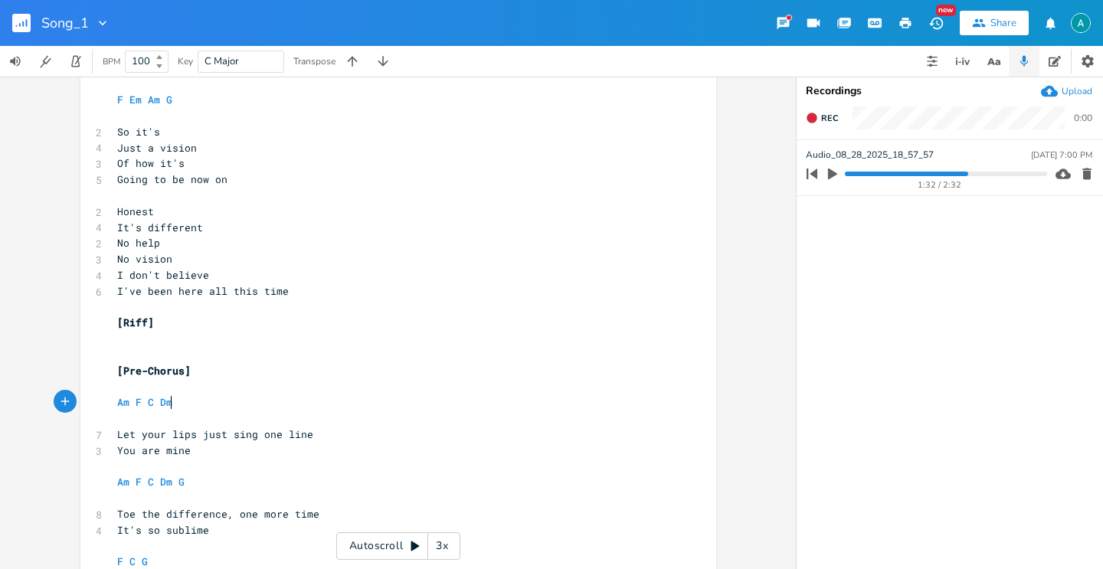
drag, startPoint x: 197, startPoint y: 401, endPoint x: 173, endPoint y: 392, distance: 25.5
click at [195, 401] on pre "Am F C Dm" at bounding box center [390, 403] width 553 height 16
type textarea "G"
click at [398, 434] on pre "Let your lips just sing one line" at bounding box center [390, 435] width 553 height 16
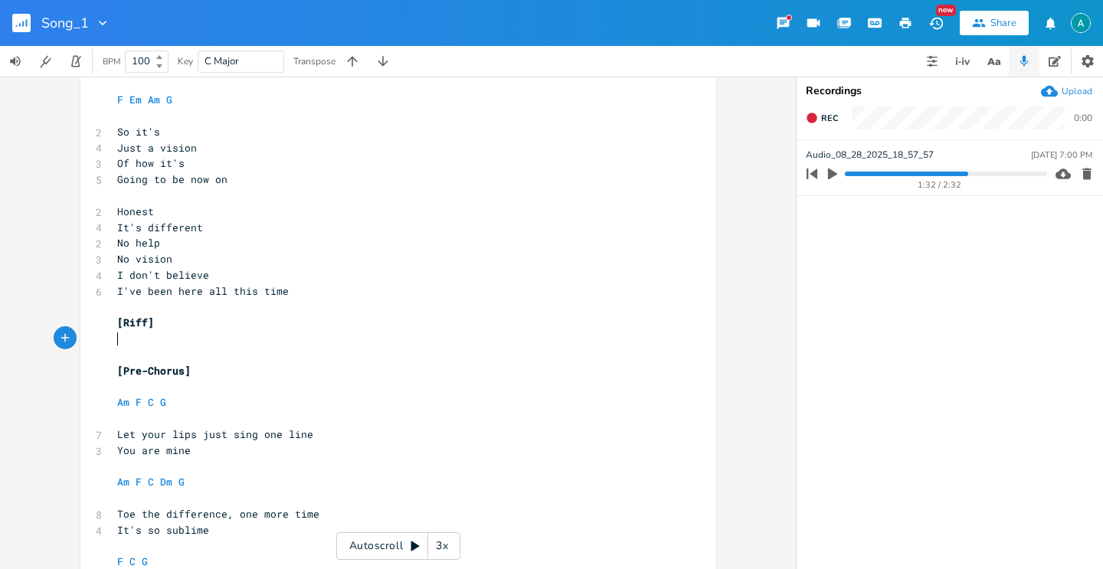
drag, startPoint x: 202, startPoint y: 345, endPoint x: 123, endPoint y: 314, distance: 84.7
click at [124, 314] on div "4 Capo 1st fret ​ [Verse 1] ​ F Em Am G ​ 2 So it's 4 Just a vision 3 Of how it…" at bounding box center [390, 378] width 553 height 701
type textarea "[Riff]"
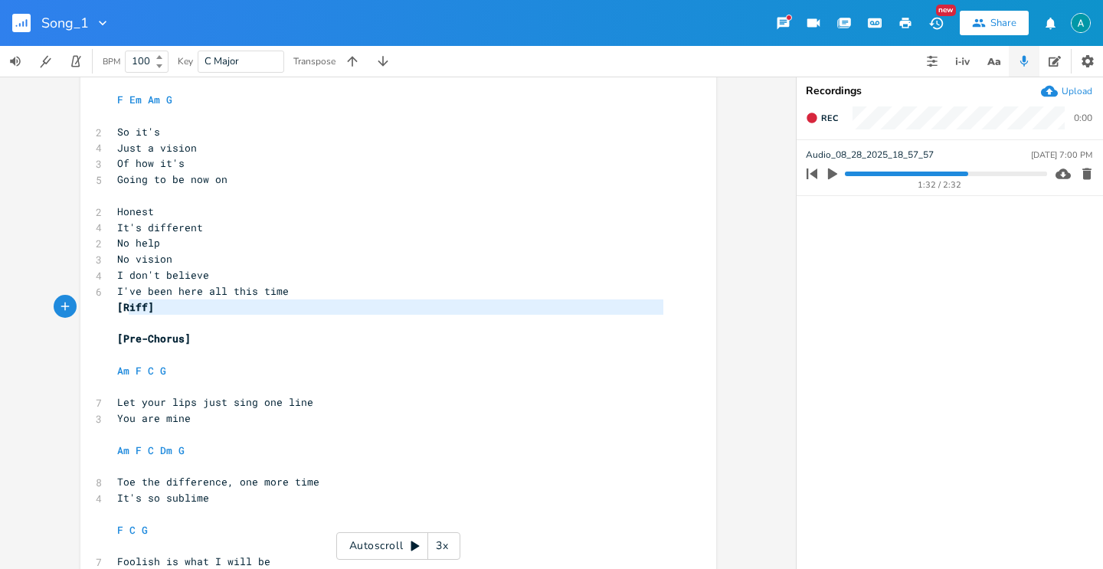
type textarea "[Riff]"
drag, startPoint x: 167, startPoint y: 321, endPoint x: 100, endPoint y: 313, distance: 67.2
click at [100, 313] on div "[Riff] x 4 Capo 1st fret ​ [Verse 1] ​ F Em Am G ​ 2 So it's 4 Just a vision 3 …" at bounding box center [398, 360] width 636 height 719
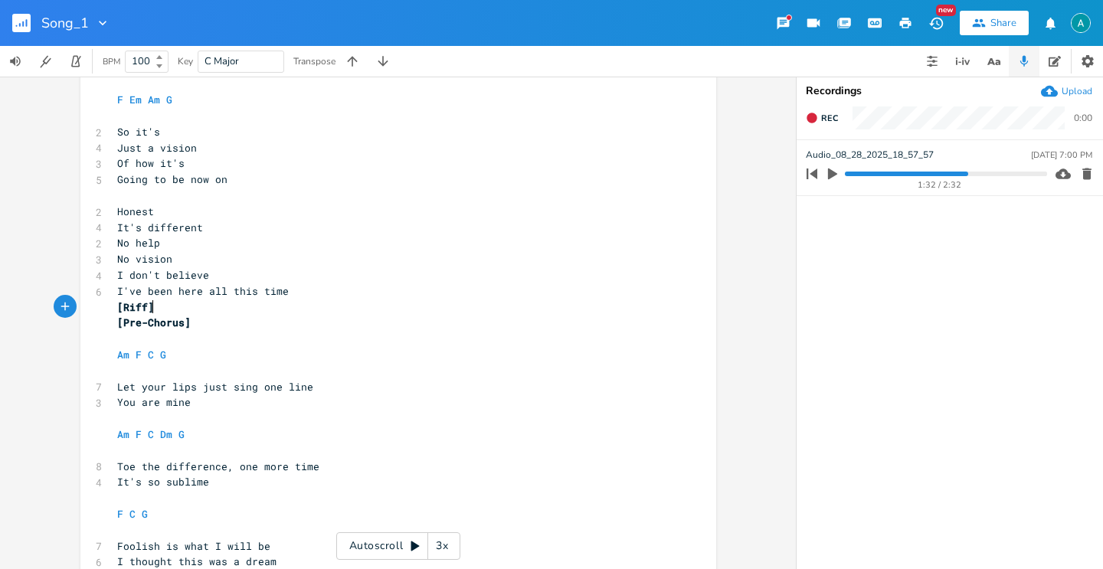
click at [160, 307] on pre "[Riff]" at bounding box center [390, 308] width 553 height 16
type textarea "[Riff]"
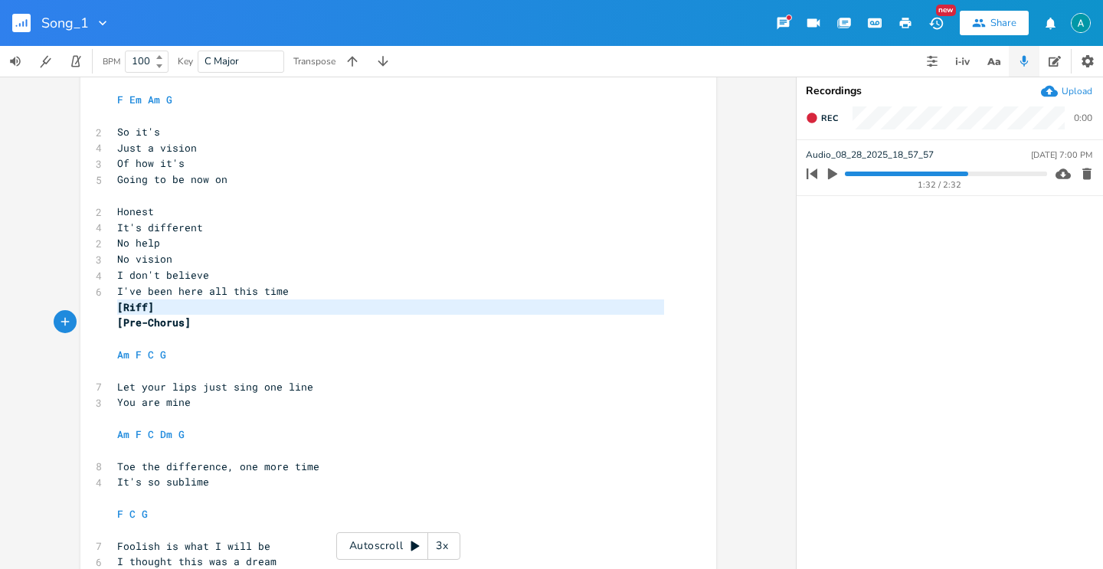
click at [160, 307] on pre "[Riff]" at bounding box center [390, 308] width 553 height 16
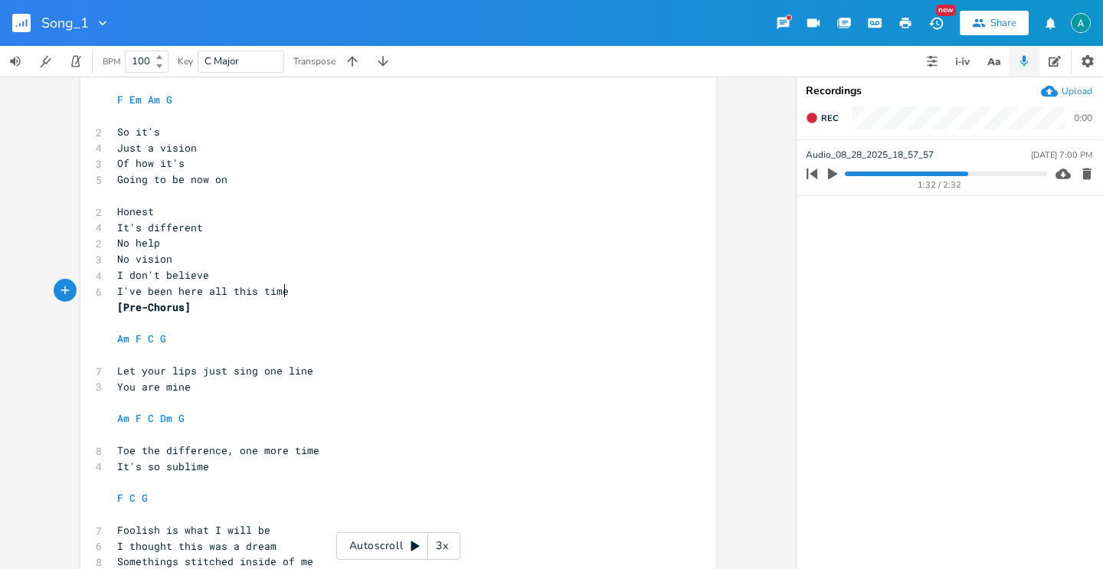
click at [316, 287] on pre "I've been here all this time" at bounding box center [390, 291] width 553 height 16
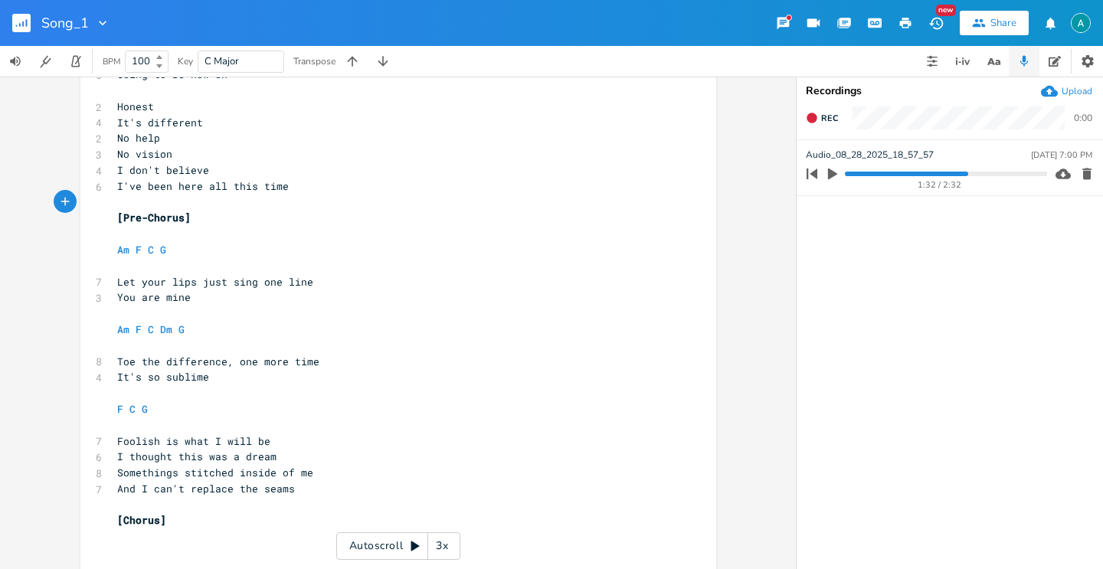
scroll to position [228, 0]
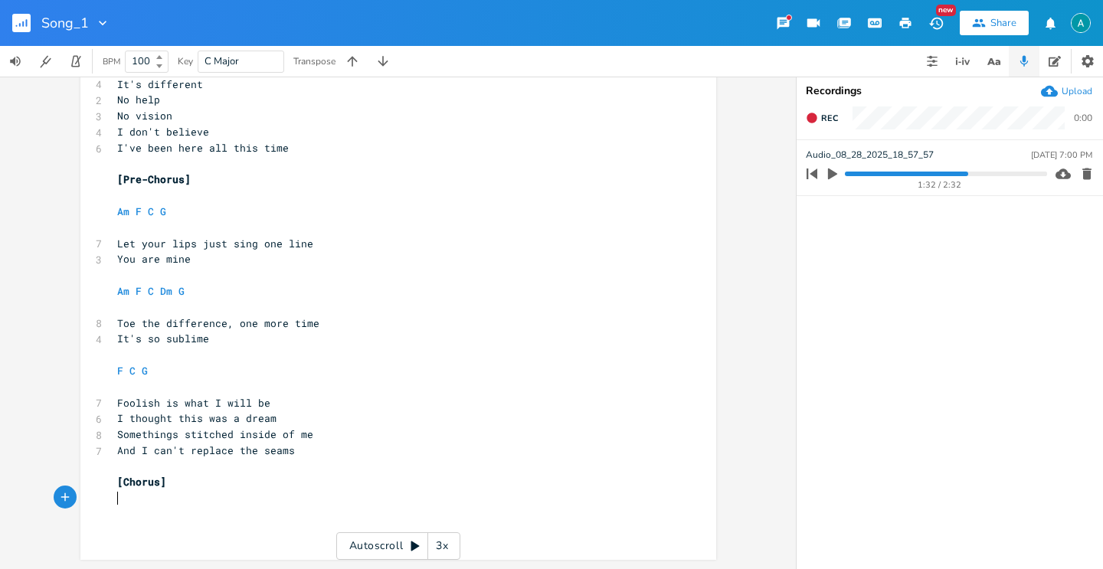
type textarea "[Chorus]"
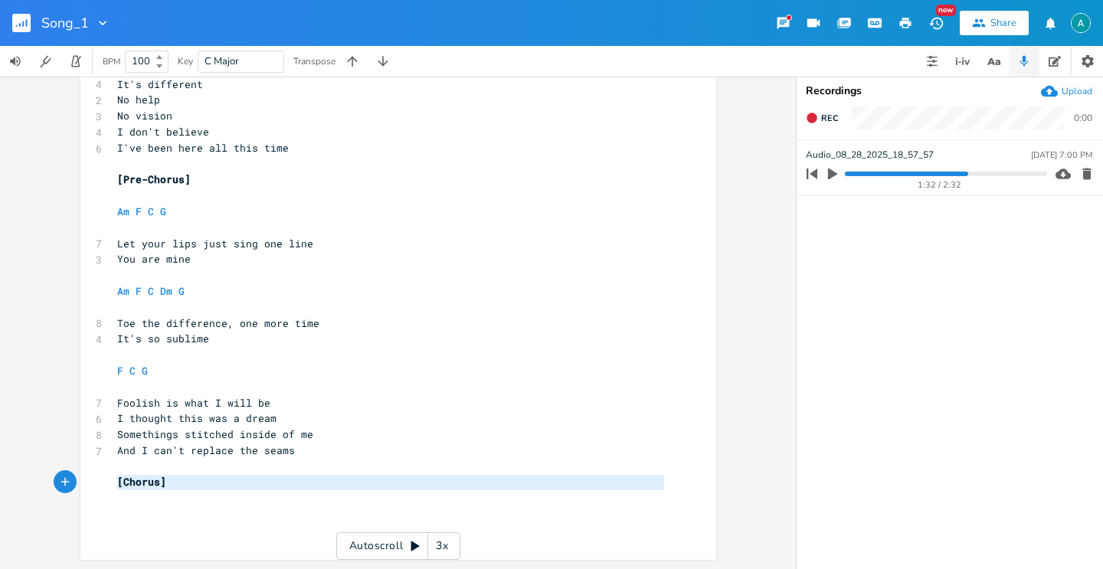
drag, startPoint x: 218, startPoint y: 493, endPoint x: 74, endPoint y: 478, distance: 145.6
click at [74, 478] on div "[Chorus] x 4 Capo 1st fret ​ [Verse 1] ​ F Em Am G ​ 2 So it's 4 Just a vision …" at bounding box center [398, 323] width 796 height 493
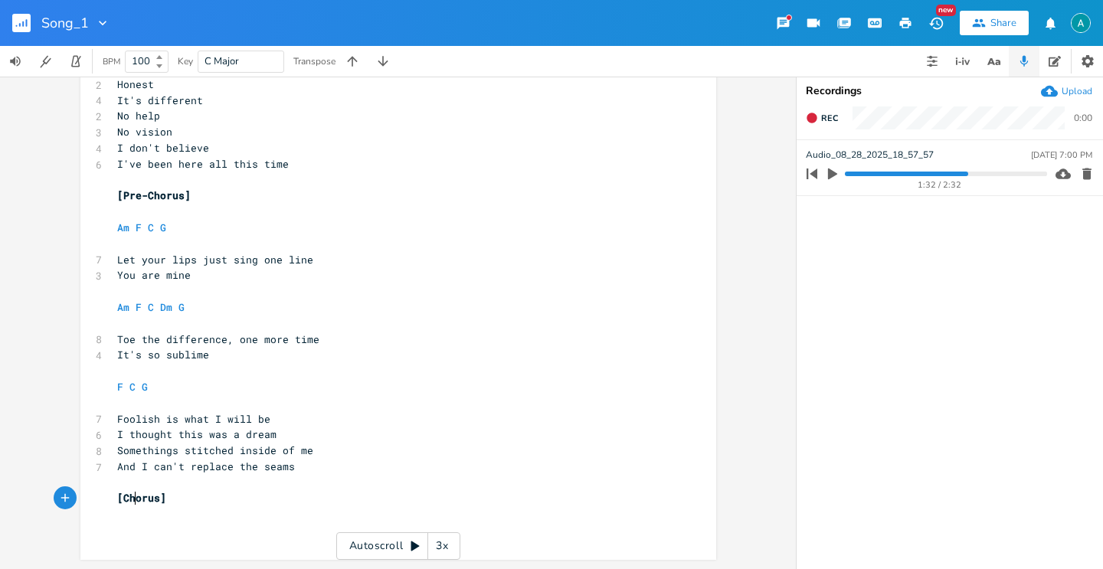
click at [130, 492] on span "[Chorus]" at bounding box center [141, 498] width 49 height 14
type textarea "[Chorus]"
click at [130, 491] on span "[Chorus]" at bounding box center [141, 498] width 49 height 14
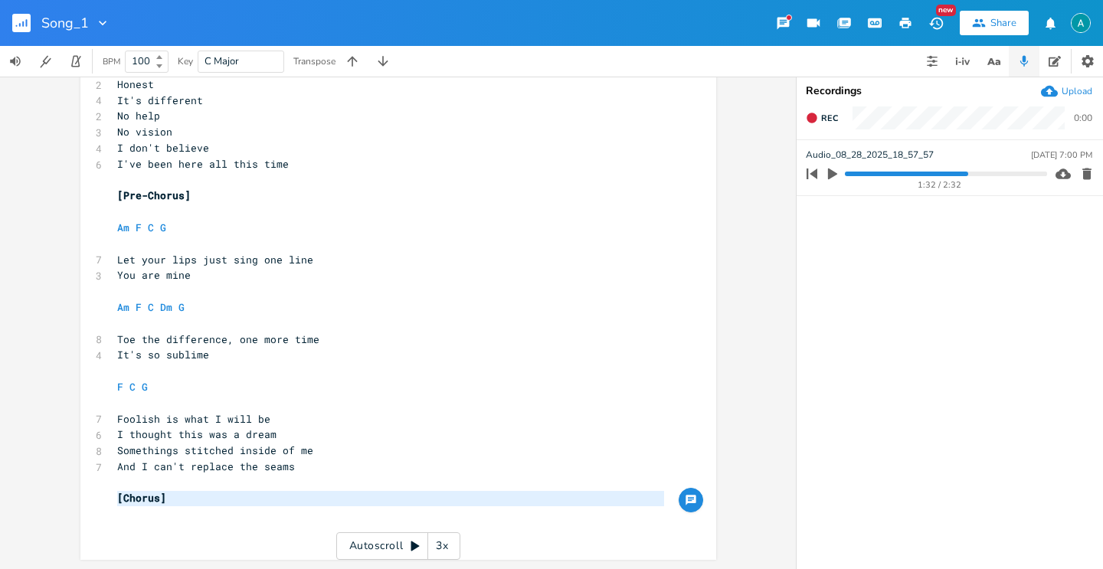
scroll to position [196, 0]
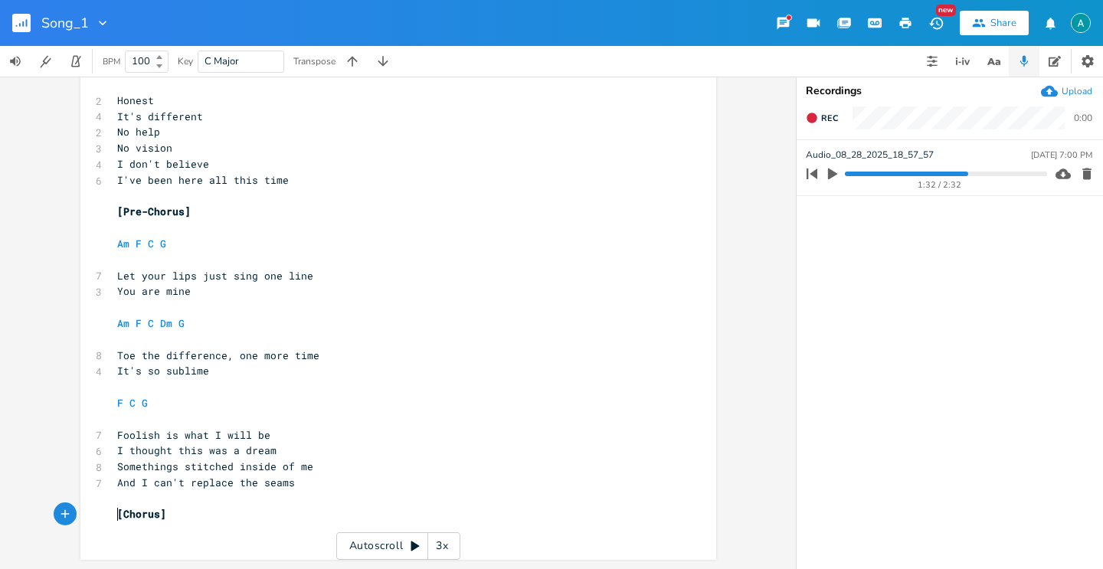
type textarea "]"
drag, startPoint x: 180, startPoint y: 516, endPoint x: 78, endPoint y: 490, distance: 105.2
click at [90, 505] on div "[Chorus] x 4 Capo 1st fret ​ [Verse 1] ​ F Em Am G ​ 2 So it's 4 Just a vision …" at bounding box center [398, 225] width 636 height 670
type textarea "[Chorus]"
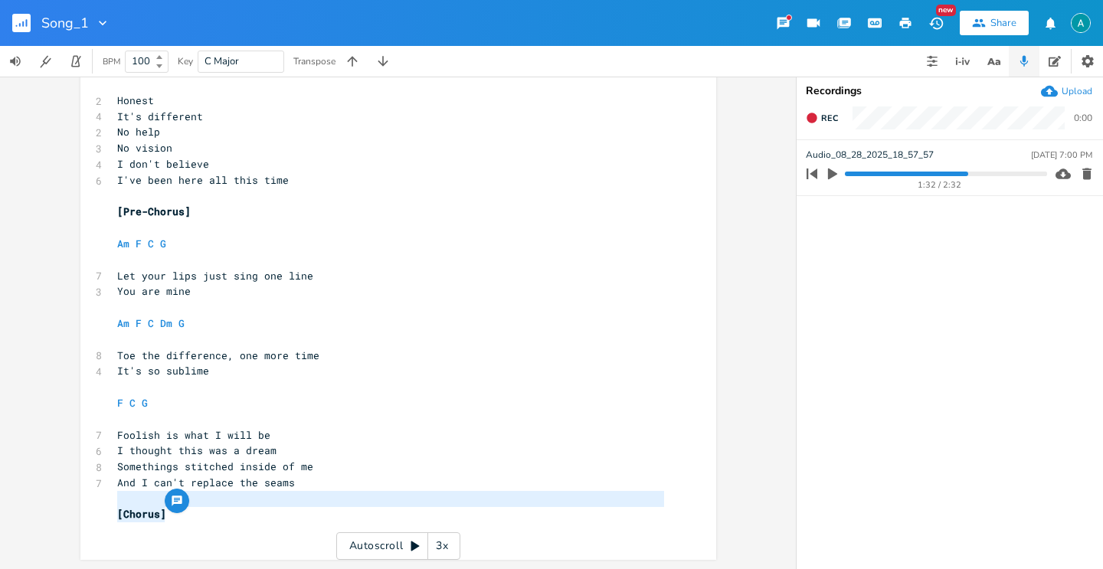
scroll to position [180, 0]
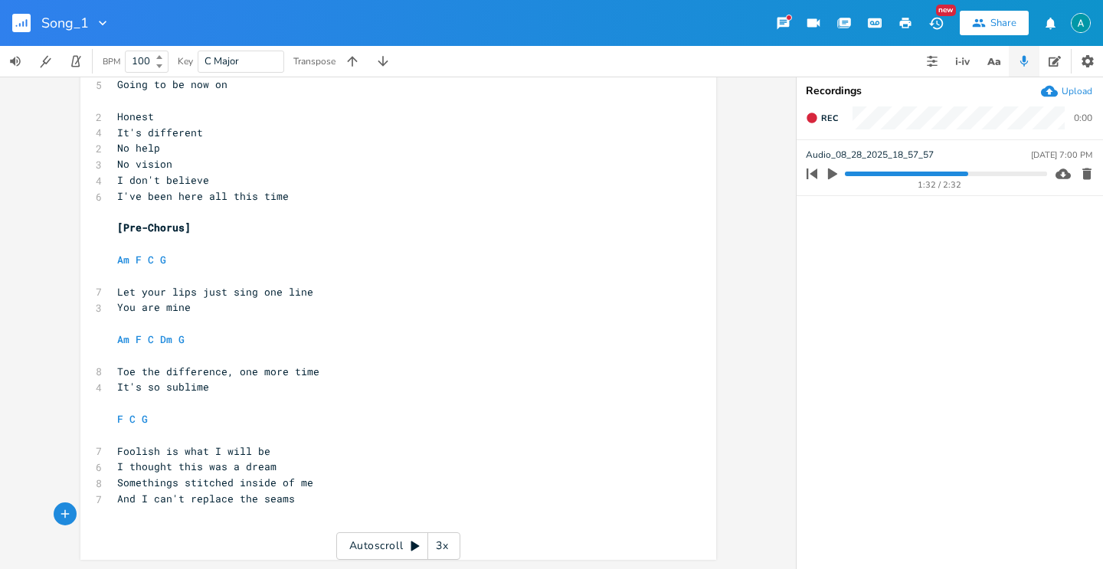
click at [156, 402] on pre "​" at bounding box center [390, 403] width 553 height 16
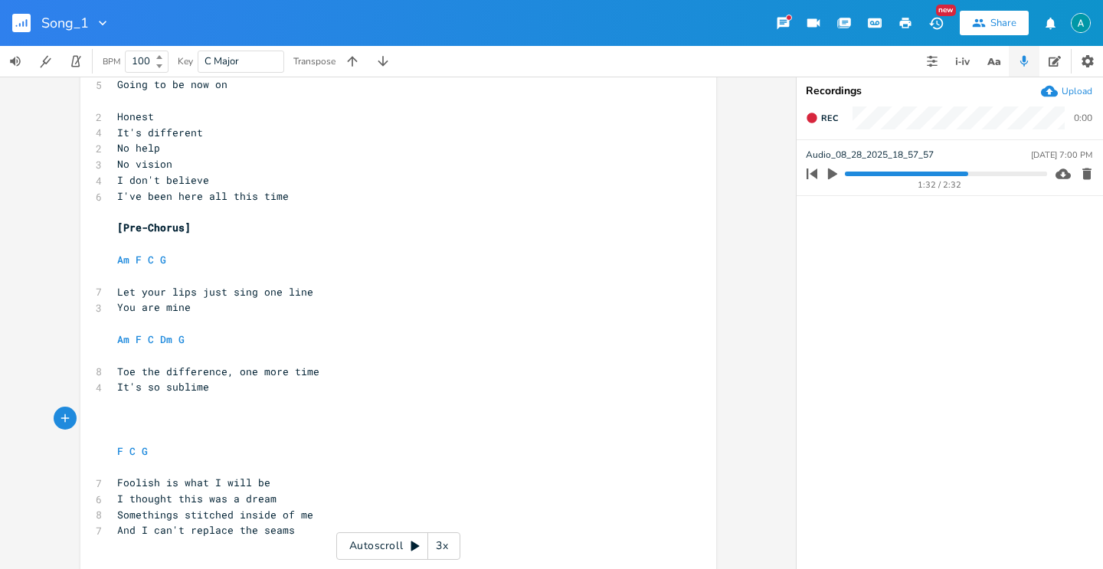
type textarea "[]"
type textarea "Chorus ´"
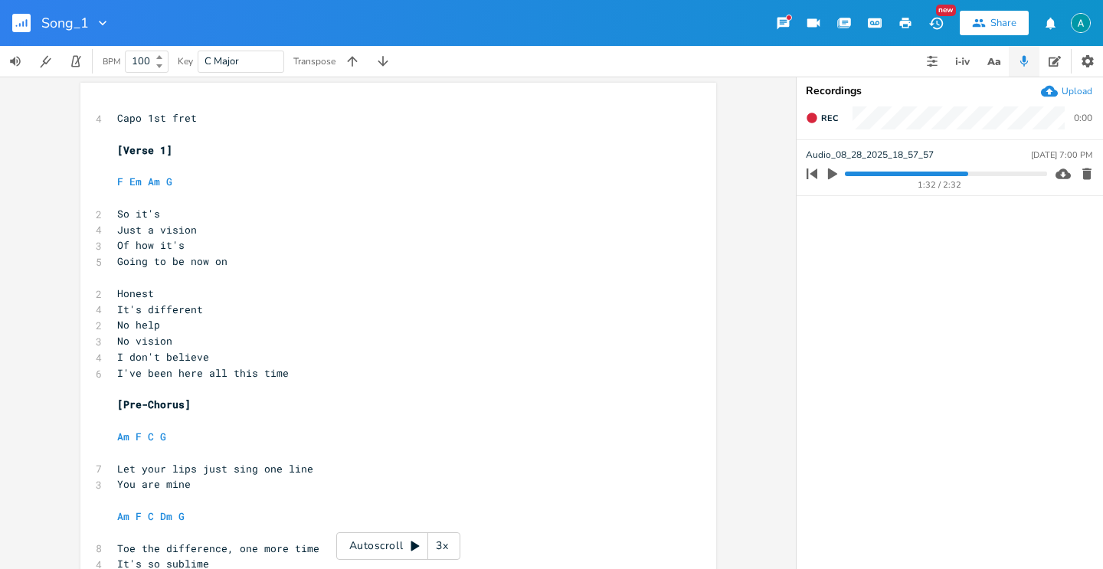
scroll to position [212, 0]
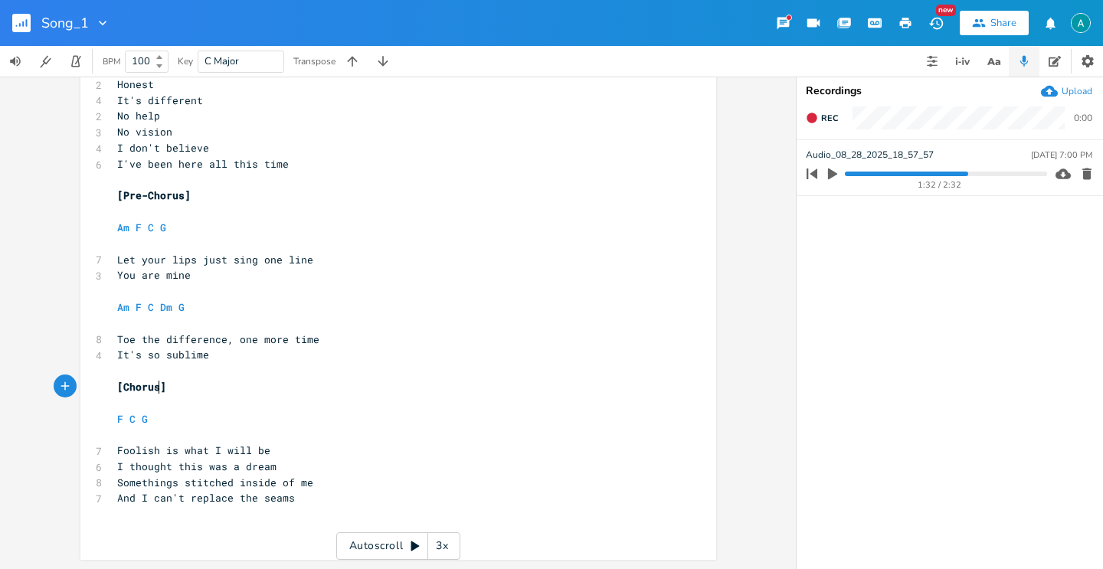
click at [270, 547] on div "x 4 Capo 1st fret ​ [Verse 1] ​ F Em Am G ​ 2 So it's 4 Just a vision 3 Of how …" at bounding box center [409, 231] width 591 height 667
